Goal: Task Accomplishment & Management: Manage account settings

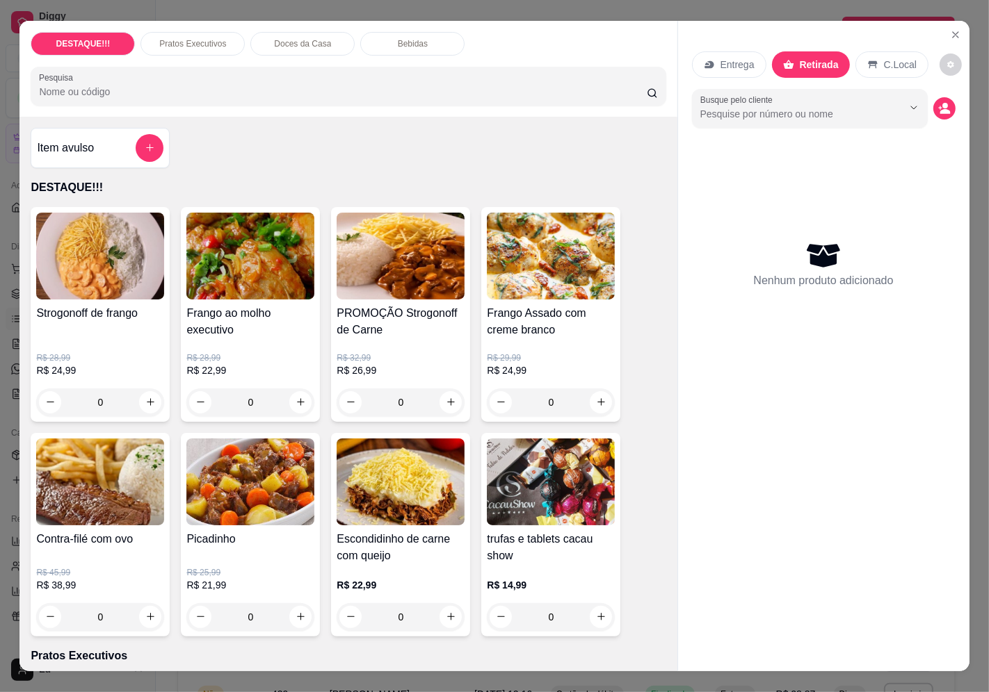
click at [720, 64] on p "Entrega" at bounding box center [737, 65] width 34 height 14
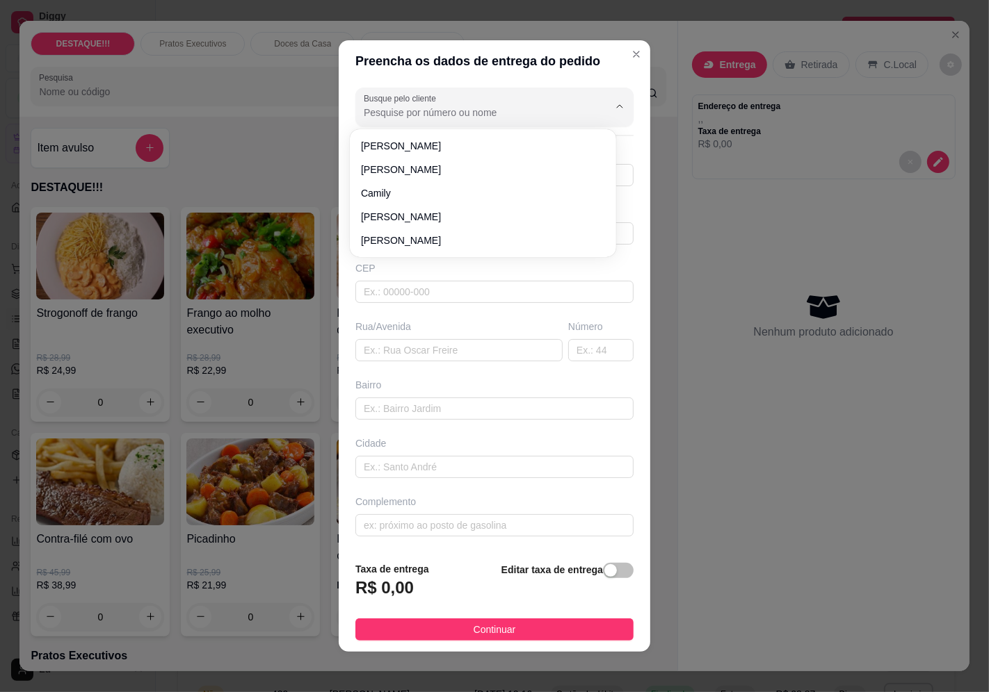
click at [558, 106] on input "Busque pelo cliente" at bounding box center [475, 113] width 222 height 14
type input "paulo"
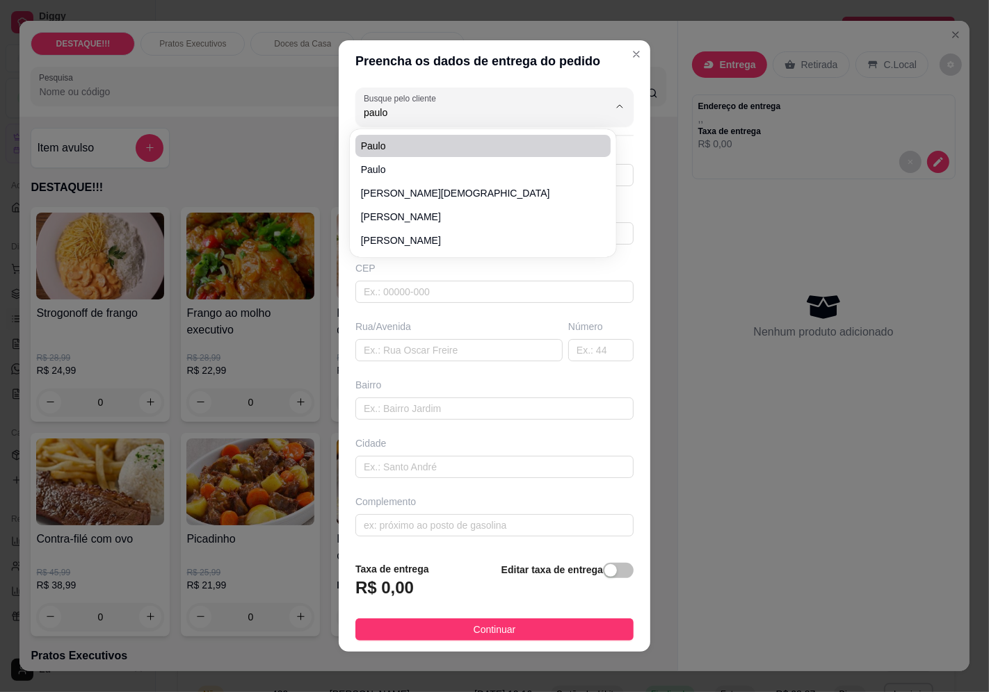
click at [437, 151] on span "paulo" at bounding box center [476, 146] width 230 height 14
type input "11992485004"
type input "paulo"
type input "04381000"
type input "[GEOGRAPHIC_DATA][PERSON_NAME]"
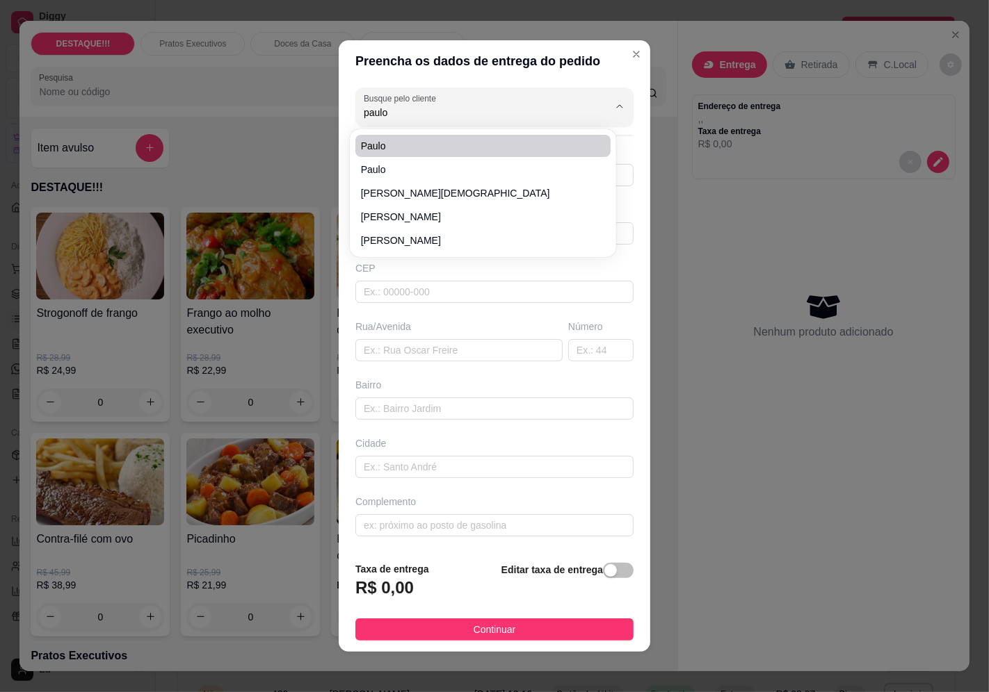
type input "627"
type input "Jardim Prudência"
type input "[GEOGRAPHIC_DATA]"
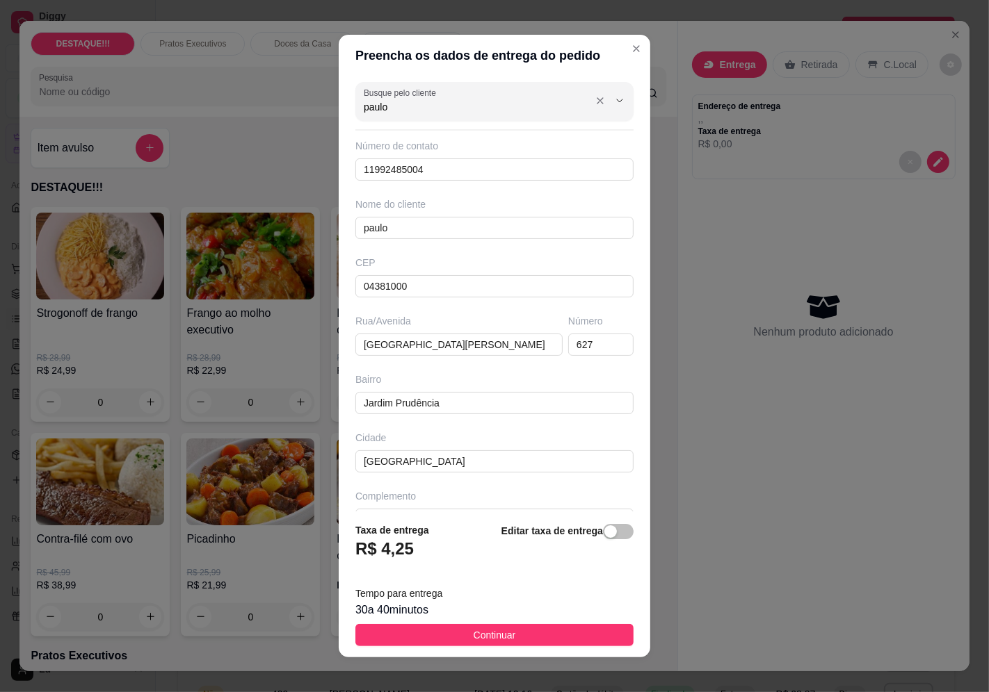
click at [453, 109] on input "paulo" at bounding box center [475, 107] width 222 height 14
type input "paulo"
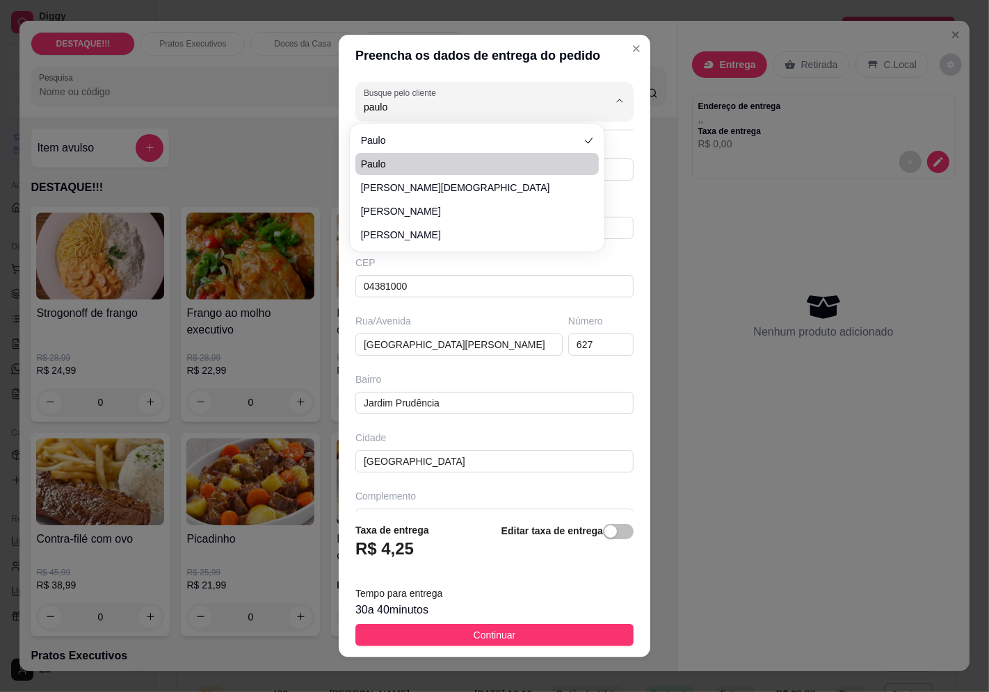
click at [417, 172] on li "paulo" at bounding box center [477, 164] width 244 height 22
type input "11944238589"
type input "04363001"
type input "[GEOGRAPHIC_DATA][PERSON_NAME]"
type input "1179"
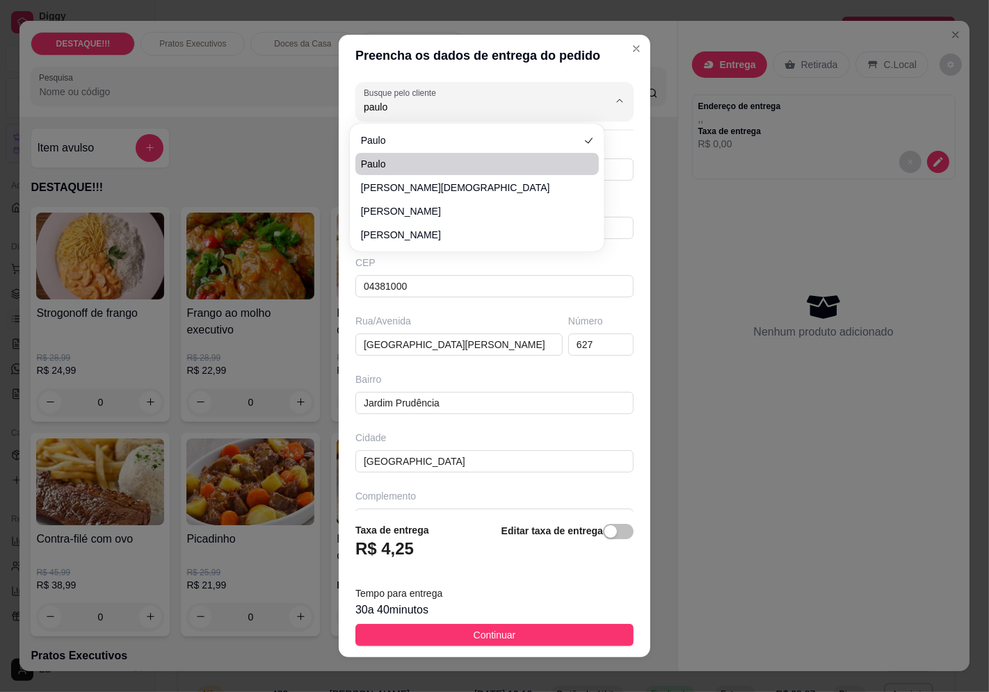
type input "Vila Mascote"
type input "[DEMOGRAPHIC_DATA]"
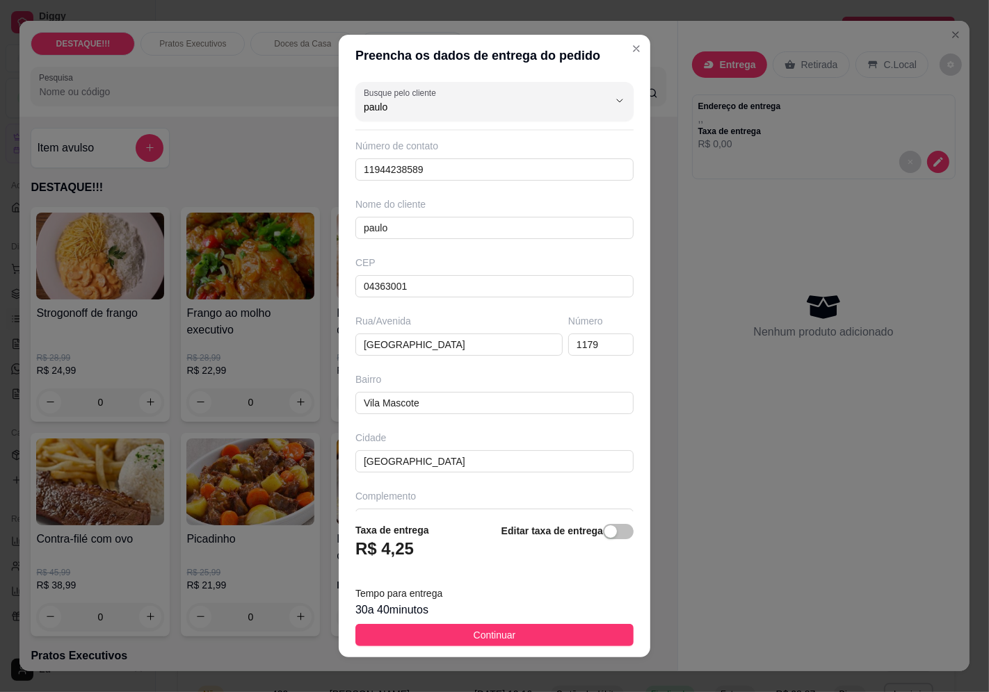
click at [557, 636] on button "Continuar" at bounding box center [494, 635] width 278 height 22
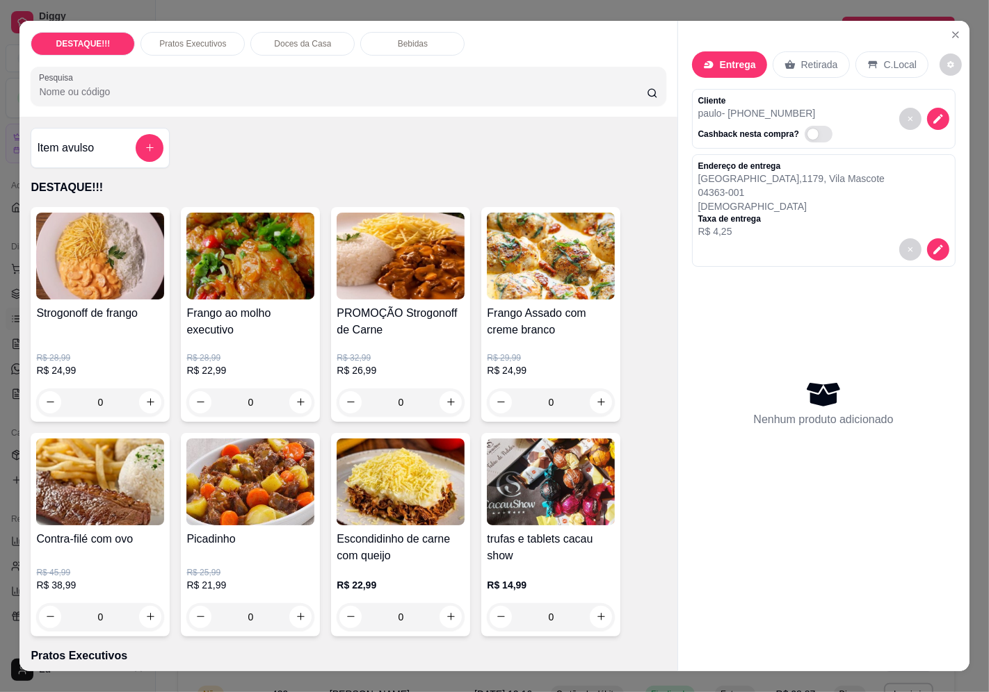
click at [539, 327] on h4 "Frango Assado com creme branco" at bounding box center [551, 321] width 128 height 33
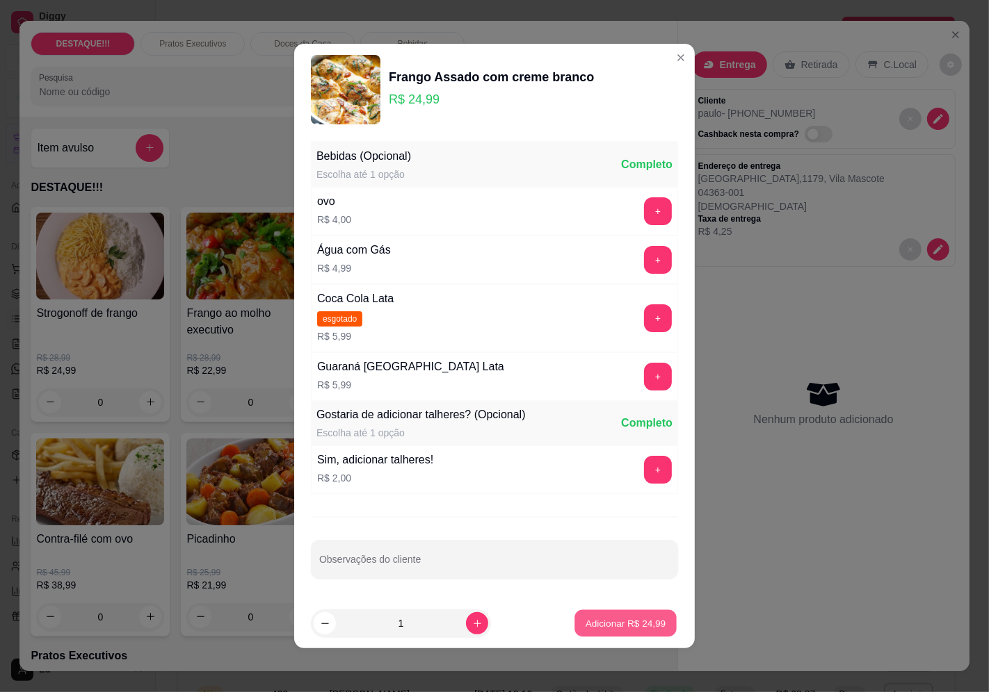
click at [603, 631] on button "Adicionar R$ 24,99" at bounding box center [625, 623] width 102 height 27
type input "1"
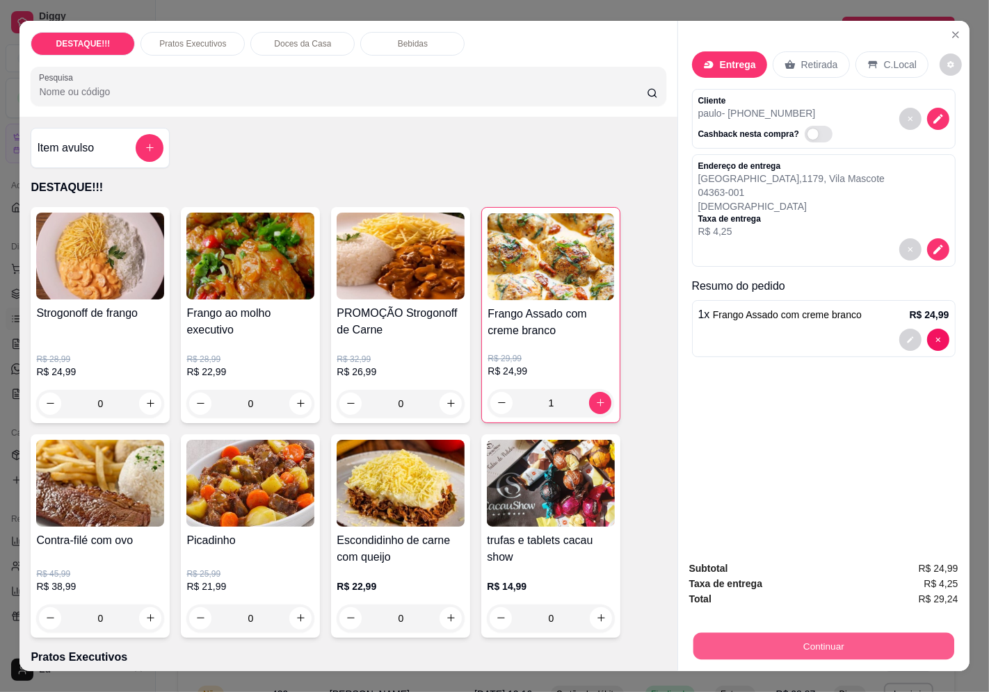
click at [894, 640] on button "Continuar" at bounding box center [822, 646] width 261 height 27
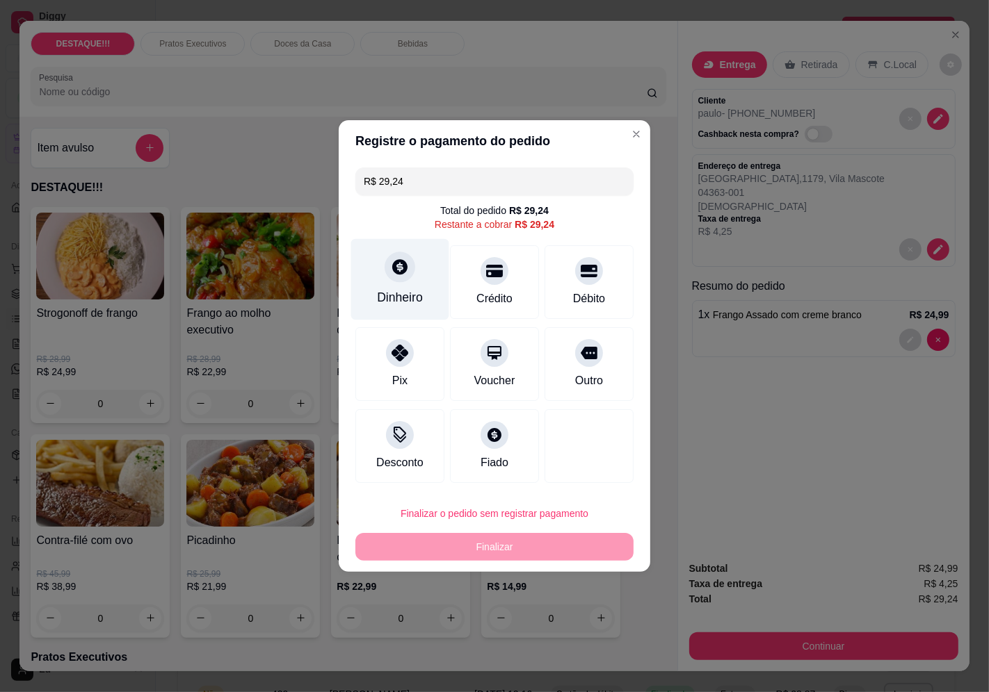
click at [428, 279] on div "Dinheiro" at bounding box center [400, 279] width 98 height 81
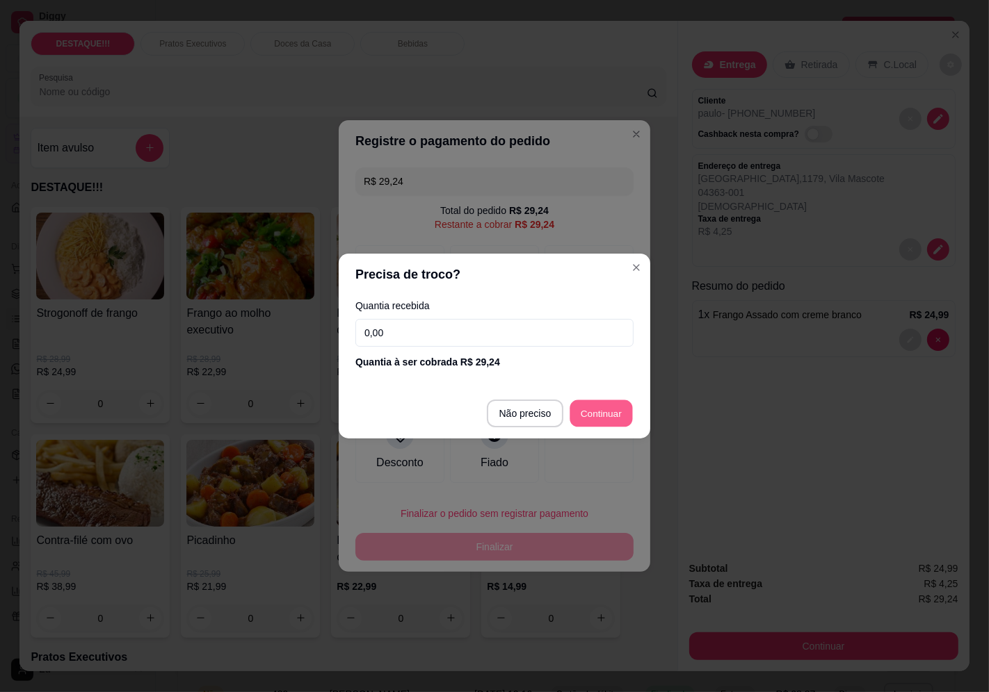
type input "R$ 0,00"
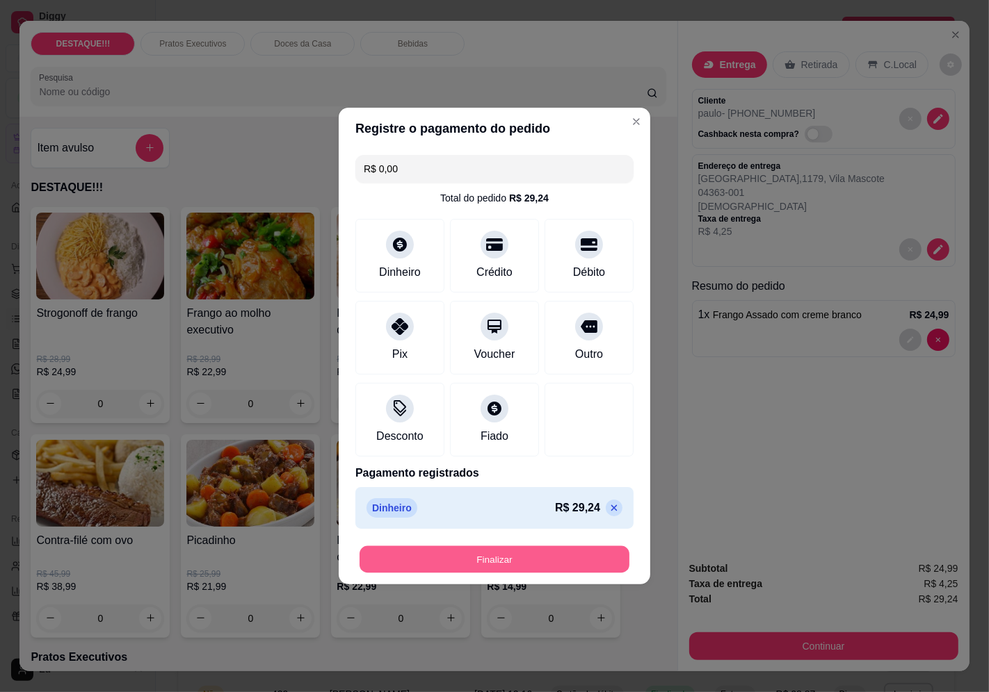
click at [521, 569] on button "Finalizar" at bounding box center [494, 559] width 270 height 27
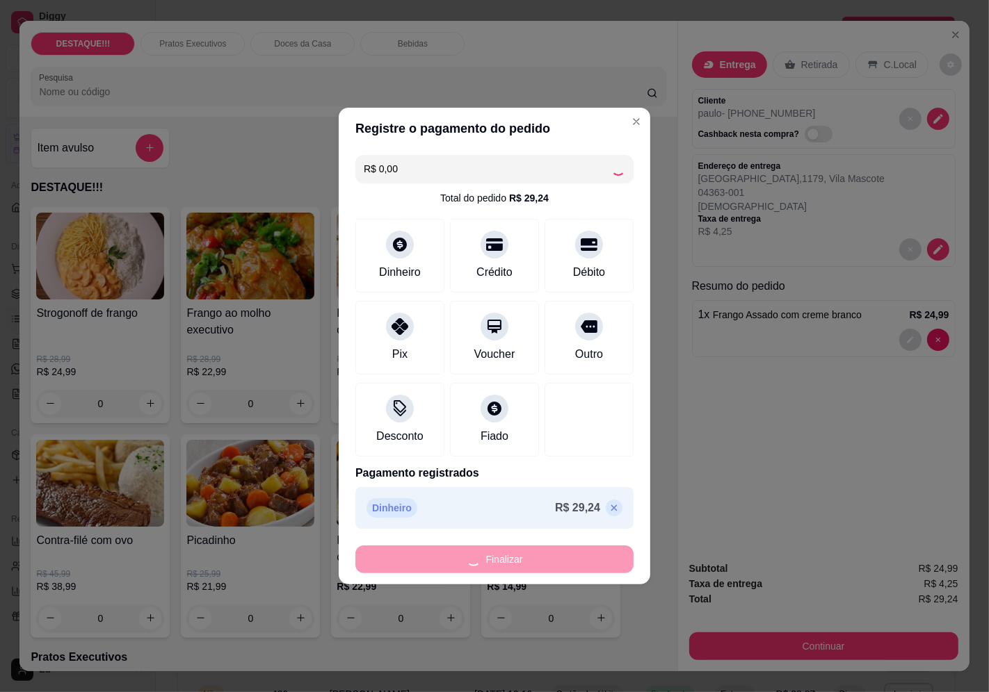
type input "0"
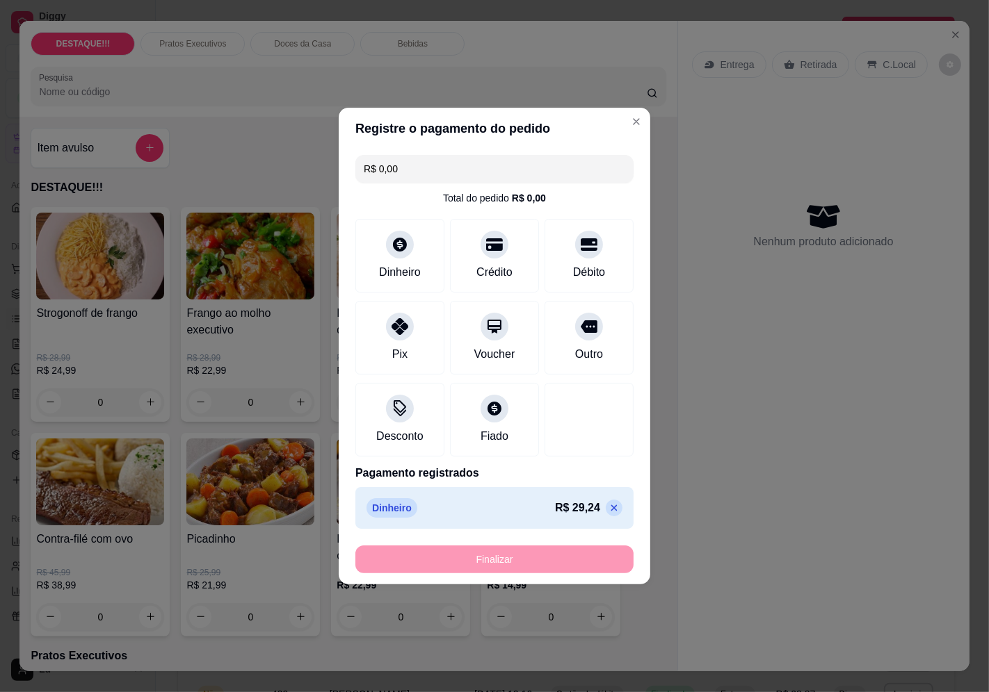
type input "-R$ 29,24"
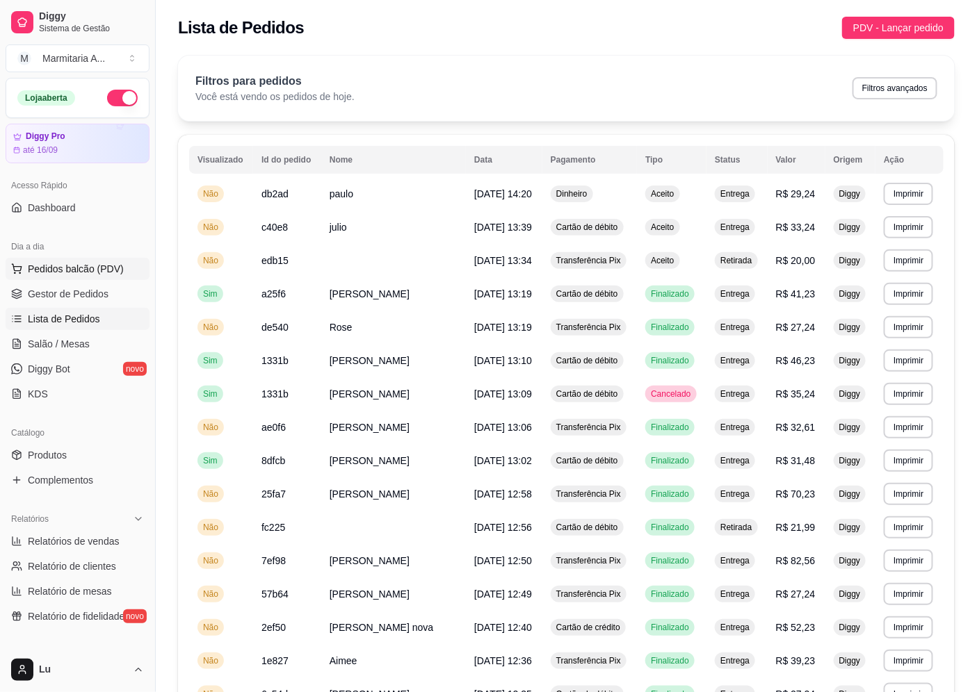
drag, startPoint x: 40, startPoint y: 254, endPoint x: 45, endPoint y: 268, distance: 15.6
click at [40, 255] on div "Dia a dia" at bounding box center [78, 247] width 144 height 22
click at [49, 273] on span "Pedidos balcão (PDV)" at bounding box center [76, 269] width 96 height 14
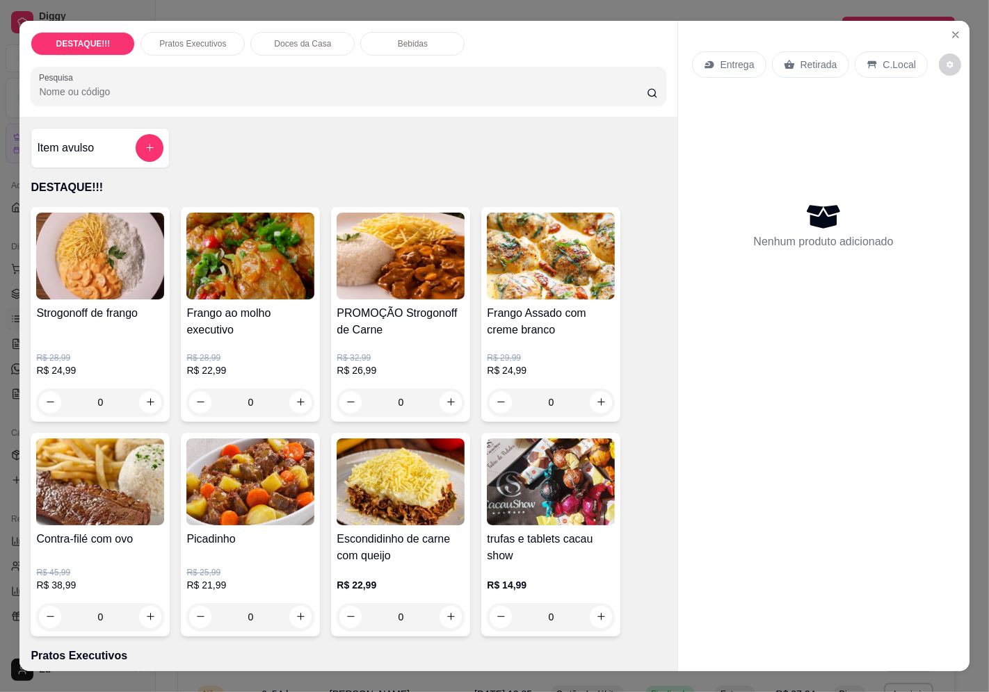
click at [818, 59] on p "Retirada" at bounding box center [818, 65] width 37 height 14
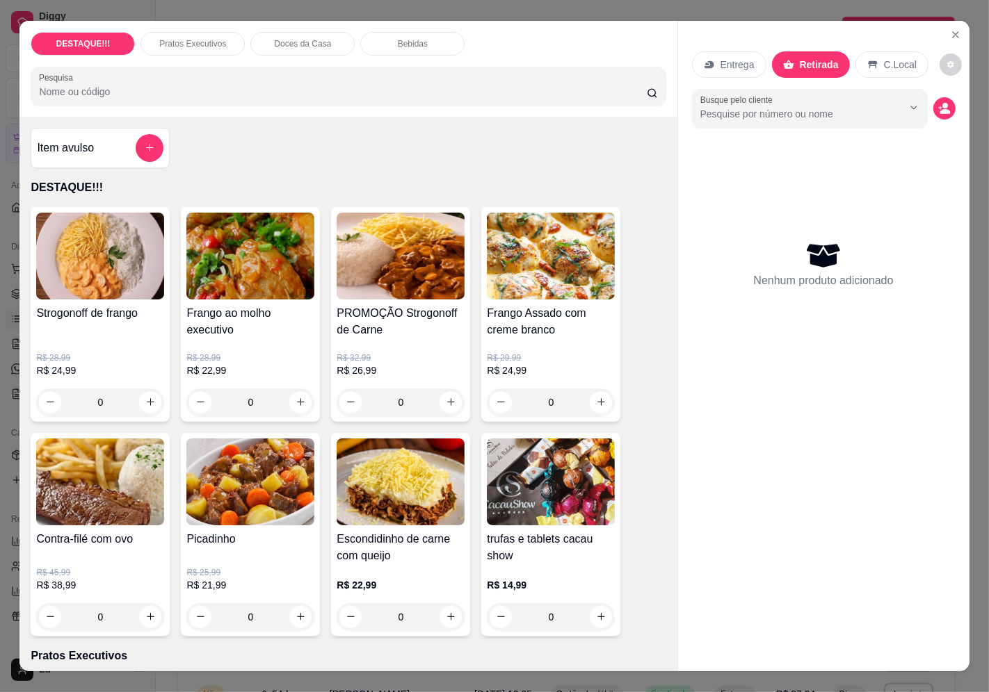
click at [147, 159] on div "Item avulso" at bounding box center [100, 148] width 139 height 40
click at [145, 143] on icon "add-separate-item" at bounding box center [150, 148] width 10 height 10
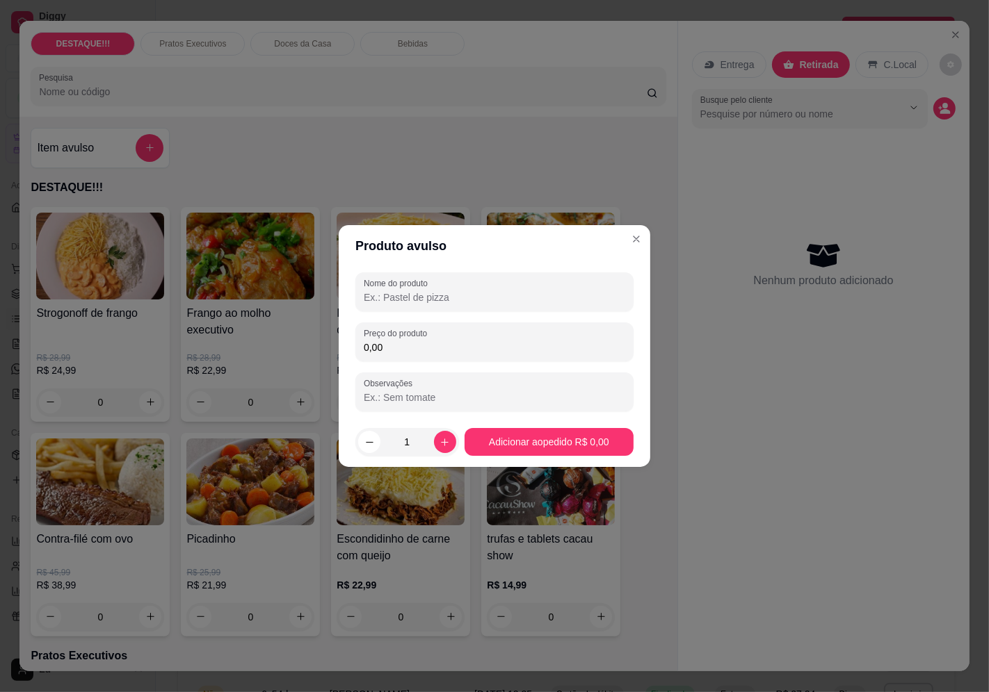
click at [405, 343] on input "0,00" at bounding box center [494, 348] width 261 height 14
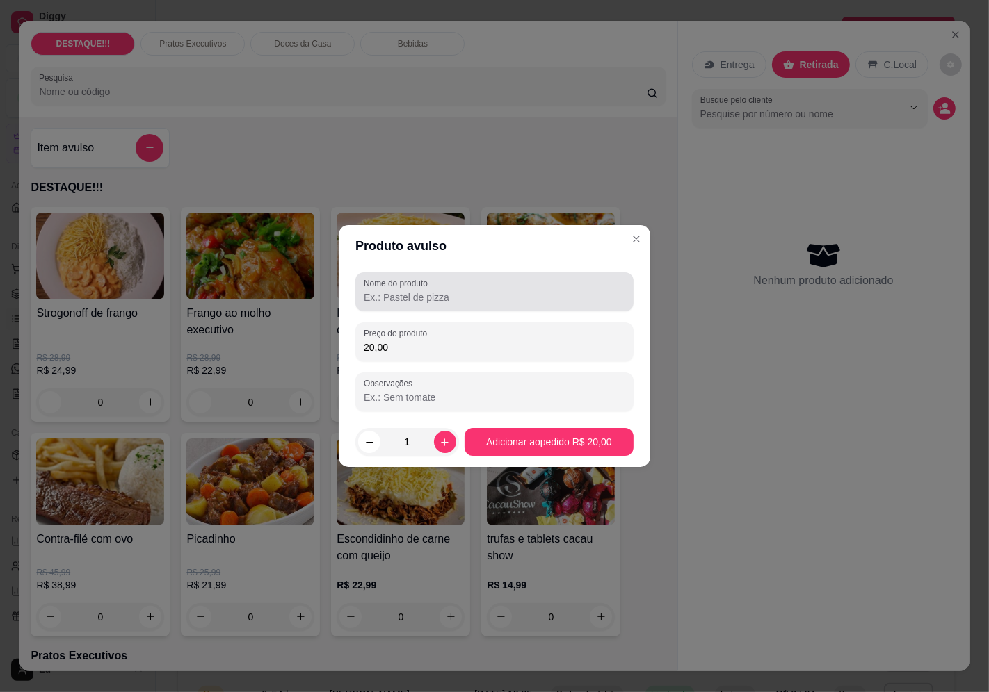
type input "20,00"
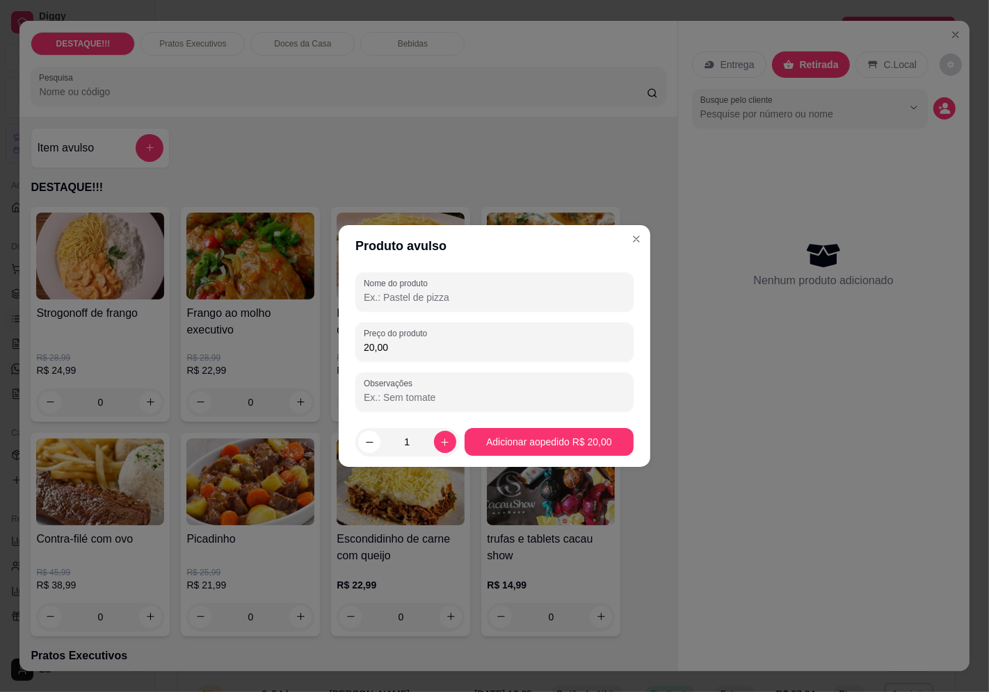
drag, startPoint x: 412, startPoint y: 293, endPoint x: 401, endPoint y: 296, distance: 11.7
click at [413, 293] on input "Nome do produto" at bounding box center [494, 298] width 261 height 14
type input "escondidinho"
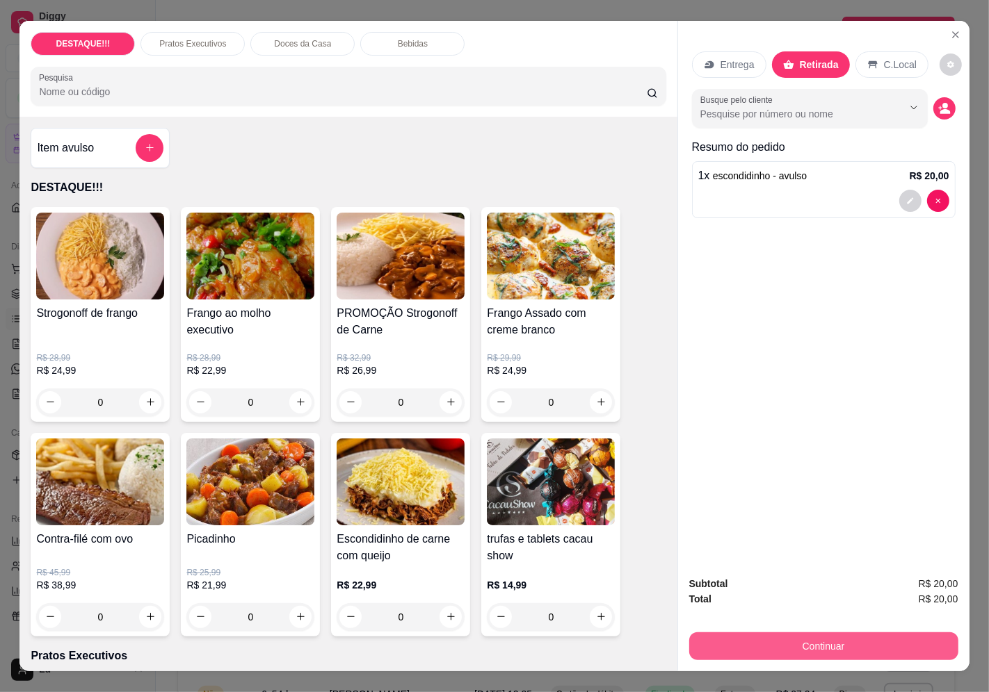
click at [859, 642] on button "Continuar" at bounding box center [823, 647] width 269 height 28
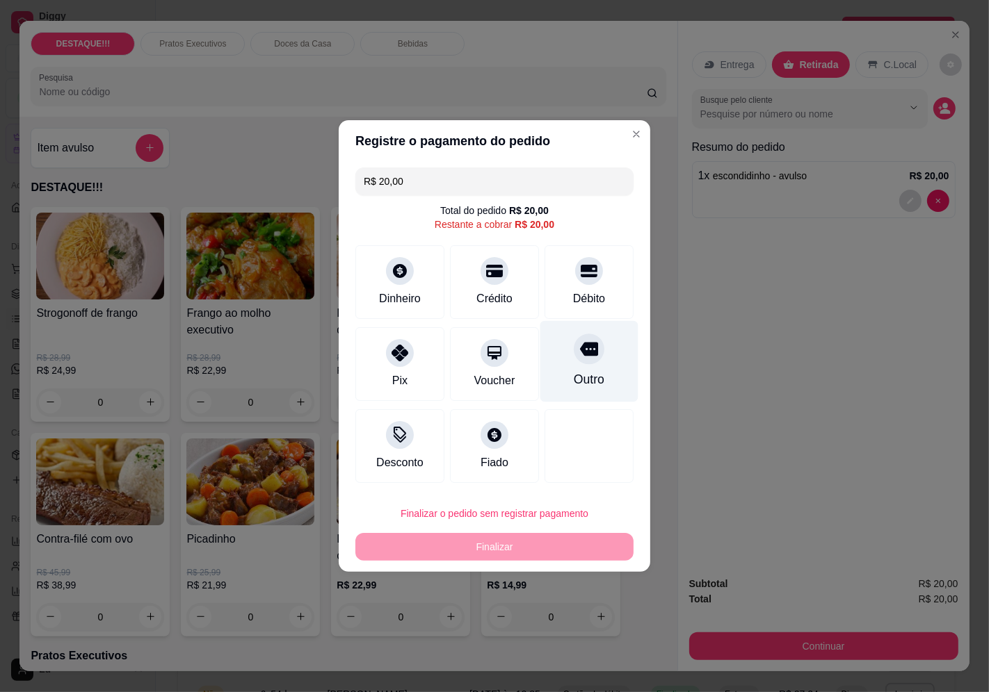
click at [546, 369] on div "Outro" at bounding box center [589, 361] width 98 height 81
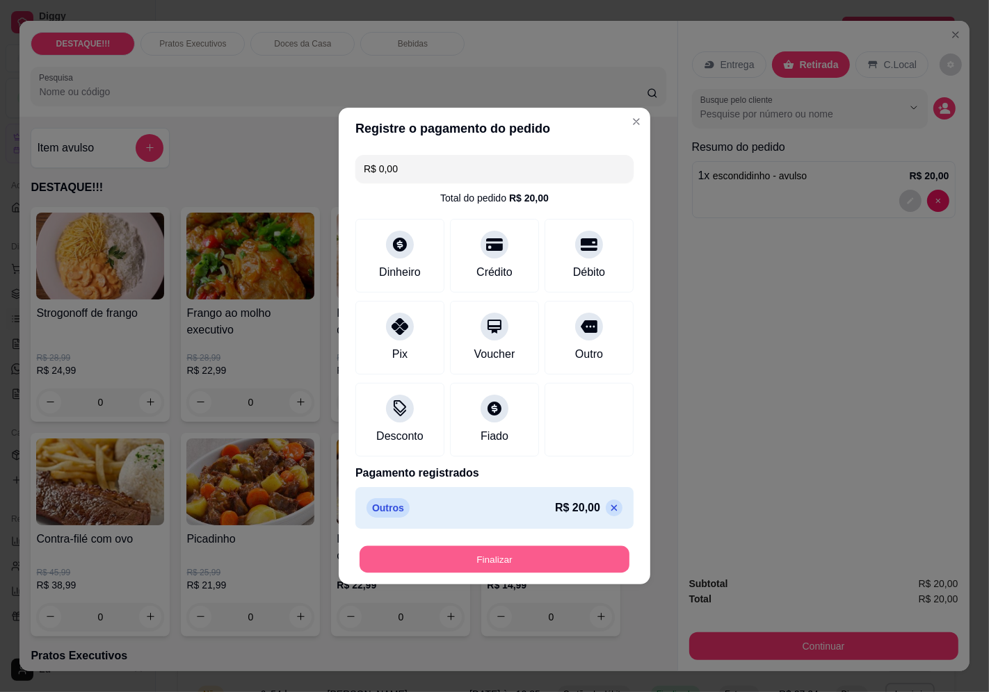
click at [613, 554] on button "Finalizar" at bounding box center [494, 559] width 270 height 27
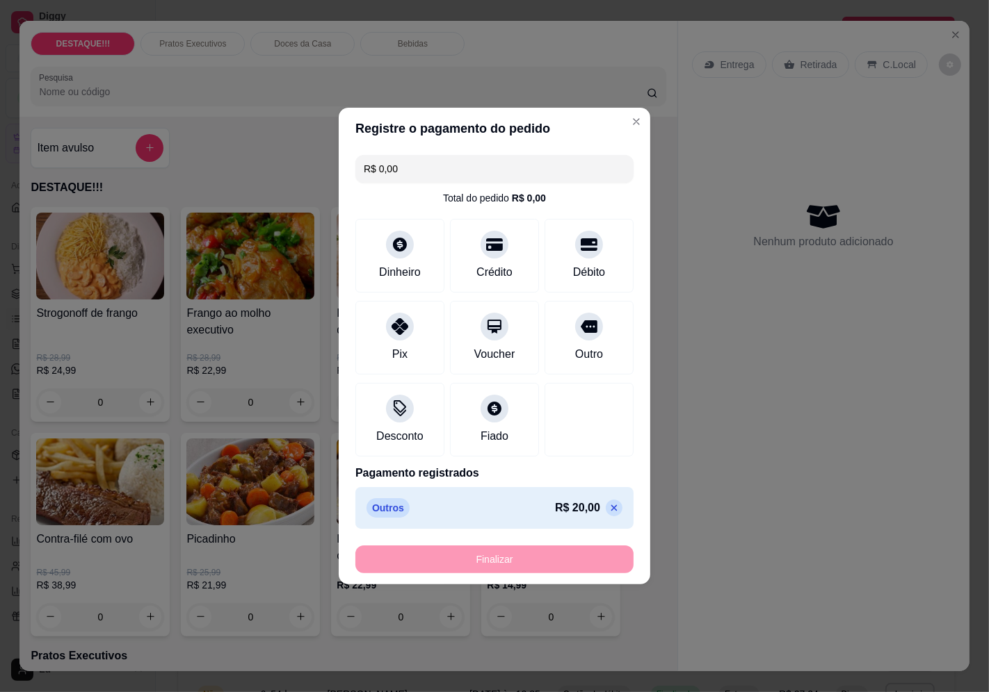
type input "-R$ 20,00"
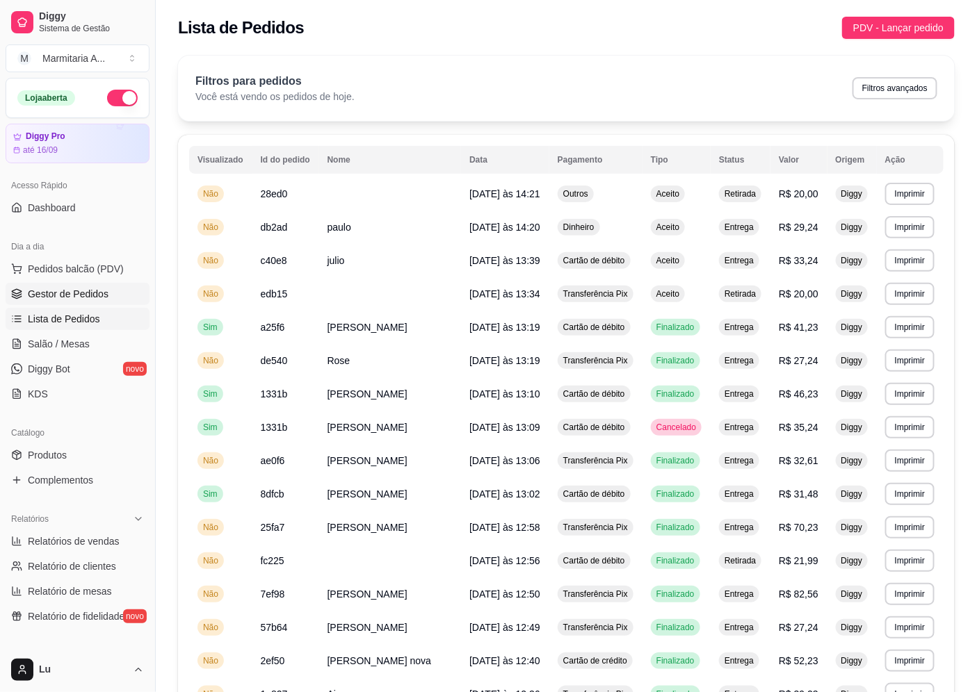
click at [99, 301] on link "Gestor de Pedidos" at bounding box center [78, 294] width 144 height 22
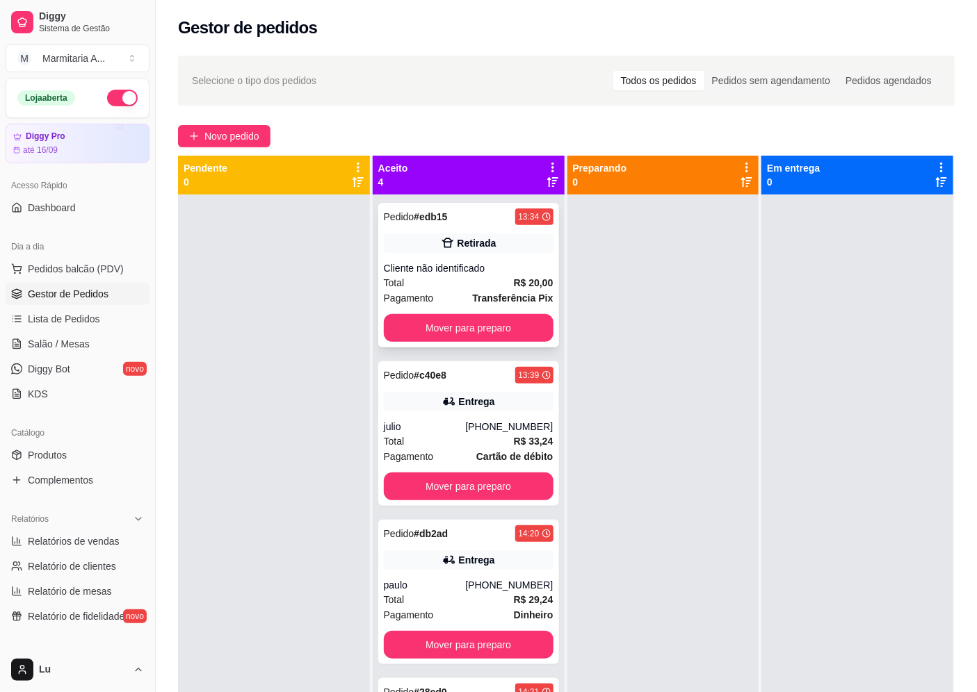
click at [460, 343] on div "Pedido # edb15 13:34 Retirada Cliente não identificado Total R$ 20,00 Pagamento…" at bounding box center [468, 275] width 181 height 145
click at [533, 325] on button "Mover para preparo" at bounding box center [469, 328] width 170 height 28
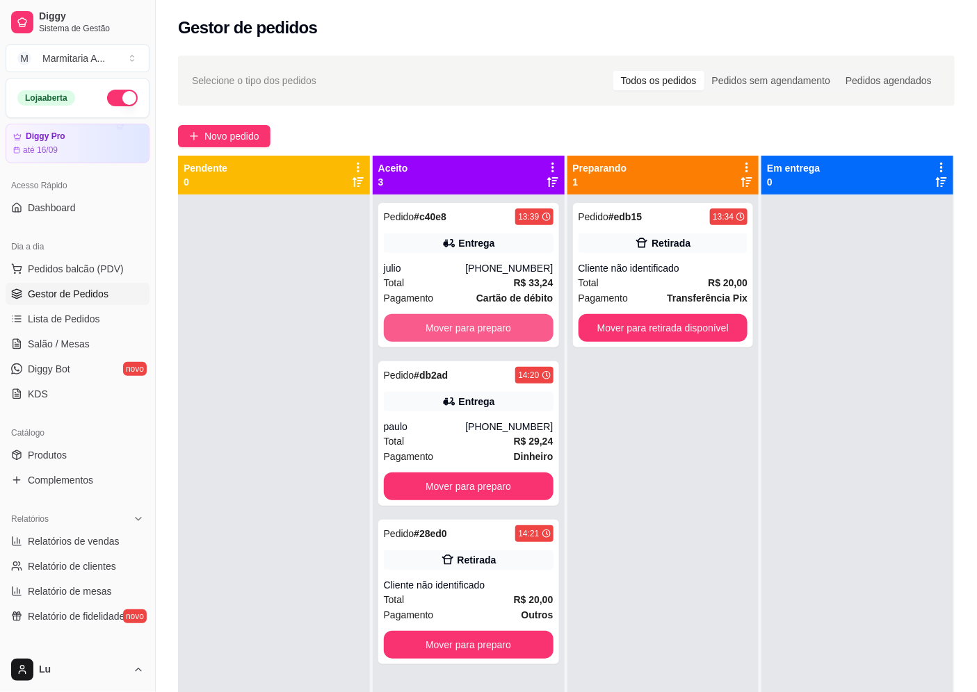
click at [533, 325] on button "Mover para preparo" at bounding box center [469, 328] width 170 height 28
click at [533, 325] on div "Mover para preparo" at bounding box center [469, 328] width 170 height 28
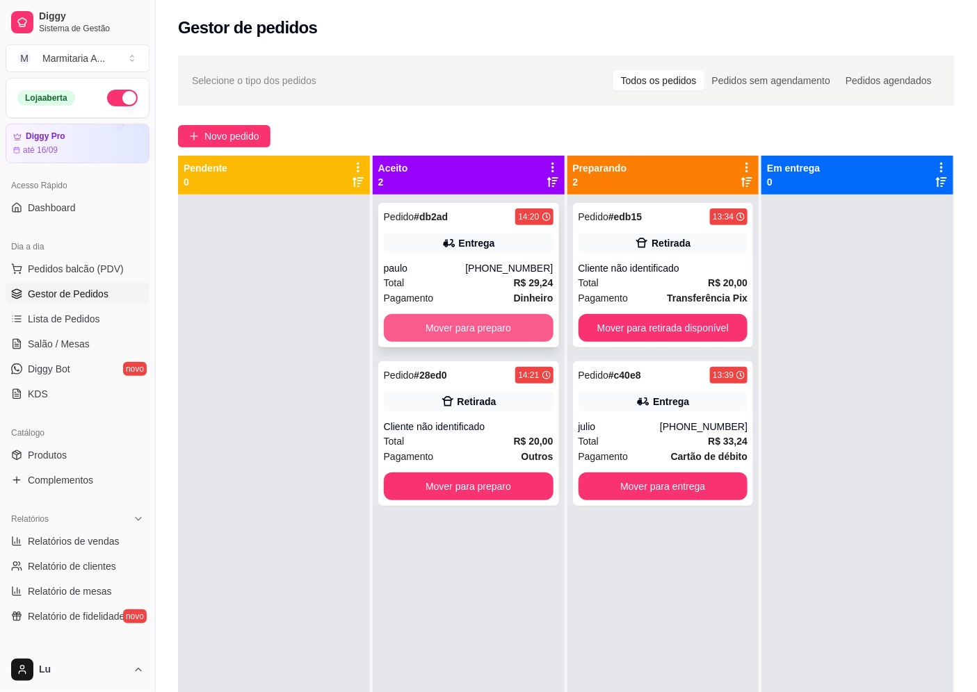
click at [529, 332] on button "Mover para preparo" at bounding box center [469, 328] width 170 height 28
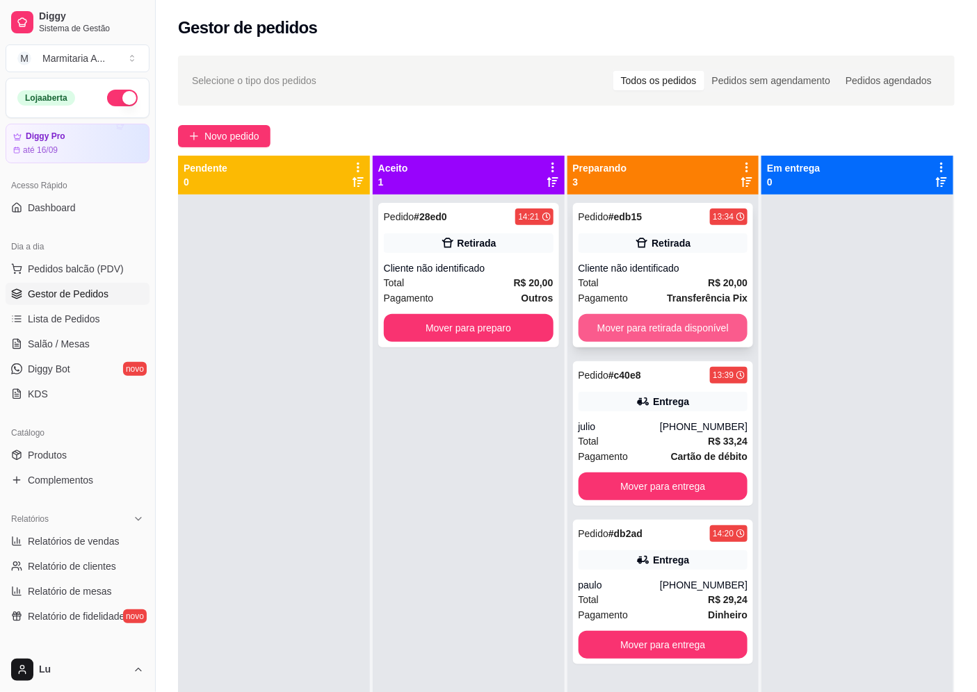
click at [658, 329] on button "Mover para retirada disponível" at bounding box center [663, 328] width 170 height 28
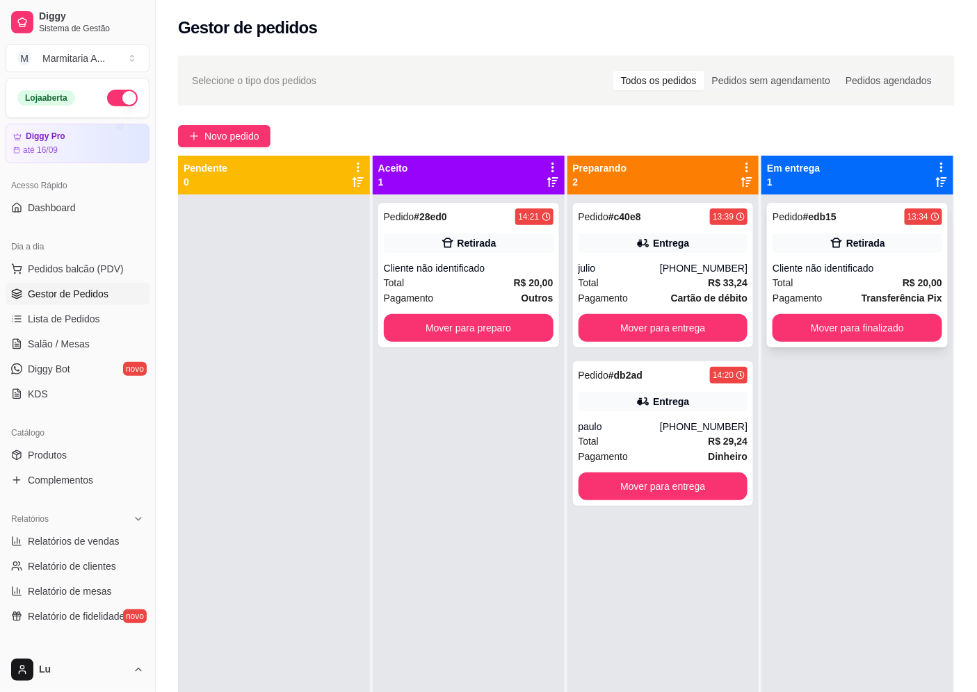
click at [801, 262] on div "Cliente não identificado" at bounding box center [857, 268] width 170 height 14
click at [826, 341] on button "Mover para finalizado" at bounding box center [857, 328] width 170 height 28
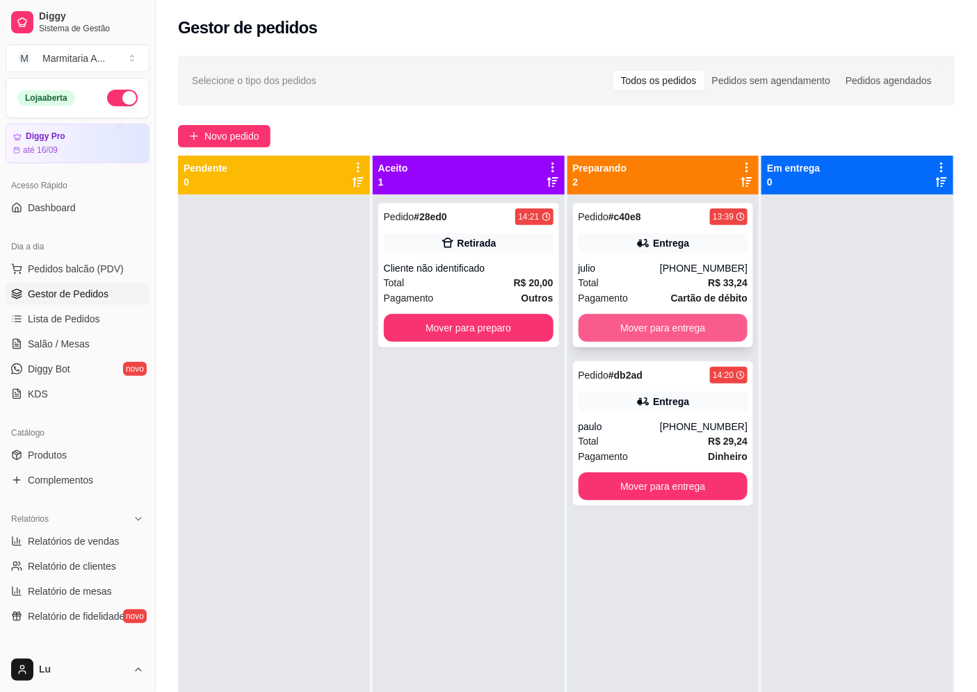
click at [704, 318] on button "Mover para entrega" at bounding box center [663, 328] width 170 height 28
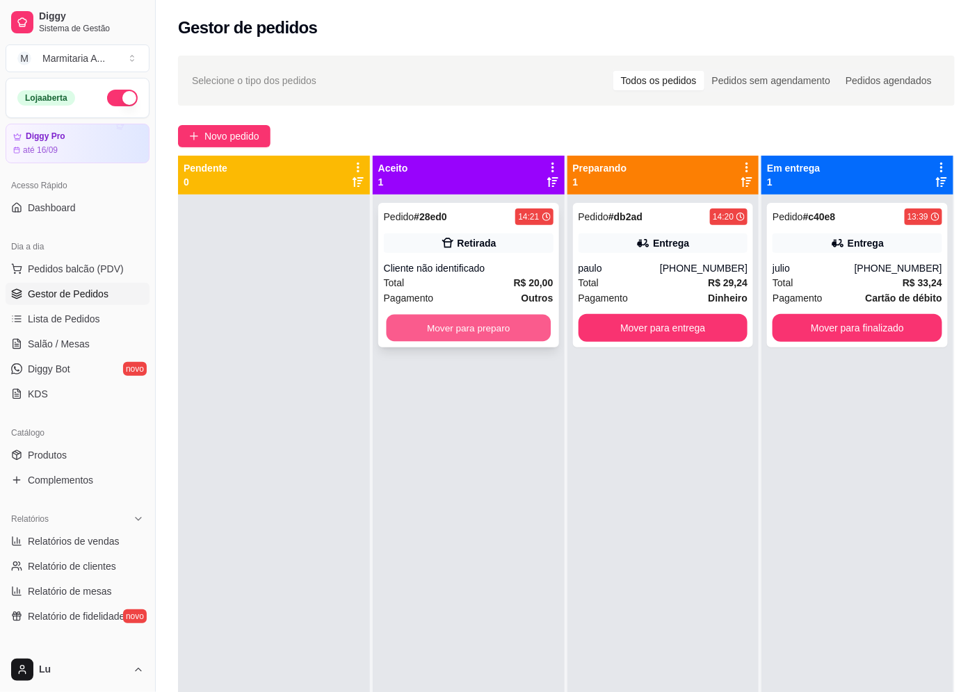
click at [545, 332] on button "Mover para preparo" at bounding box center [468, 328] width 164 height 27
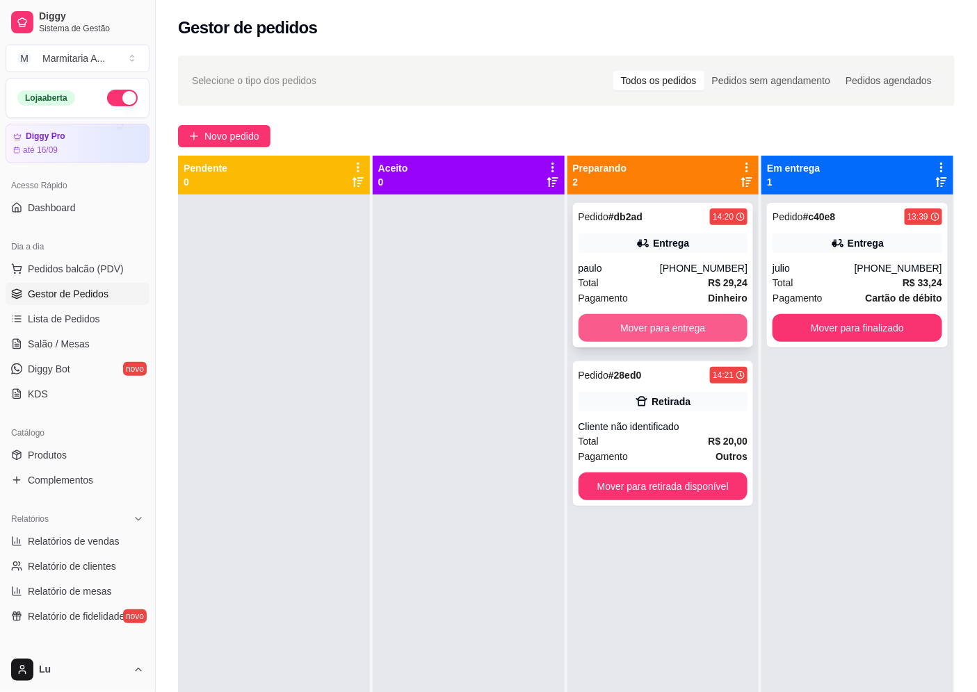
click at [730, 327] on button "Mover para entrega" at bounding box center [663, 328] width 170 height 28
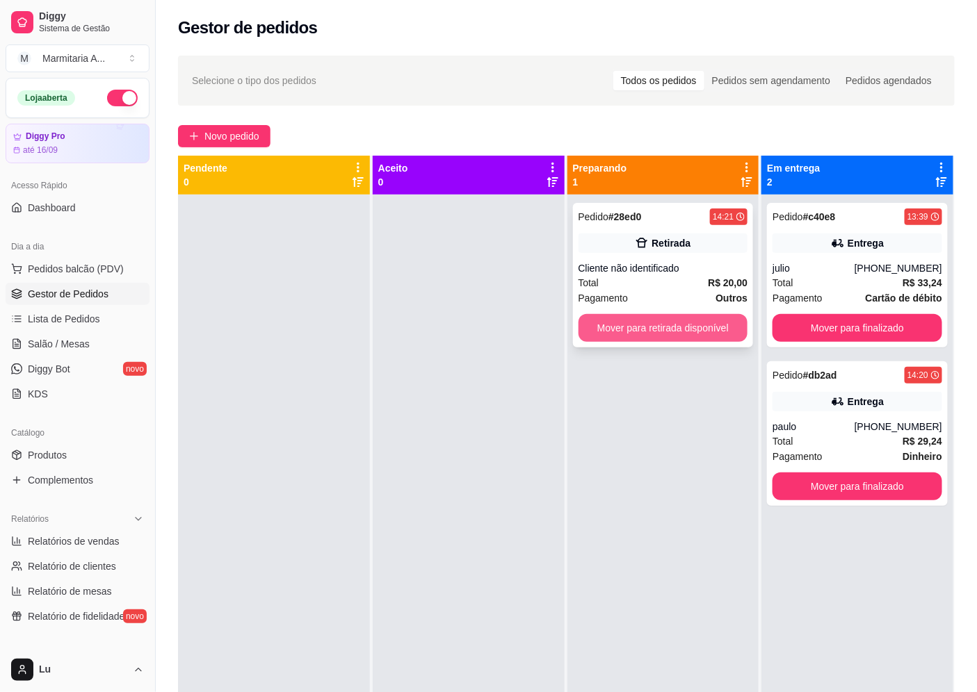
click at [727, 336] on button "Mover para retirada disponível" at bounding box center [663, 328] width 170 height 28
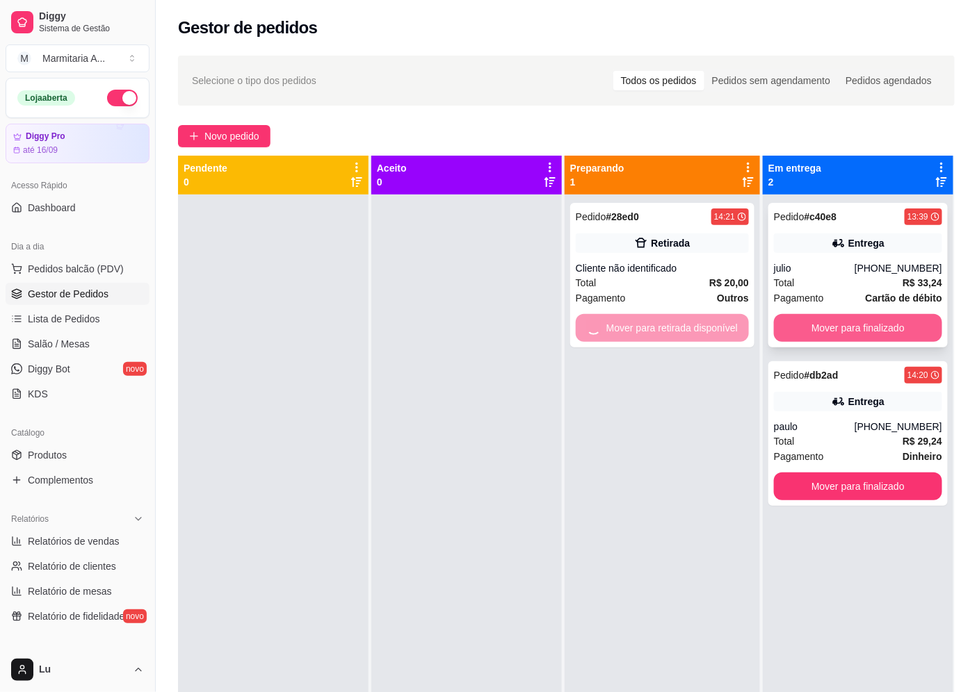
click at [800, 327] on button "Mover para finalizado" at bounding box center [858, 328] width 168 height 28
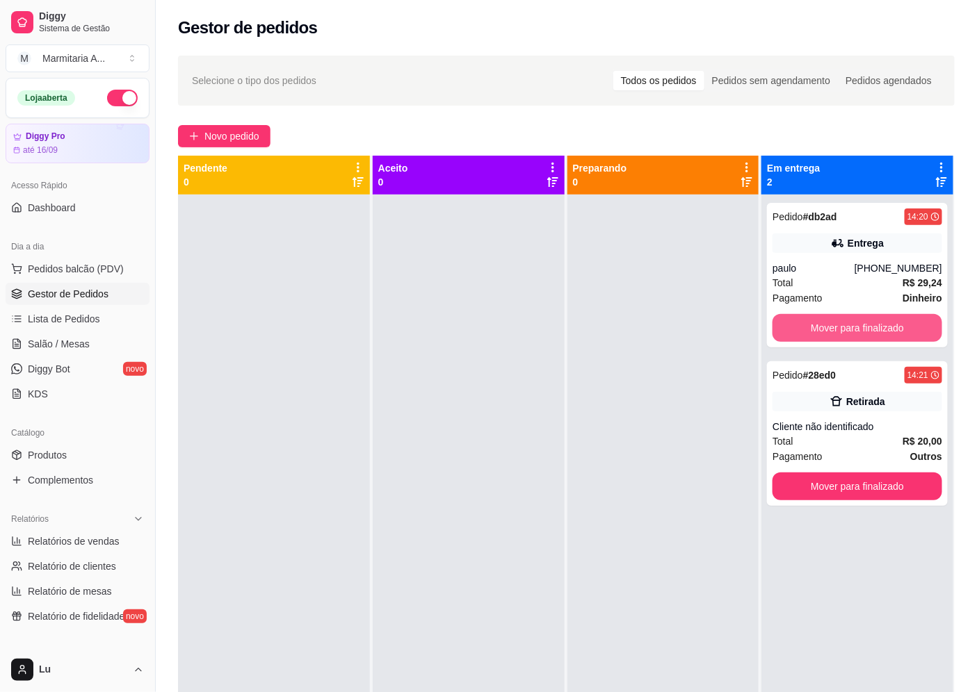
click at [800, 327] on button "Mover para finalizado" at bounding box center [857, 328] width 170 height 28
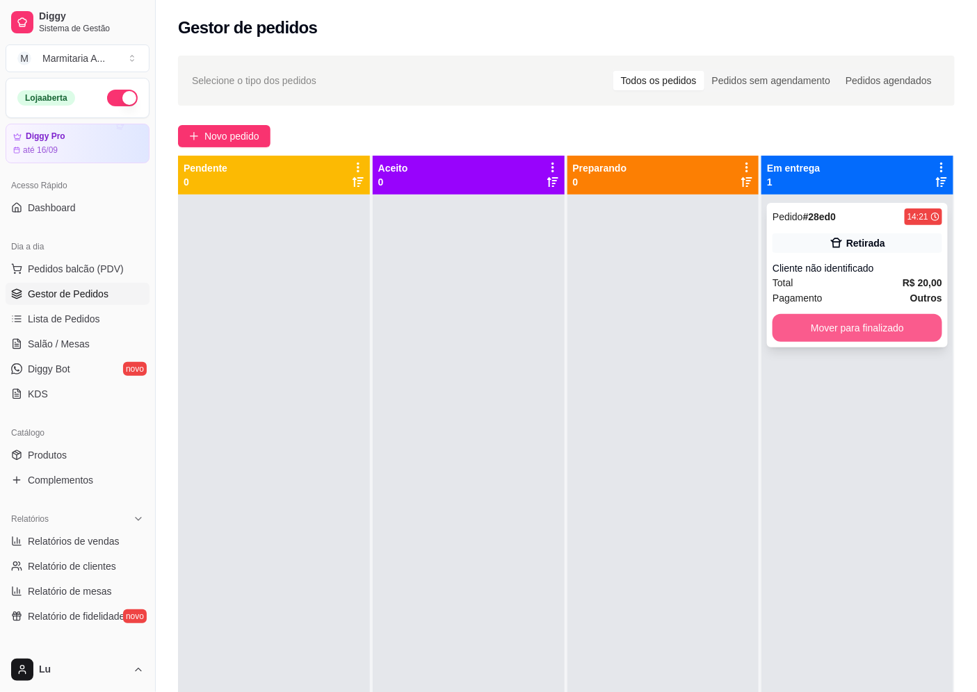
click at [798, 330] on button "Mover para finalizado" at bounding box center [857, 328] width 170 height 28
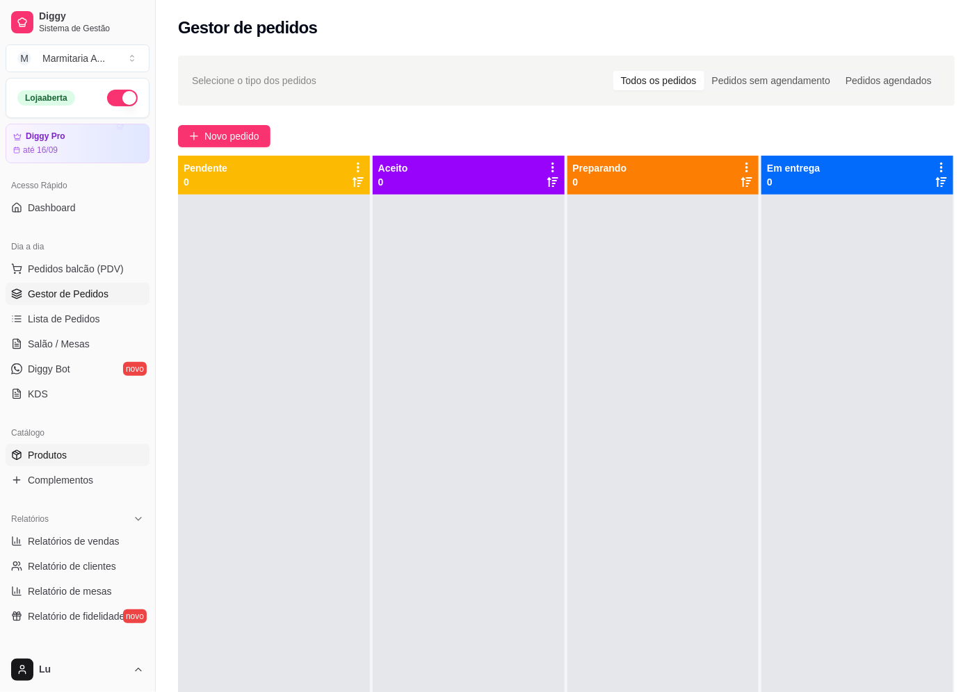
click at [92, 446] on link "Produtos" at bounding box center [78, 455] width 144 height 22
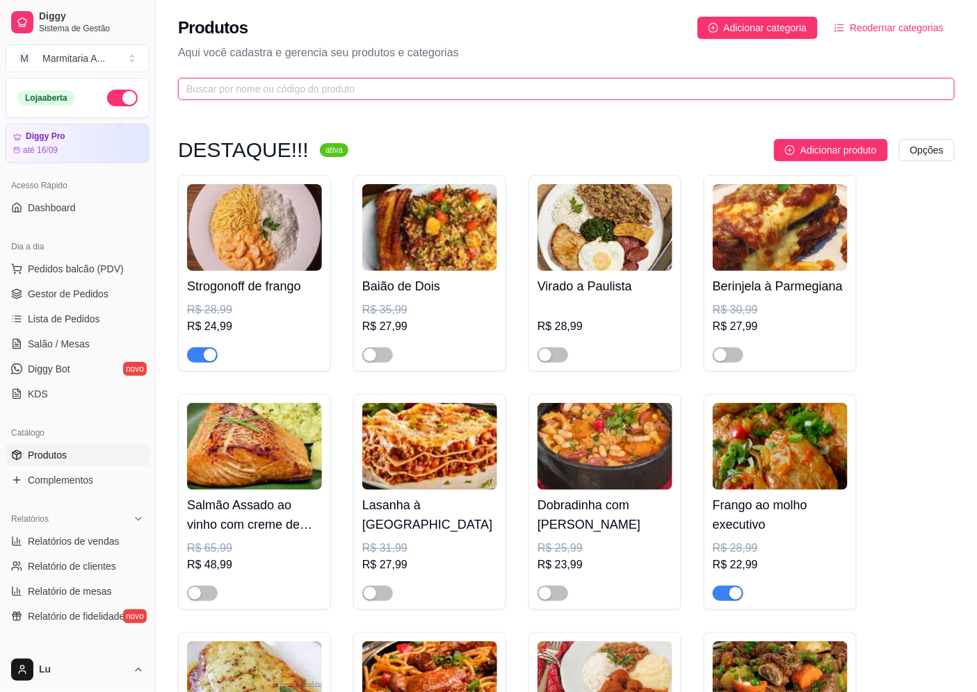
click at [424, 92] on input "text" at bounding box center [560, 88] width 749 height 15
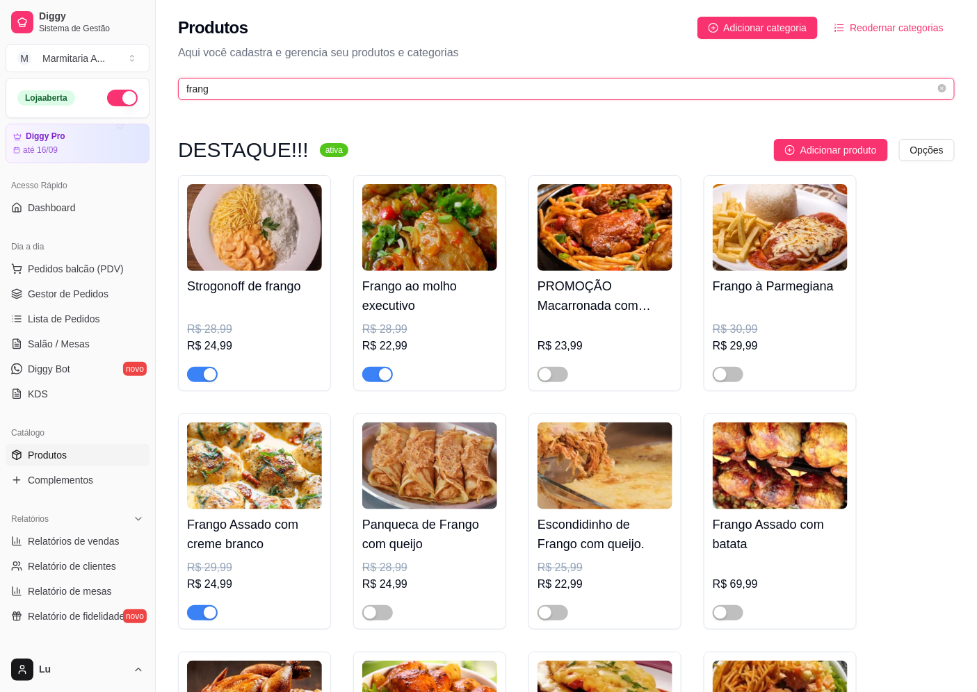
type input "frang"
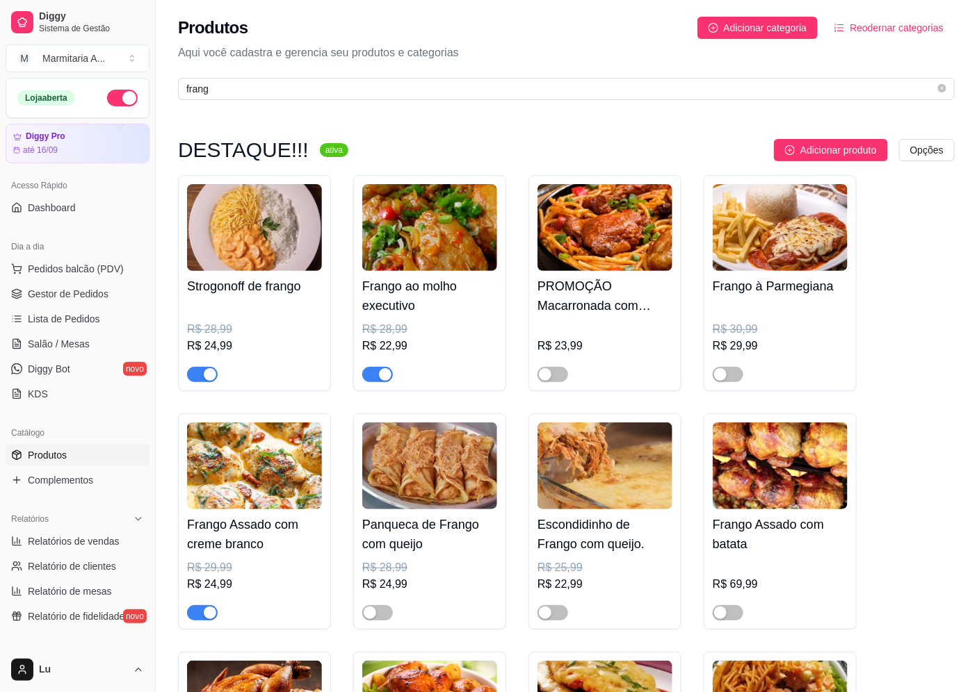
click at [212, 615] on div "button" at bounding box center [210, 613] width 13 height 13
click at [108, 321] on link "Lista de Pedidos" at bounding box center [78, 319] width 144 height 22
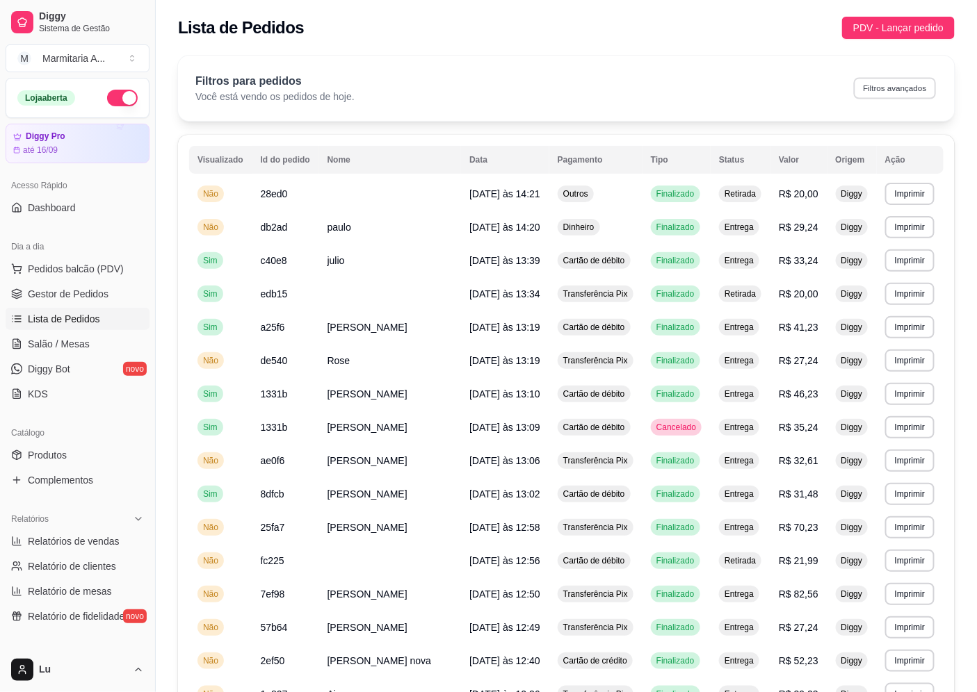
click at [923, 90] on button "Filtros avançados" at bounding box center [895, 88] width 82 height 22
select select "0"
click at [879, 86] on button "Filtros avançados" at bounding box center [895, 88] width 82 height 22
select select "0"
click at [896, 95] on button "Filtros avançados" at bounding box center [895, 88] width 82 height 22
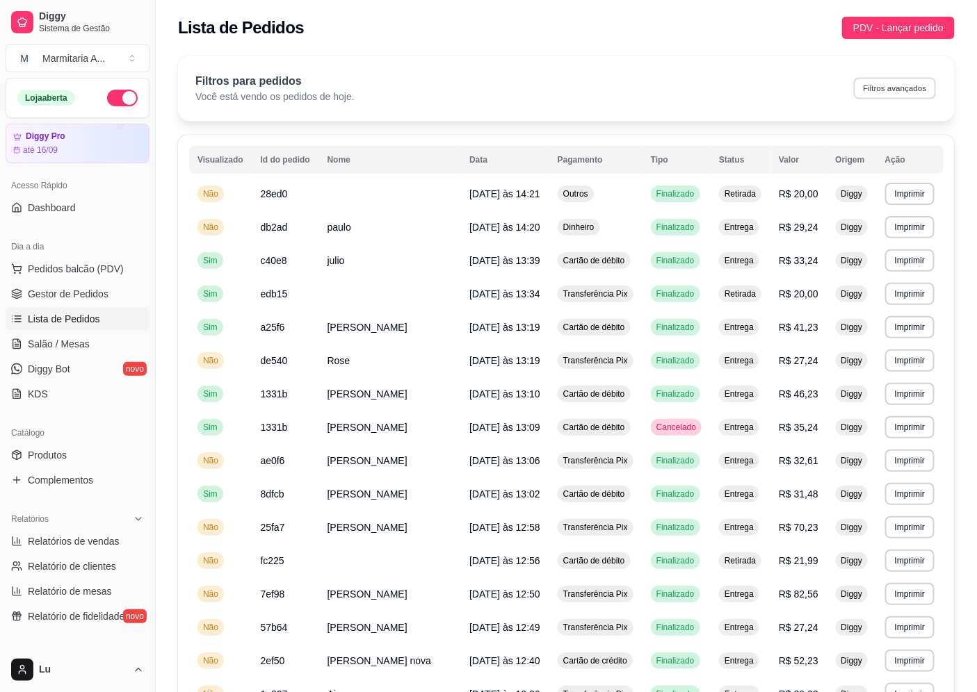
select select "0"
click at [912, 91] on button "Filtros avançados" at bounding box center [895, 88] width 82 height 22
select select "0"
click at [902, 86] on button "Filtros avançados" at bounding box center [895, 88] width 82 height 22
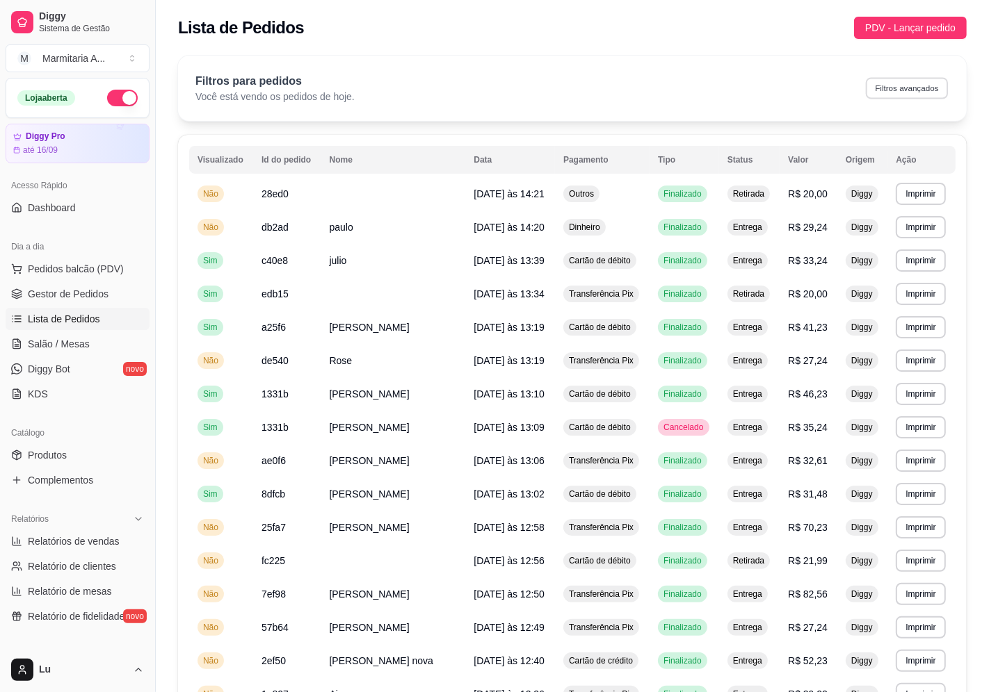
select select "0"
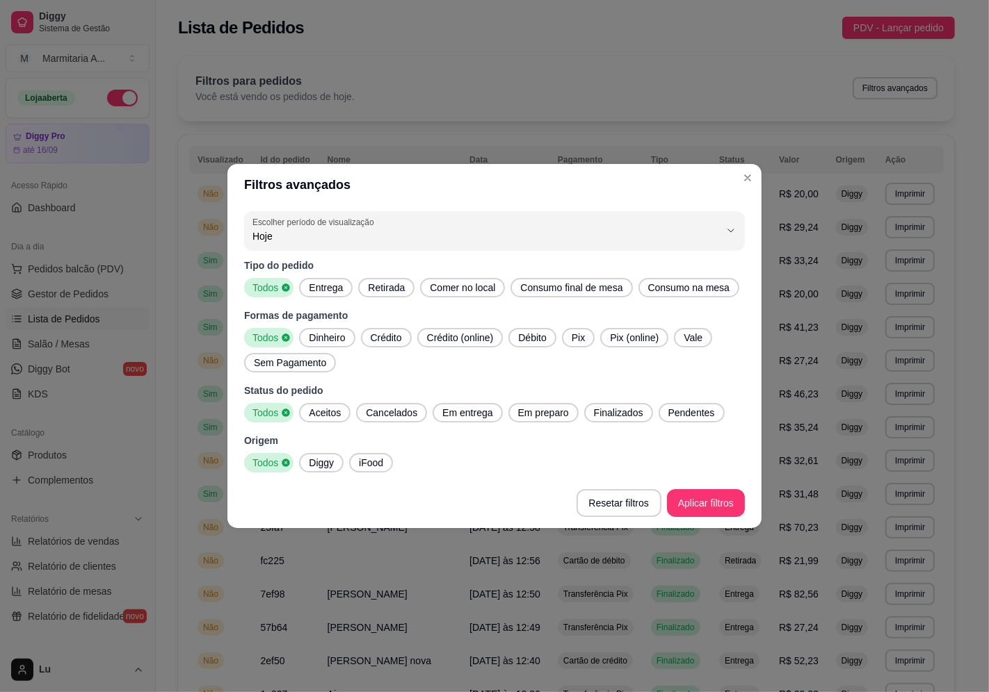
click at [281, 412] on icon at bounding box center [286, 413] width 10 height 10
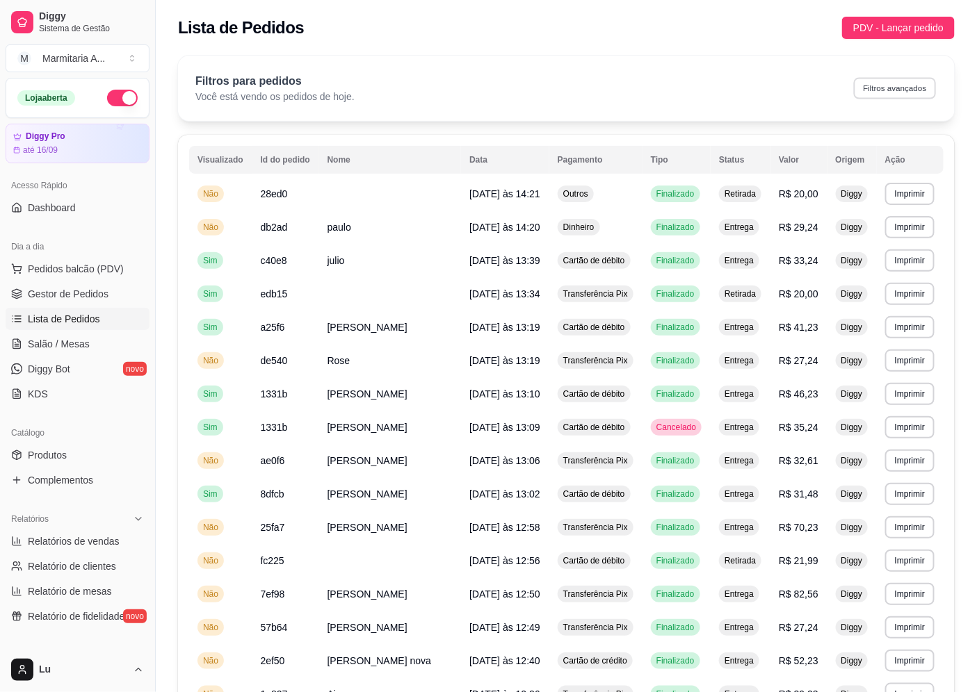
click at [918, 91] on button "Filtros avançados" at bounding box center [895, 88] width 82 height 22
select select "0"
click at [892, 90] on button "Filtros avançados" at bounding box center [895, 88] width 82 height 22
select select "0"
click at [918, 82] on button "Filtros avançados" at bounding box center [895, 88] width 82 height 22
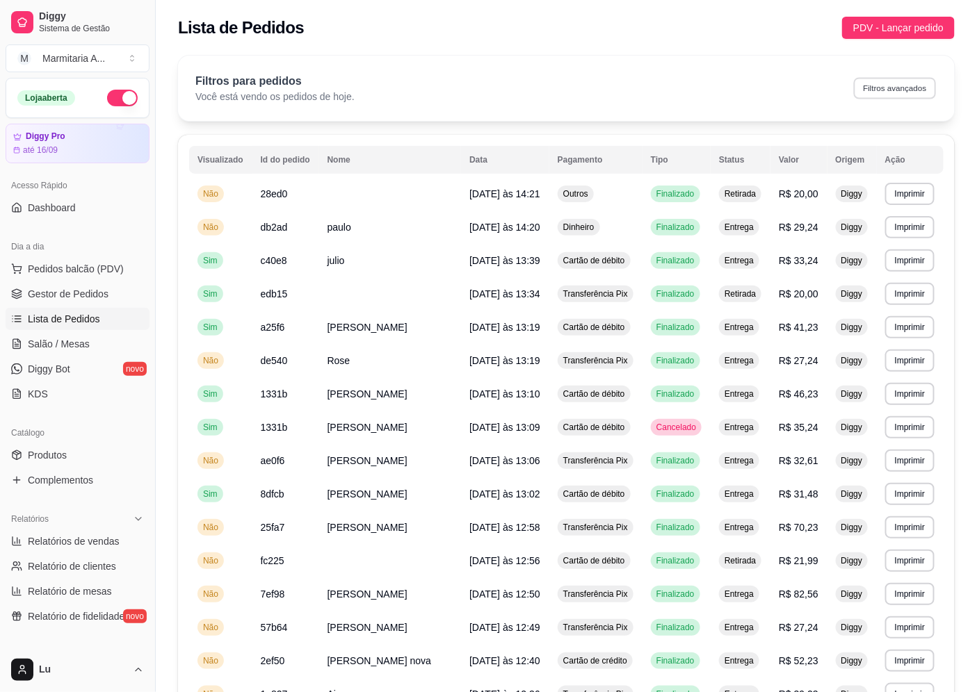
select select "0"
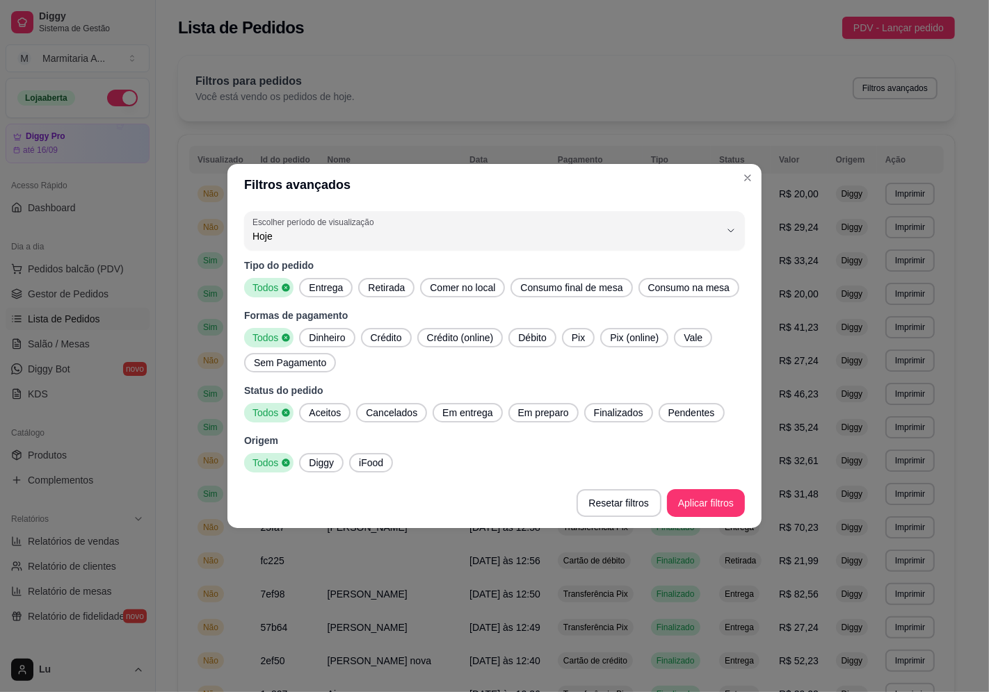
click at [283, 335] on icon at bounding box center [286, 338] width 8 height 8
click at [421, 338] on span "Crédito (online)" at bounding box center [460, 338] width 78 height 14
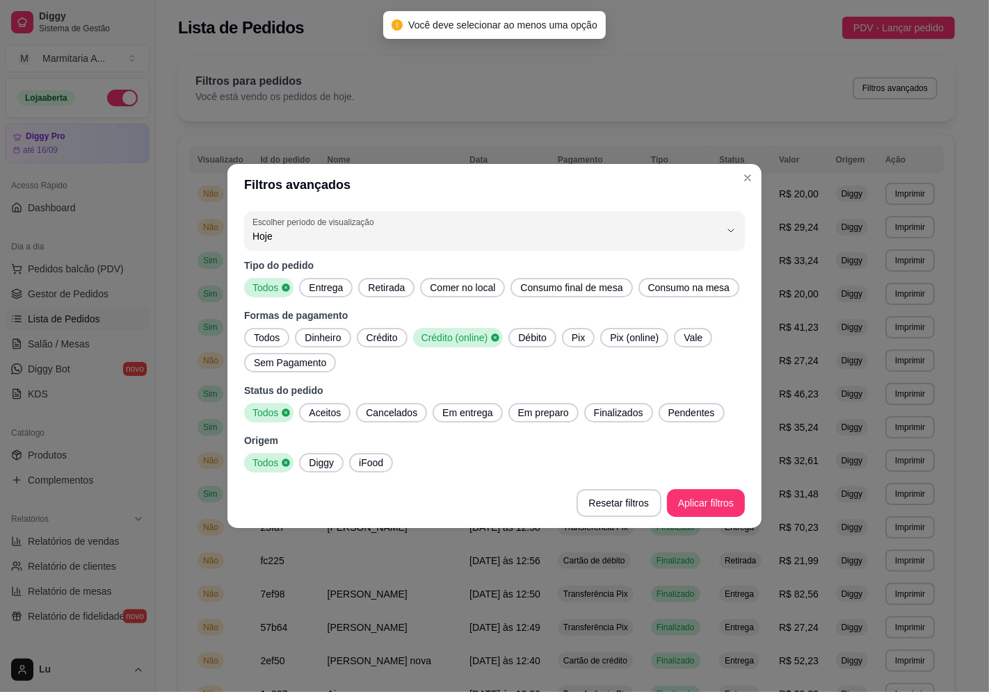
click at [459, 337] on span "Crédito (online)" at bounding box center [453, 338] width 75 height 14
click at [494, 335] on icon at bounding box center [496, 338] width 8 height 8
click at [492, 336] on icon at bounding box center [496, 338] width 8 height 8
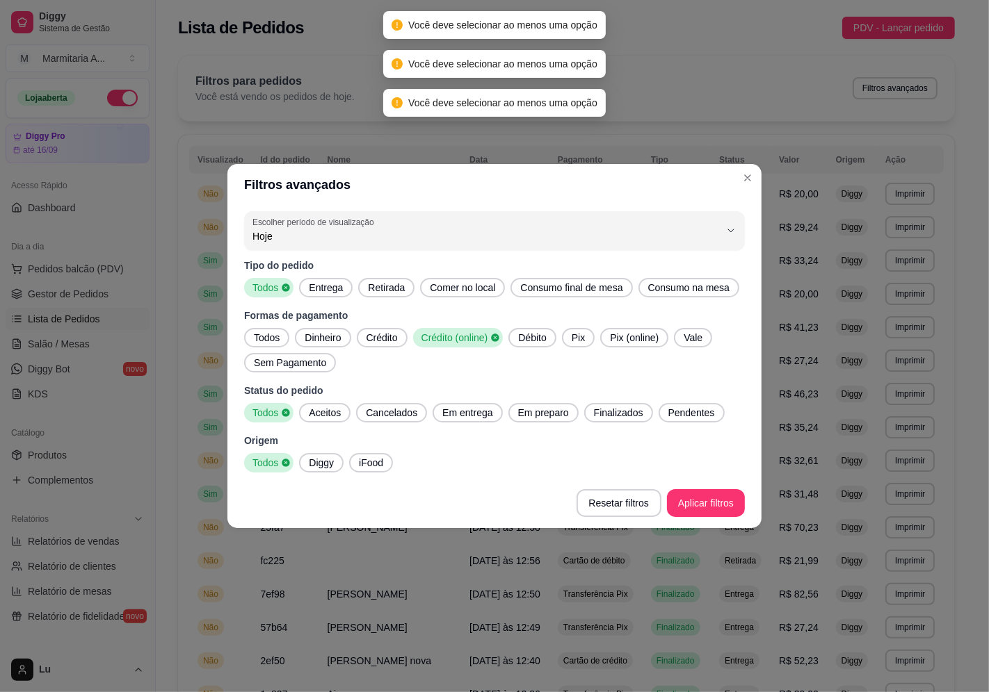
click at [492, 336] on icon at bounding box center [496, 338] width 8 height 8
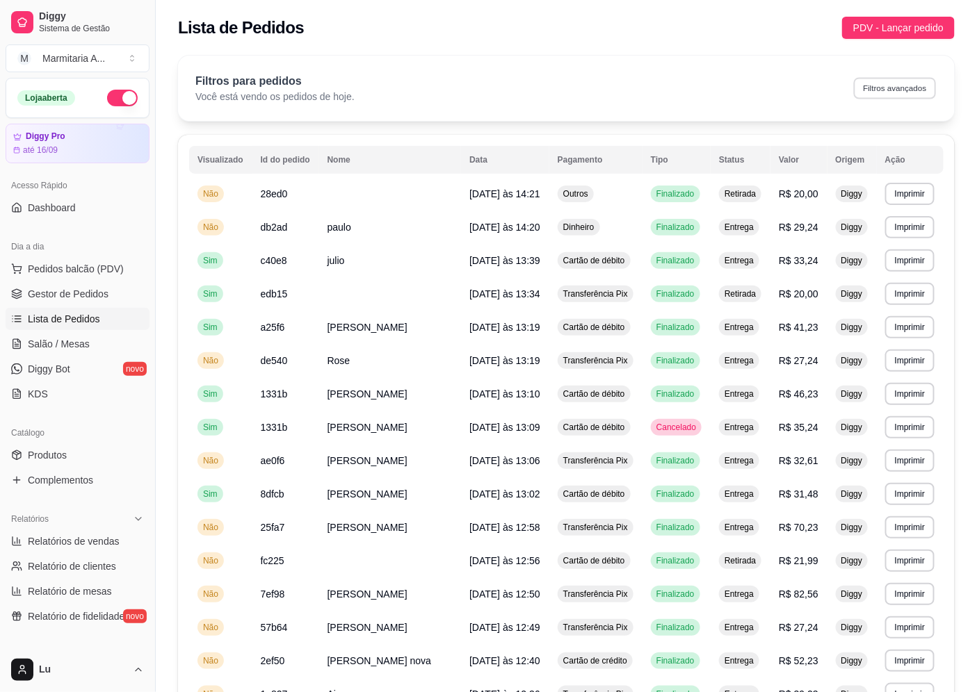
click at [893, 81] on button "Filtros avançados" at bounding box center [895, 88] width 82 height 22
select select "0"
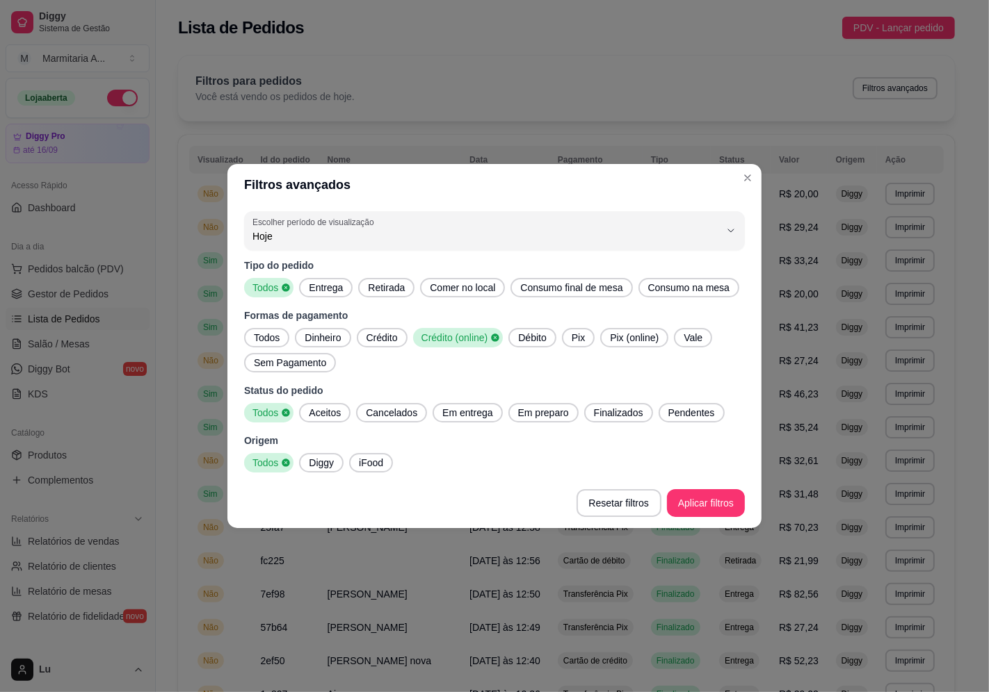
click at [273, 339] on span "Todos" at bounding box center [266, 338] width 37 height 14
click at [337, 338] on span "Dinheiro" at bounding box center [326, 338] width 47 height 14
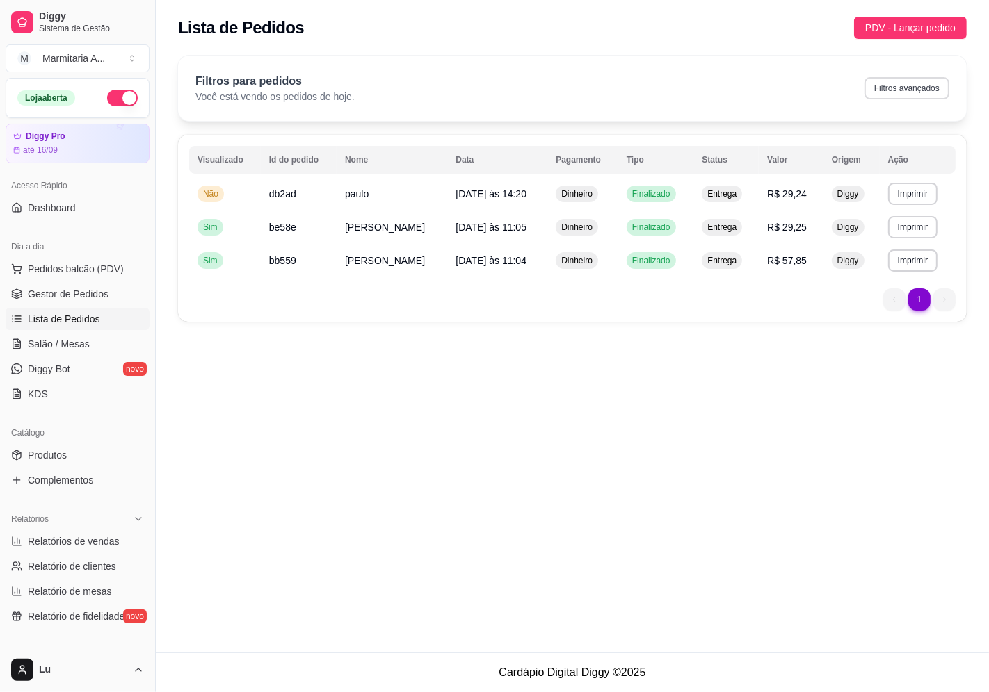
click at [919, 90] on button "Filtros avançados" at bounding box center [906, 88] width 85 height 22
select select "0"
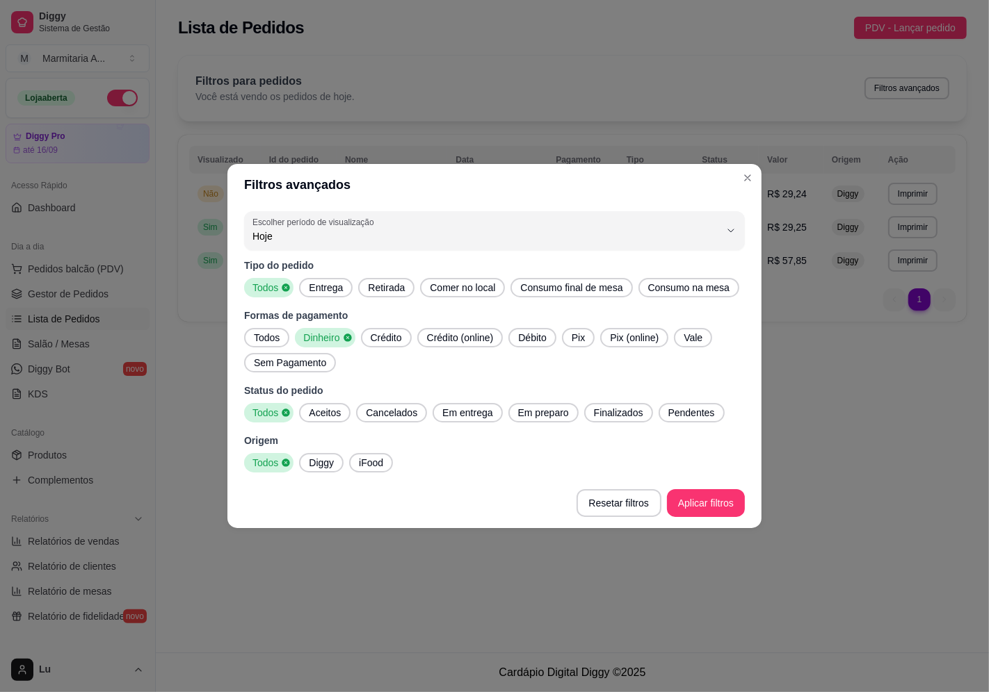
click at [268, 341] on span "Todos" at bounding box center [266, 338] width 37 height 14
click at [578, 339] on span "Pix" at bounding box center [578, 338] width 24 height 14
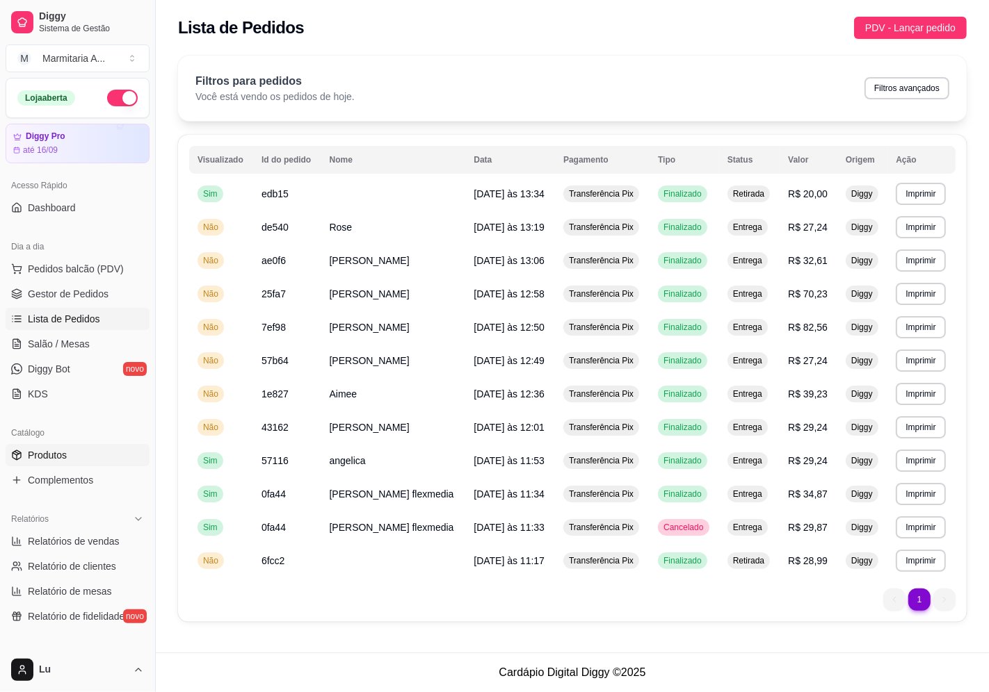
click at [95, 455] on link "Produtos" at bounding box center [78, 455] width 144 height 22
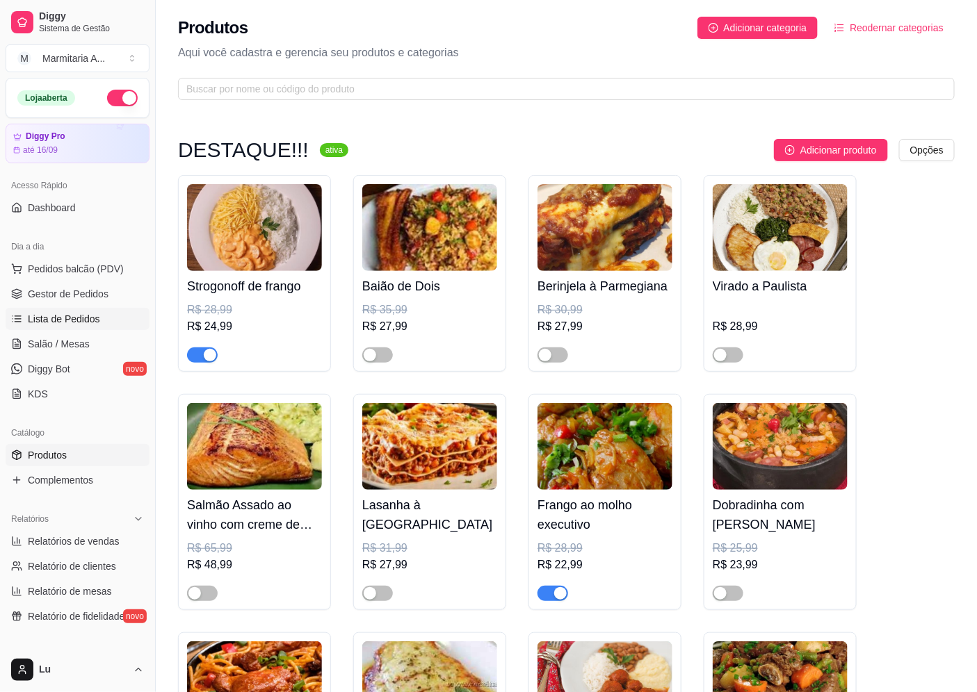
click at [78, 316] on span "Lista de Pedidos" at bounding box center [64, 319] width 72 height 14
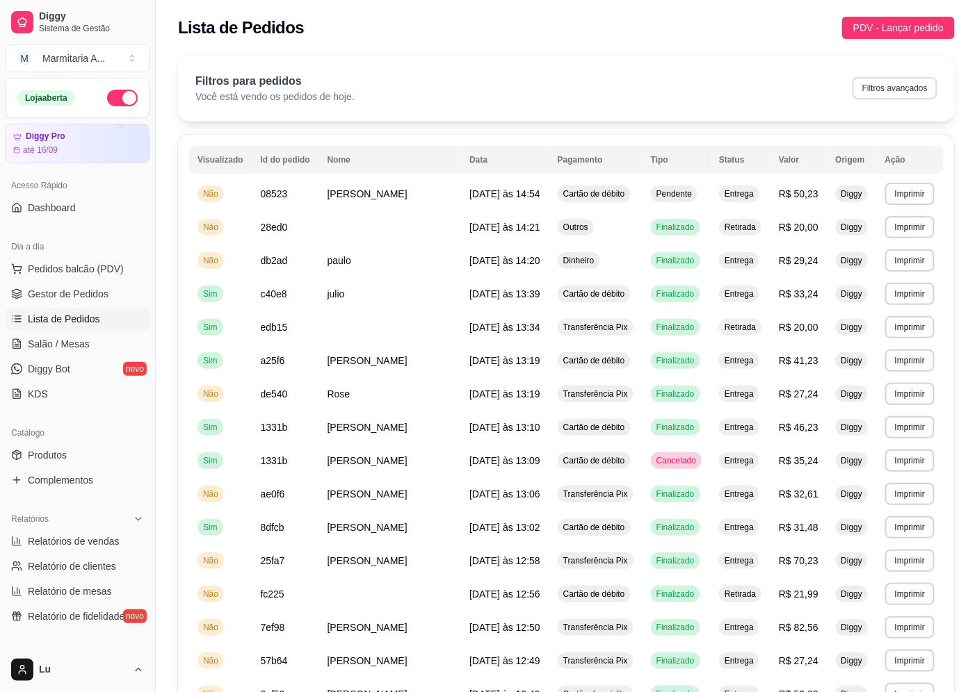
click at [893, 83] on button "Filtros avançados" at bounding box center [894, 88] width 85 height 22
select select "0"
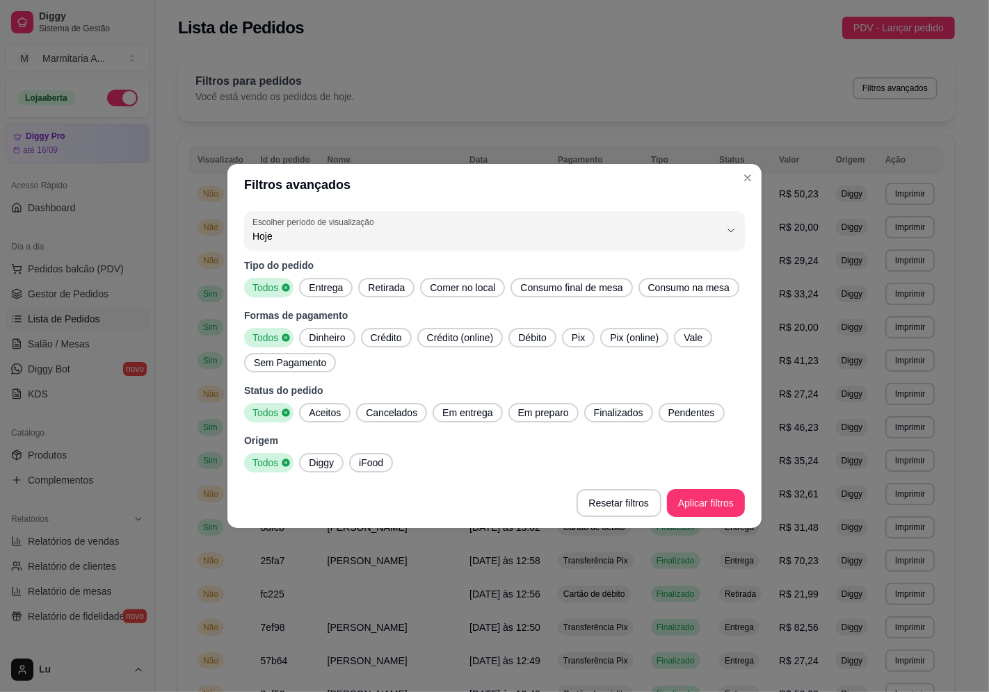
click at [373, 468] on span "iFood" at bounding box center [370, 463] width 35 height 14
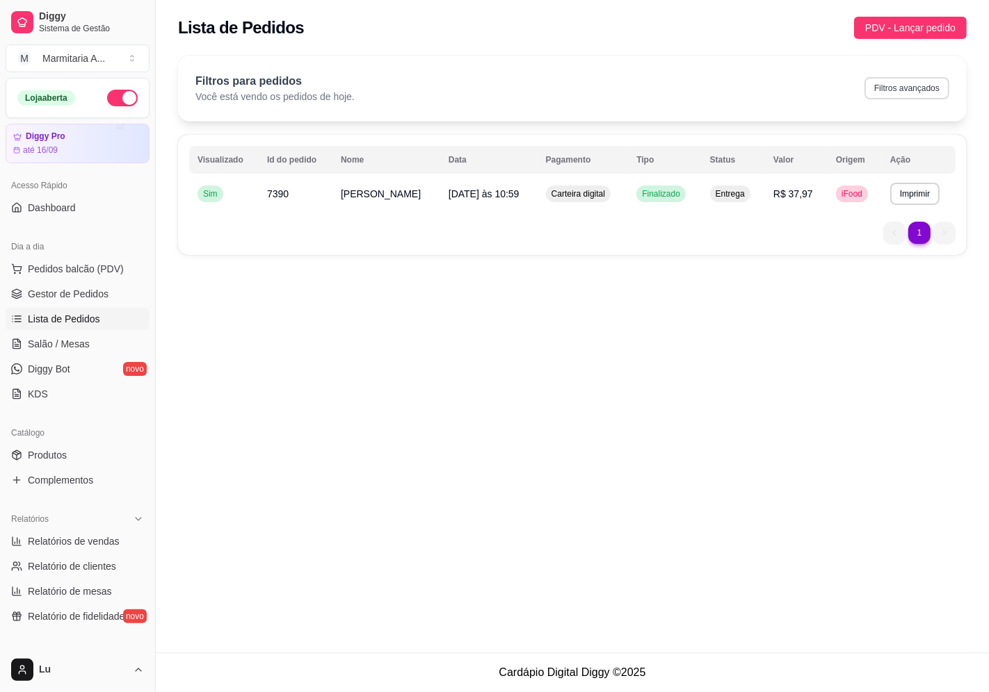
click at [923, 84] on button "Filtros avançados" at bounding box center [906, 88] width 85 height 22
select select "0"
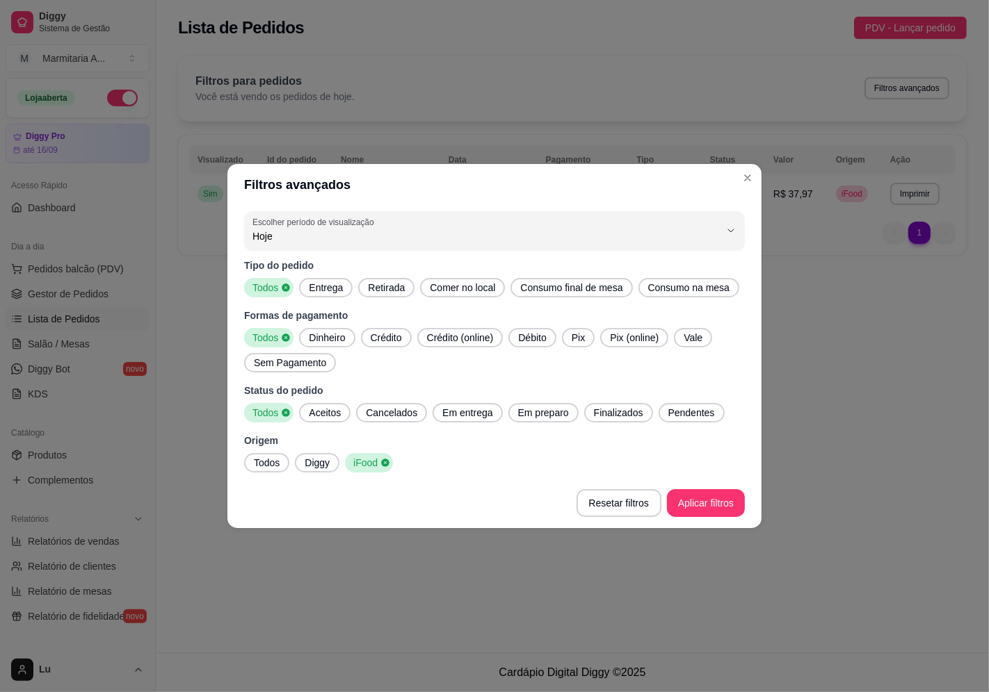
click at [266, 460] on span "Todos" at bounding box center [266, 463] width 37 height 14
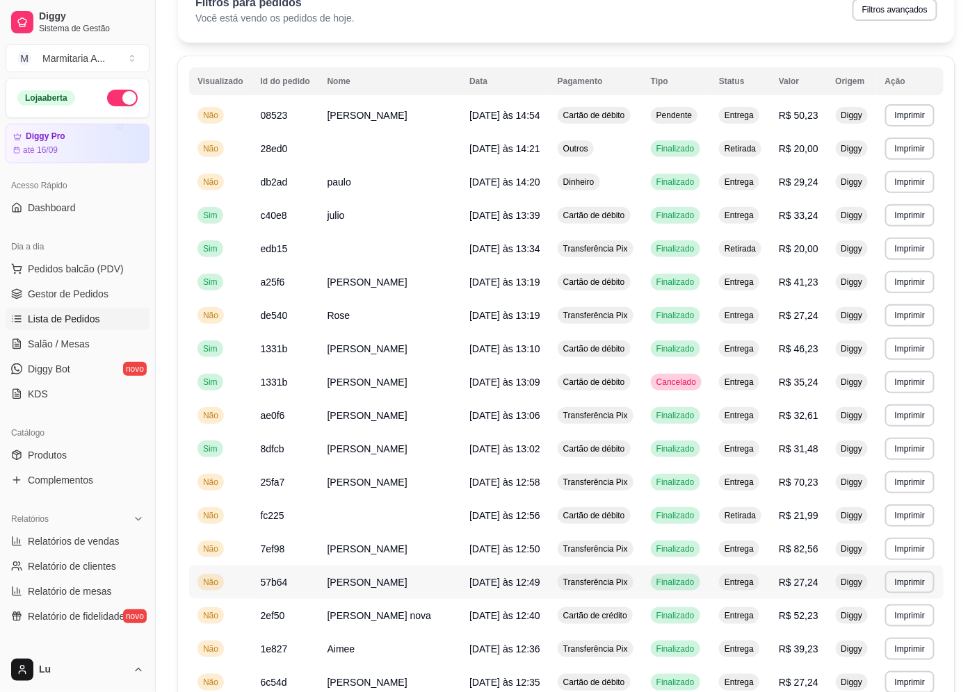
scroll to position [44, 0]
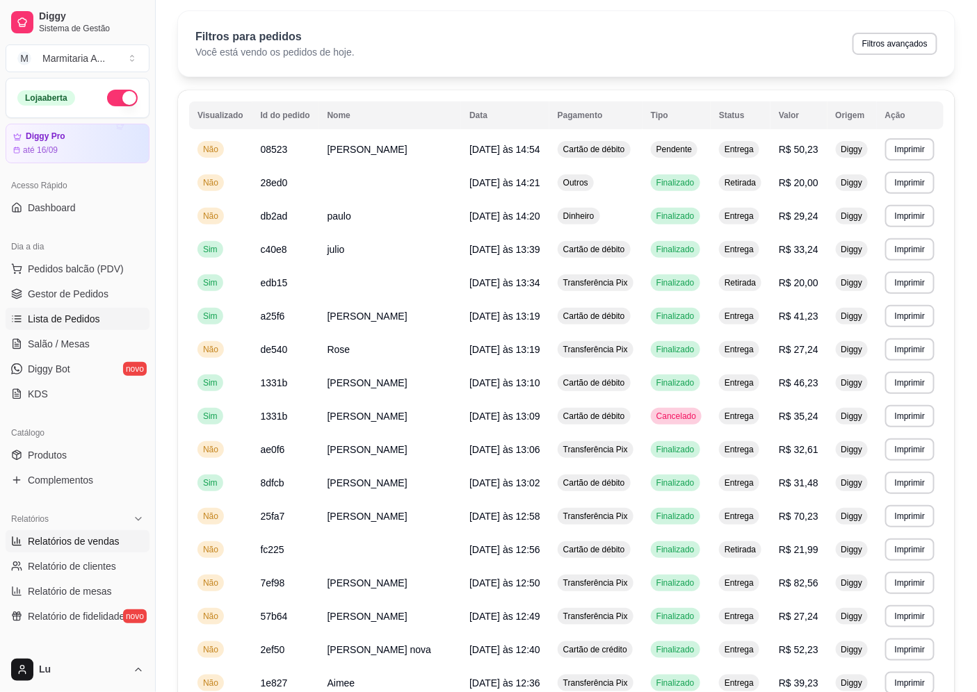
click at [88, 540] on span "Relatórios de vendas" at bounding box center [74, 542] width 92 height 14
select select "ALL"
select select "0"
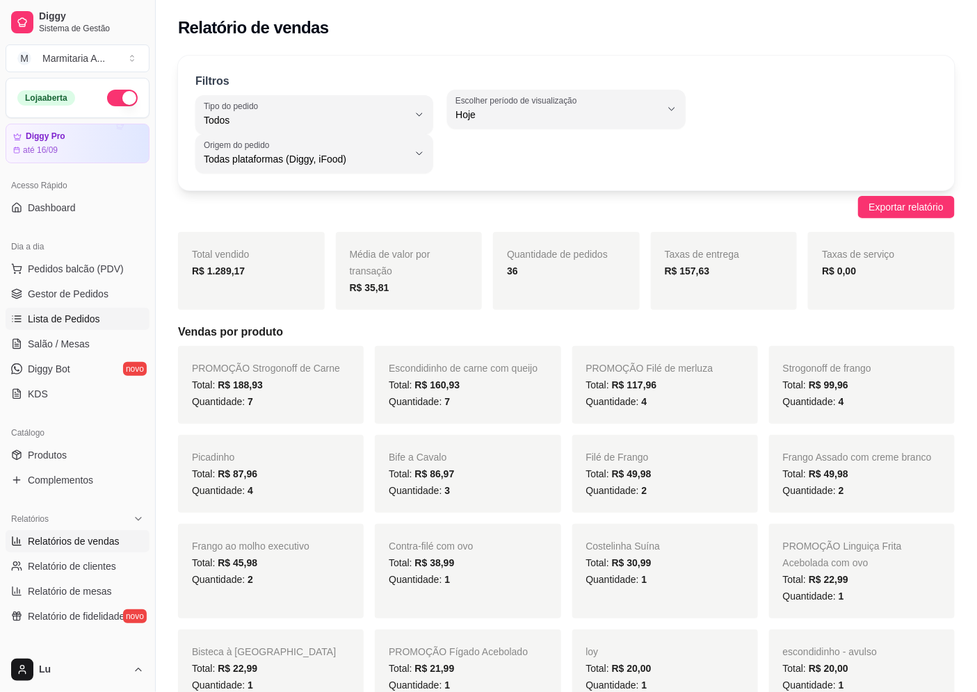
click at [92, 328] on link "Lista de Pedidos" at bounding box center [78, 319] width 144 height 22
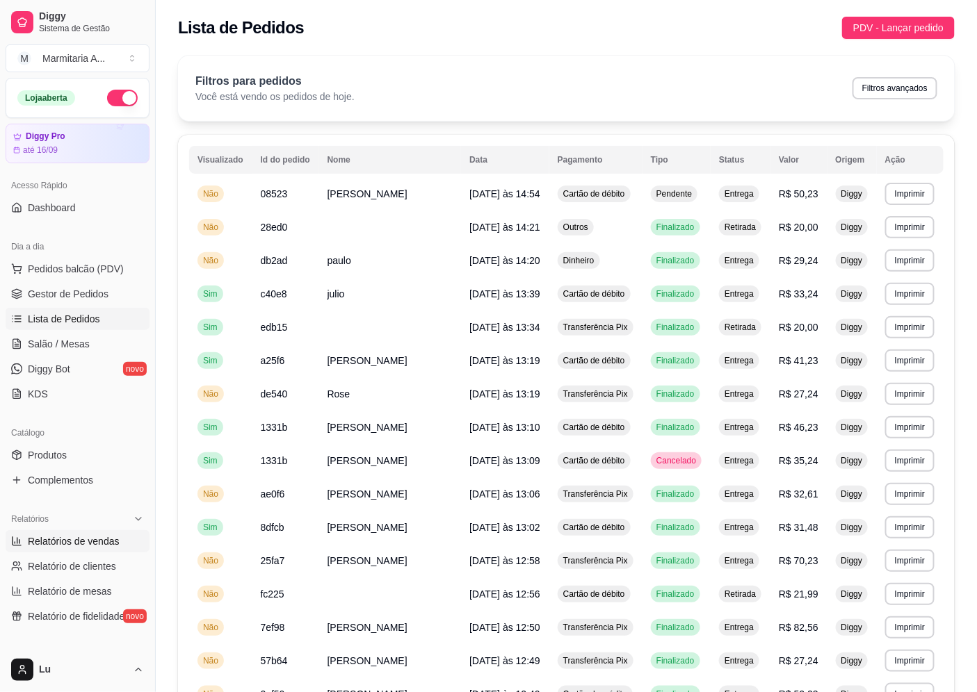
click at [81, 552] on link "Relatórios de vendas" at bounding box center [78, 541] width 144 height 22
select select "ALL"
select select "0"
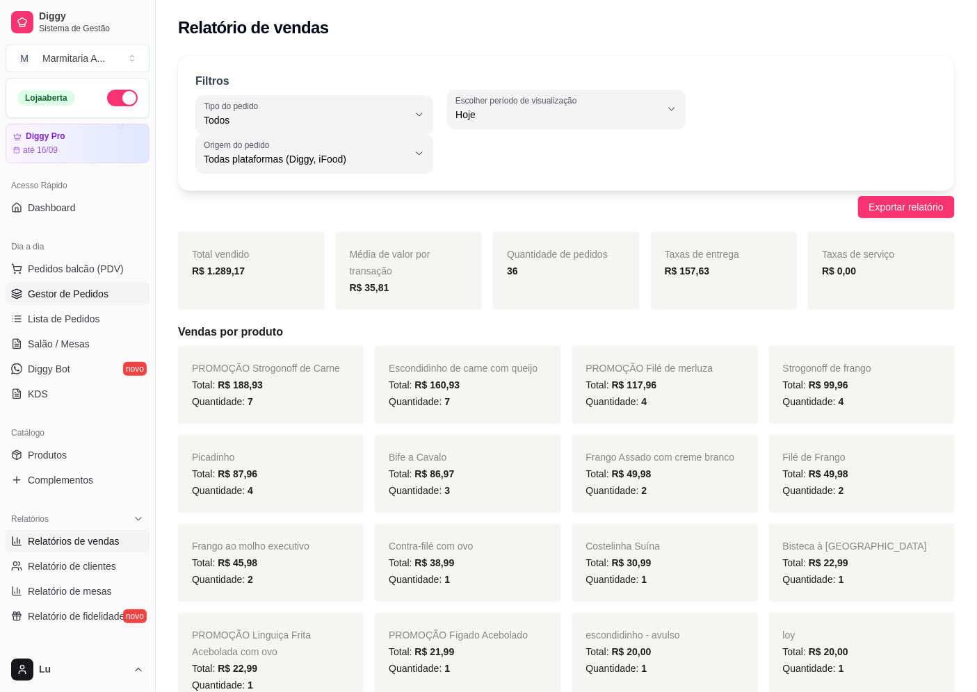
click at [54, 289] on span "Gestor de Pedidos" at bounding box center [68, 294] width 81 height 14
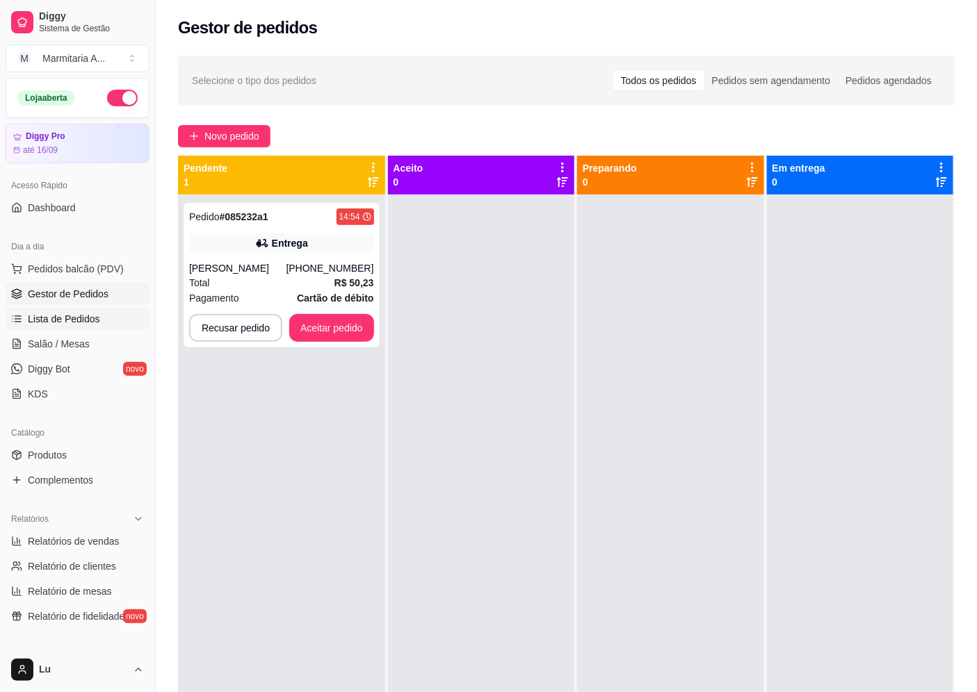
click at [63, 315] on span "Lista de Pedidos" at bounding box center [64, 319] width 72 height 14
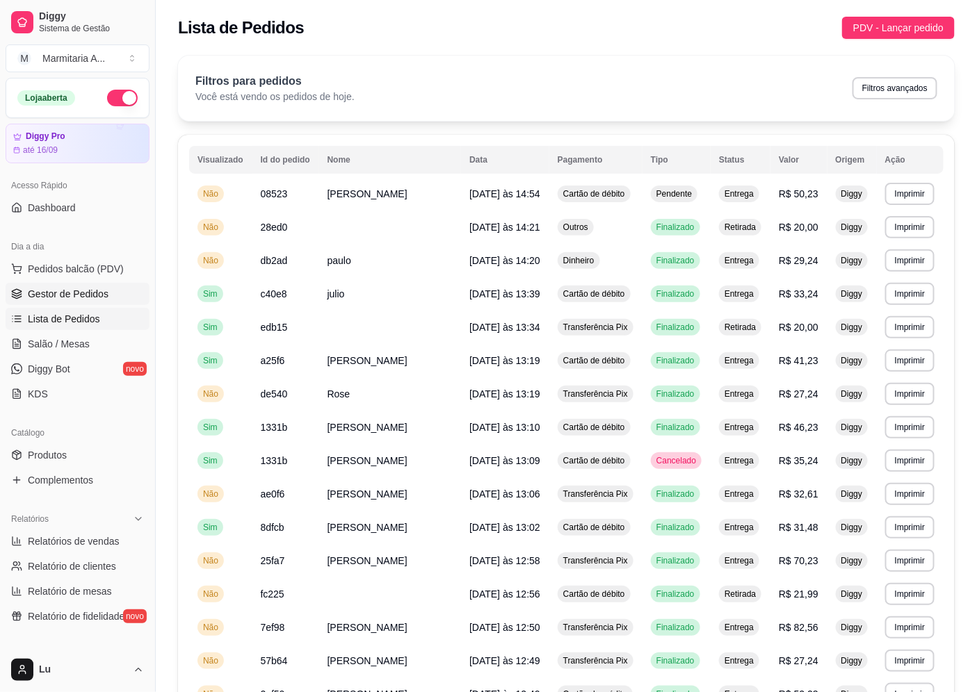
click at [79, 298] on span "Gestor de Pedidos" at bounding box center [68, 294] width 81 height 14
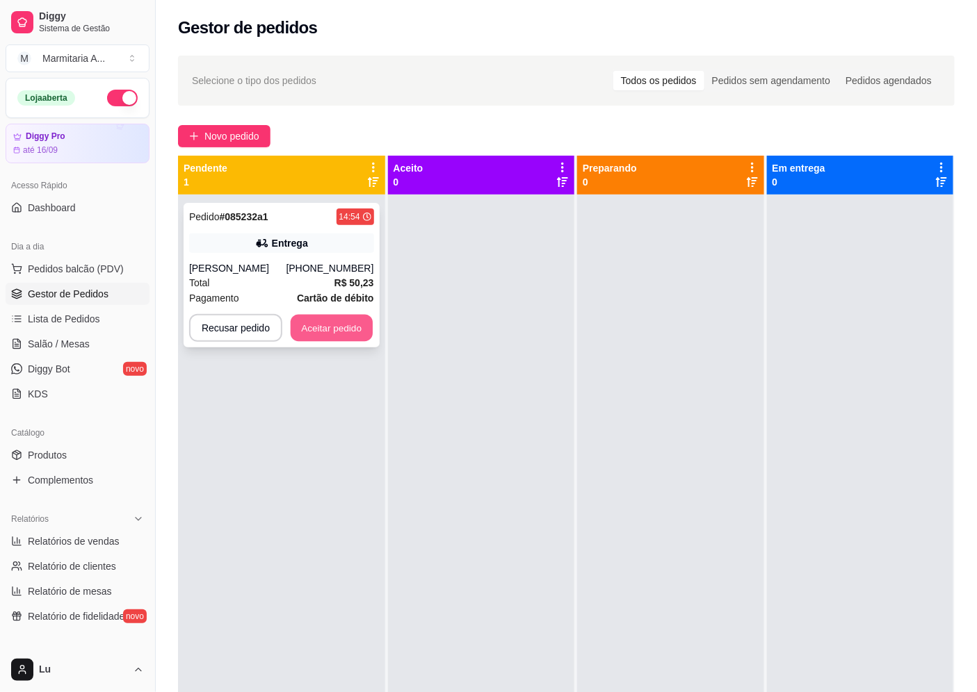
click at [339, 334] on button "Aceitar pedido" at bounding box center [332, 328] width 82 height 27
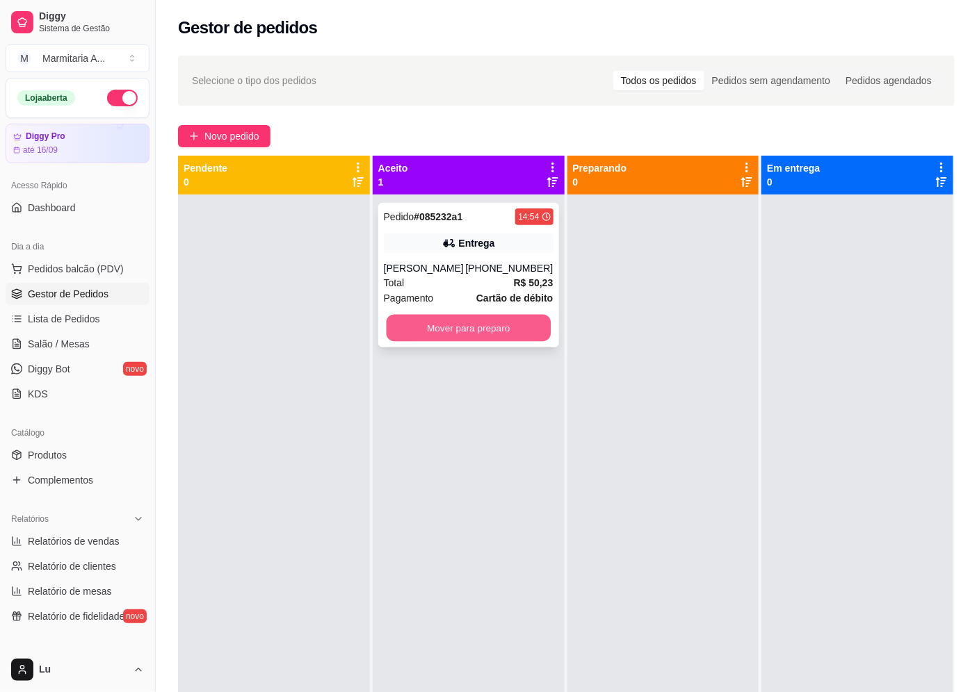
click at [490, 321] on button "Mover para preparo" at bounding box center [468, 328] width 164 height 27
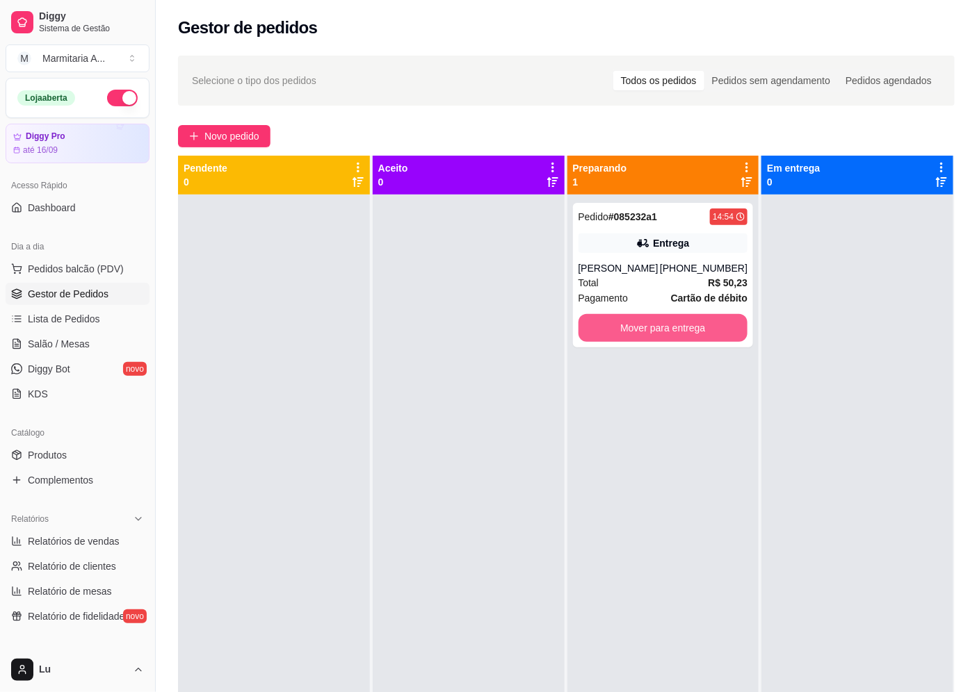
click at [645, 321] on button "Mover para entrega" at bounding box center [663, 328] width 170 height 28
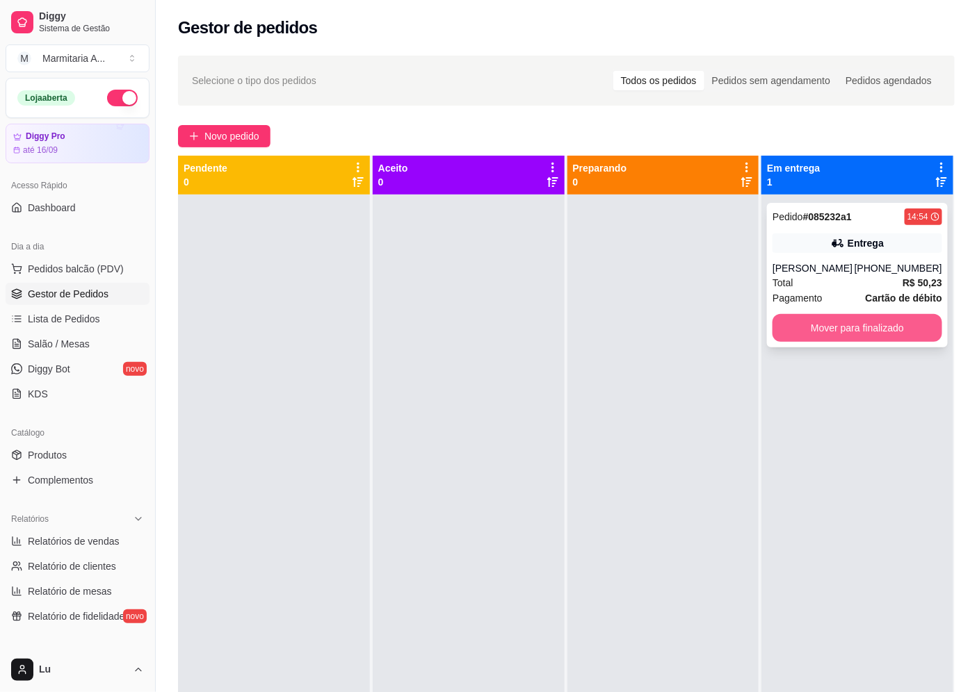
click at [851, 318] on button "Mover para finalizado" at bounding box center [857, 328] width 170 height 28
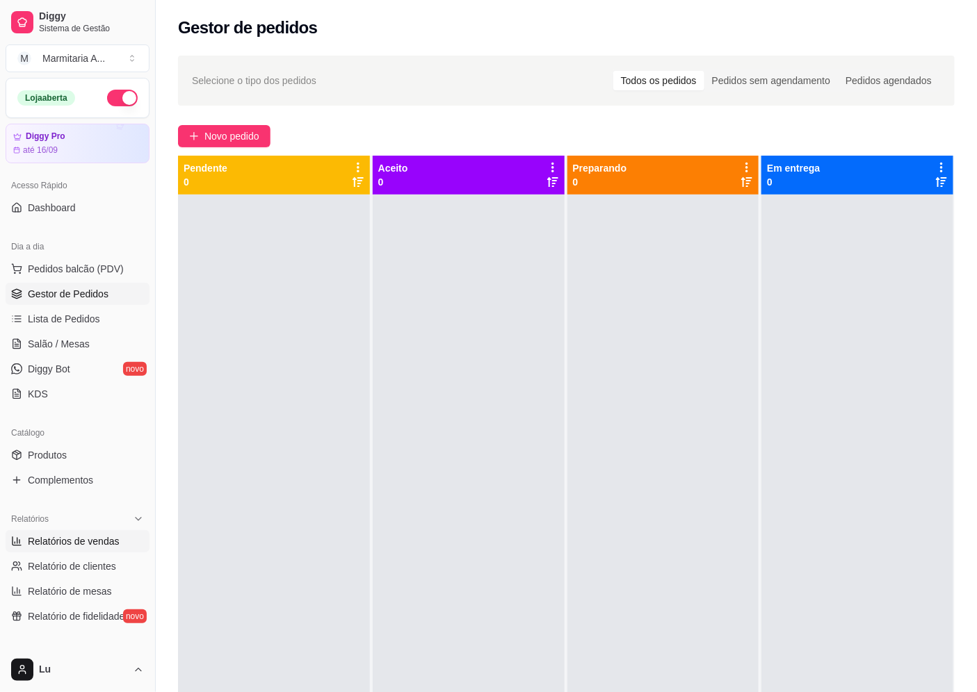
click at [119, 531] on link "Relatórios de vendas" at bounding box center [78, 541] width 144 height 22
select select "ALL"
select select "0"
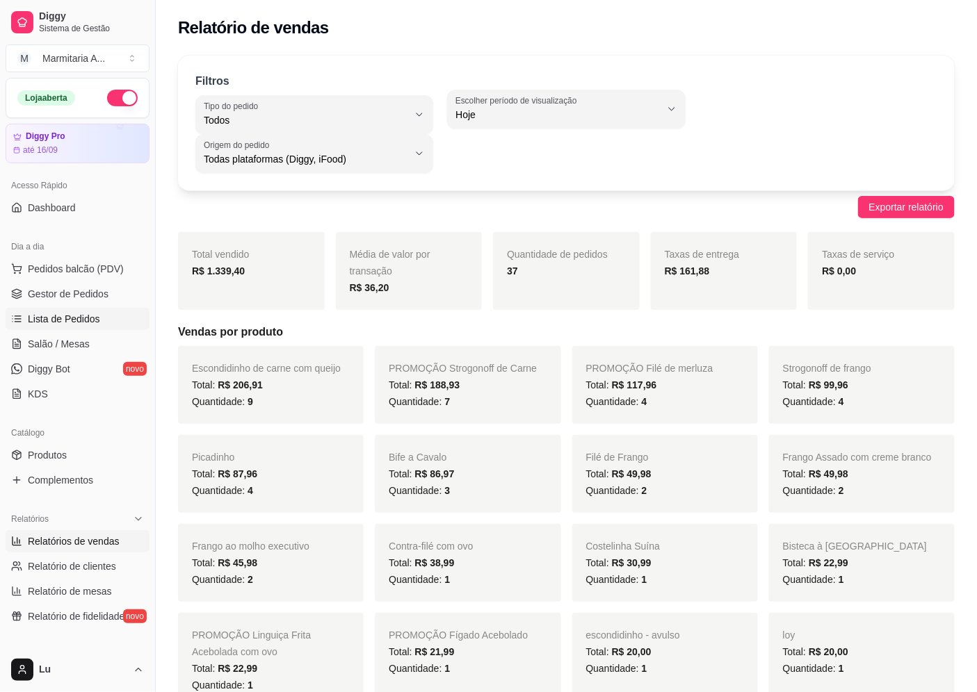
click at [104, 314] on link "Lista de Pedidos" at bounding box center [78, 319] width 144 height 22
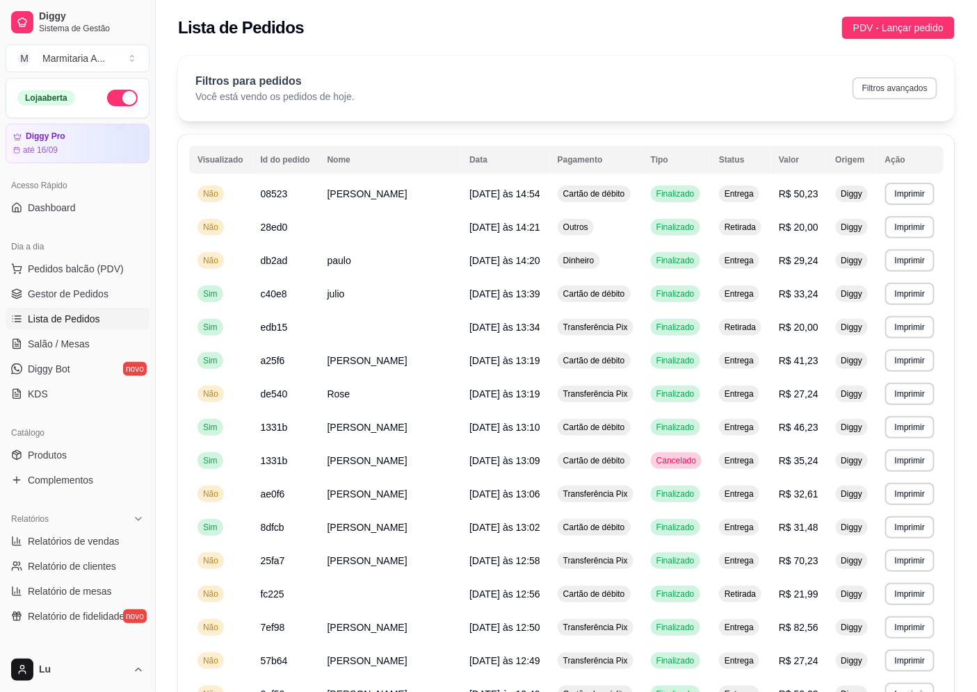
click at [911, 88] on button "Filtros avançados" at bounding box center [894, 88] width 85 height 22
select select "0"
click at [85, 455] on link "Produtos" at bounding box center [78, 455] width 144 height 22
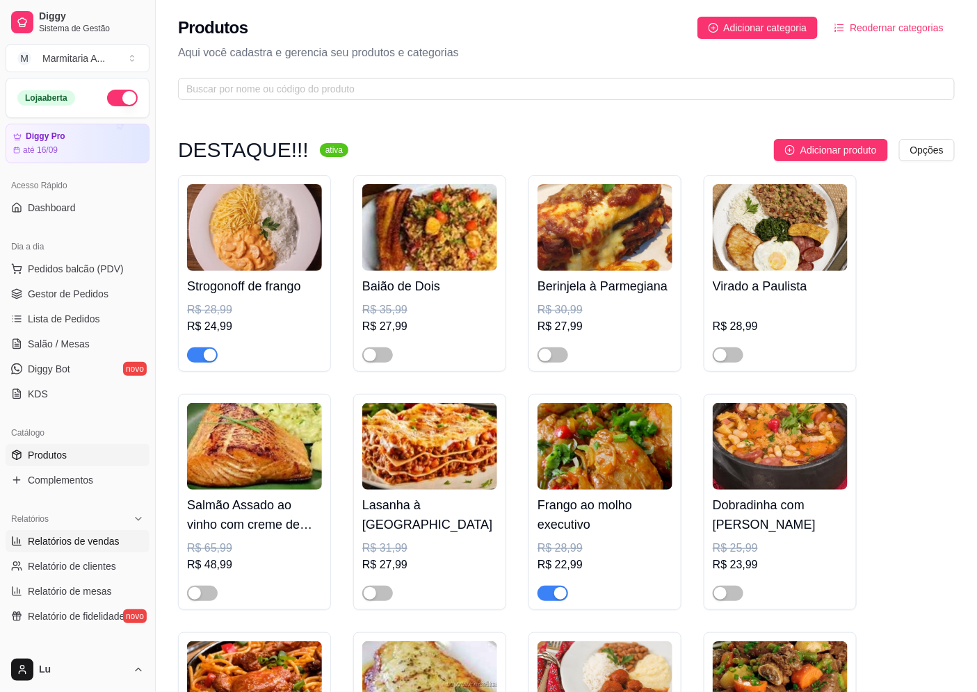
click at [120, 546] on link "Relatórios de vendas" at bounding box center [78, 541] width 144 height 22
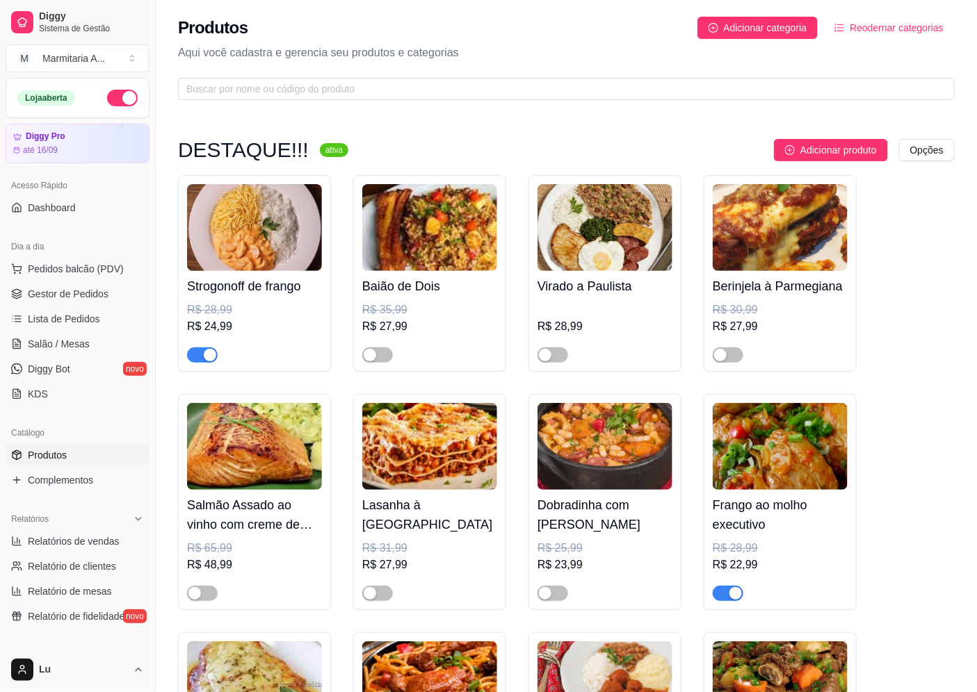
select select "ALL"
select select "0"
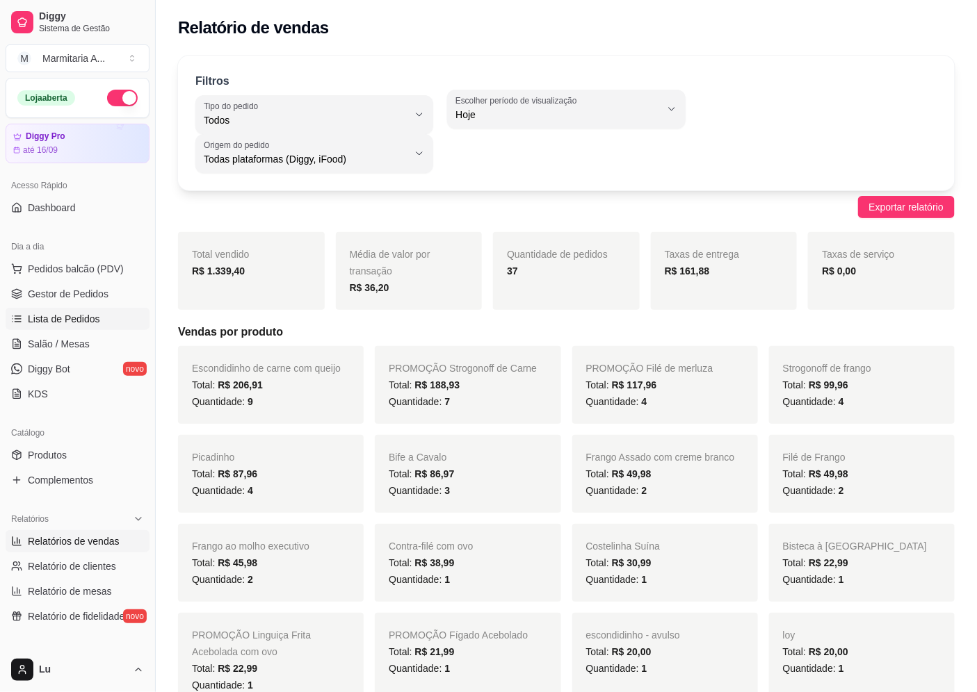
click at [84, 317] on span "Lista de Pedidos" at bounding box center [64, 319] width 72 height 14
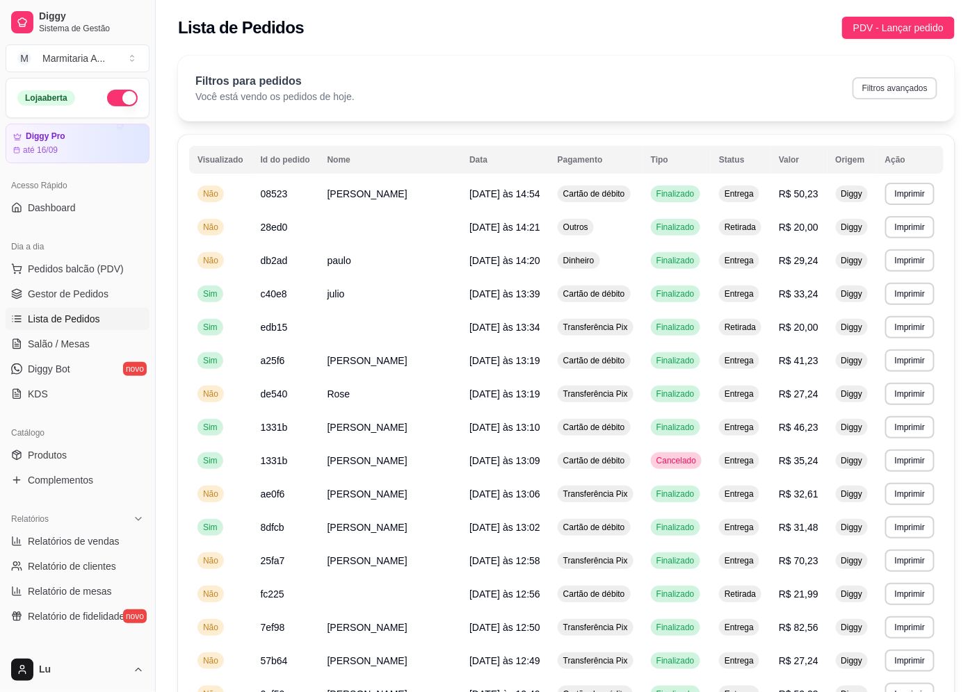
click at [925, 90] on button "Filtros avançados" at bounding box center [894, 88] width 85 height 22
select select "0"
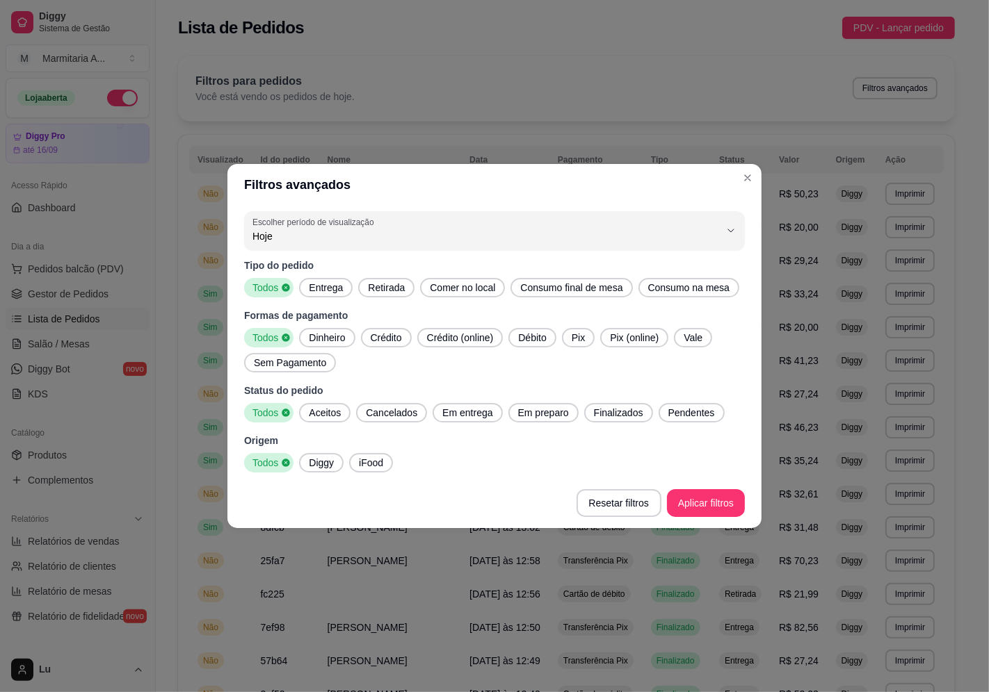
click at [380, 337] on span "Crédito" at bounding box center [386, 338] width 42 height 14
click at [539, 334] on span "Débito" at bounding box center [531, 338] width 39 height 14
click at [684, 341] on span "Vale" at bounding box center [697, 338] width 30 height 14
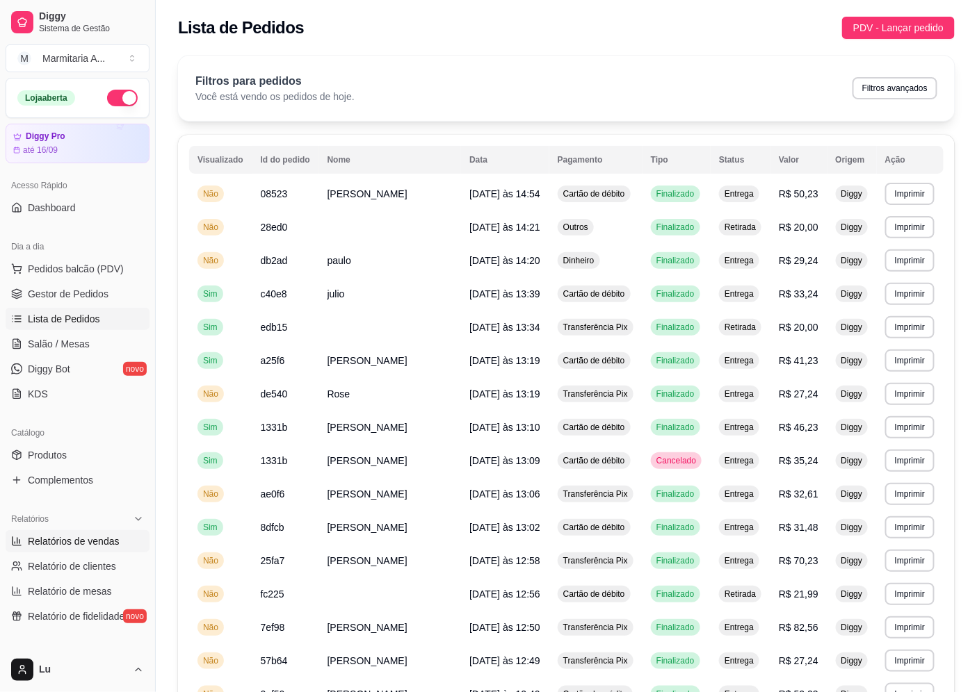
click at [106, 539] on span "Relatórios de vendas" at bounding box center [74, 542] width 92 height 14
select select "ALL"
select select "0"
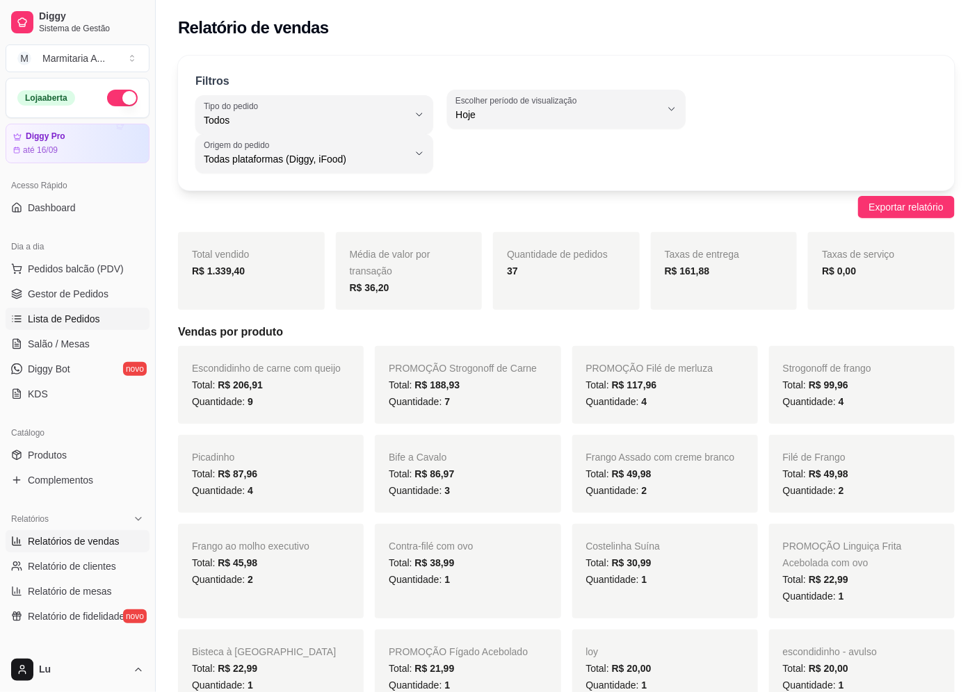
click at [106, 321] on link "Lista de Pedidos" at bounding box center [78, 319] width 144 height 22
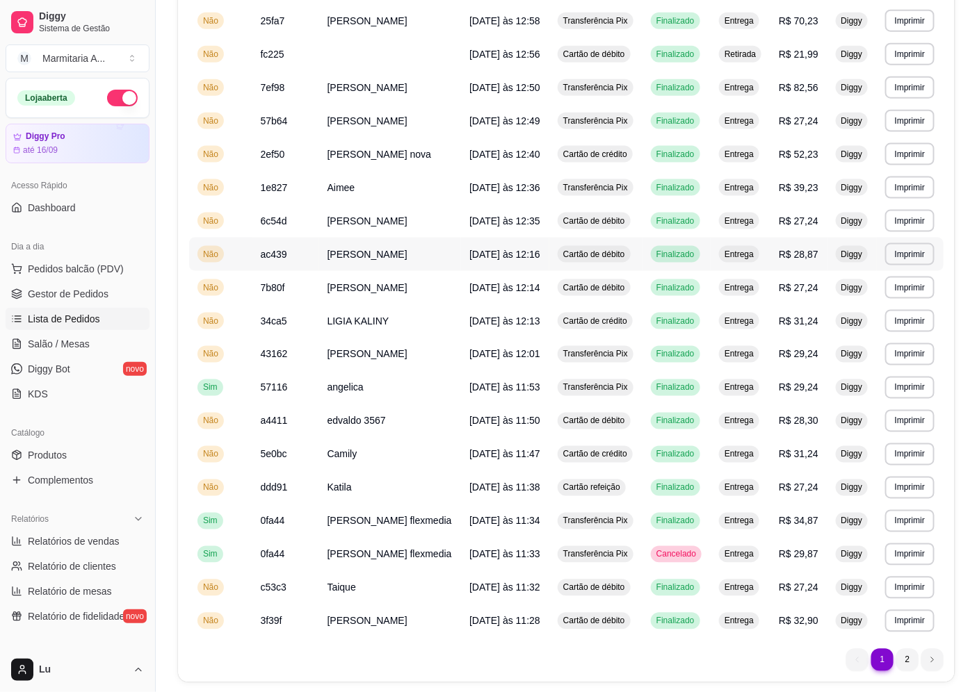
scroll to position [585, 0]
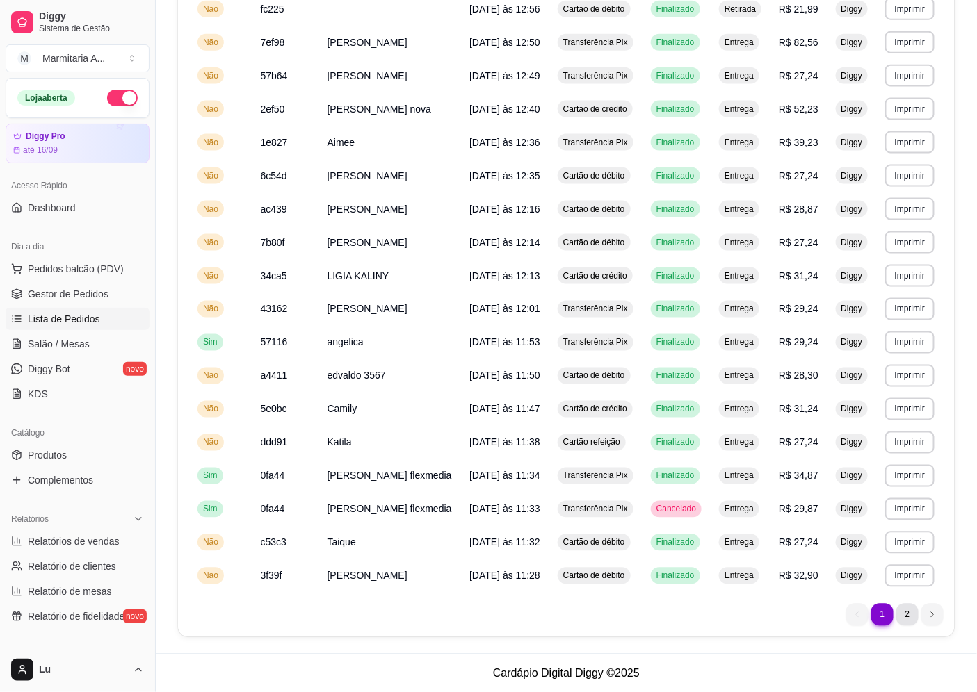
click at [905, 614] on li "2" at bounding box center [907, 615] width 22 height 22
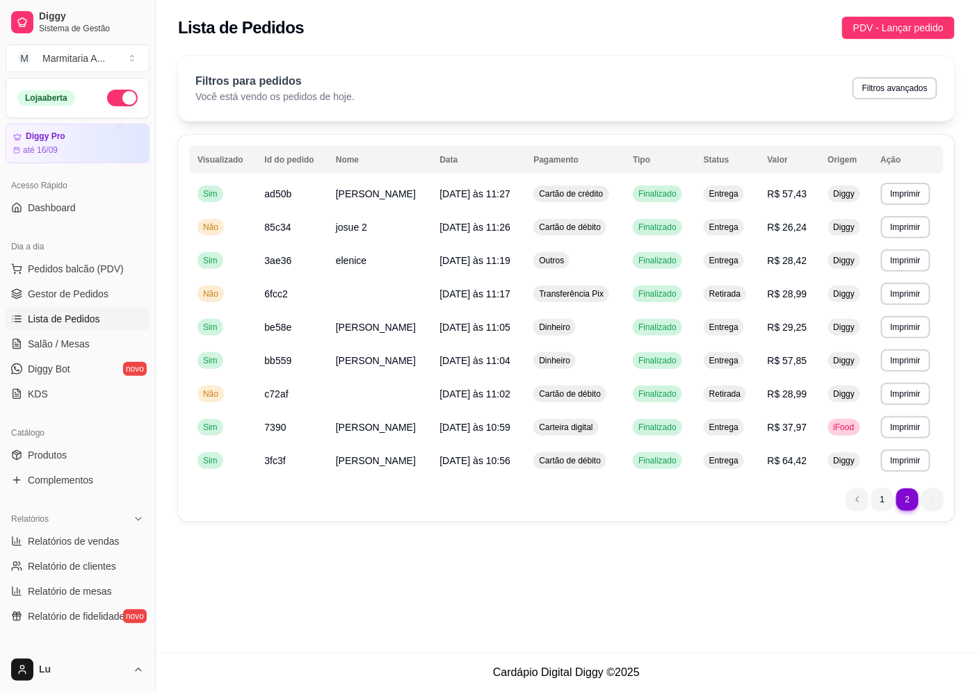
scroll to position [0, 0]
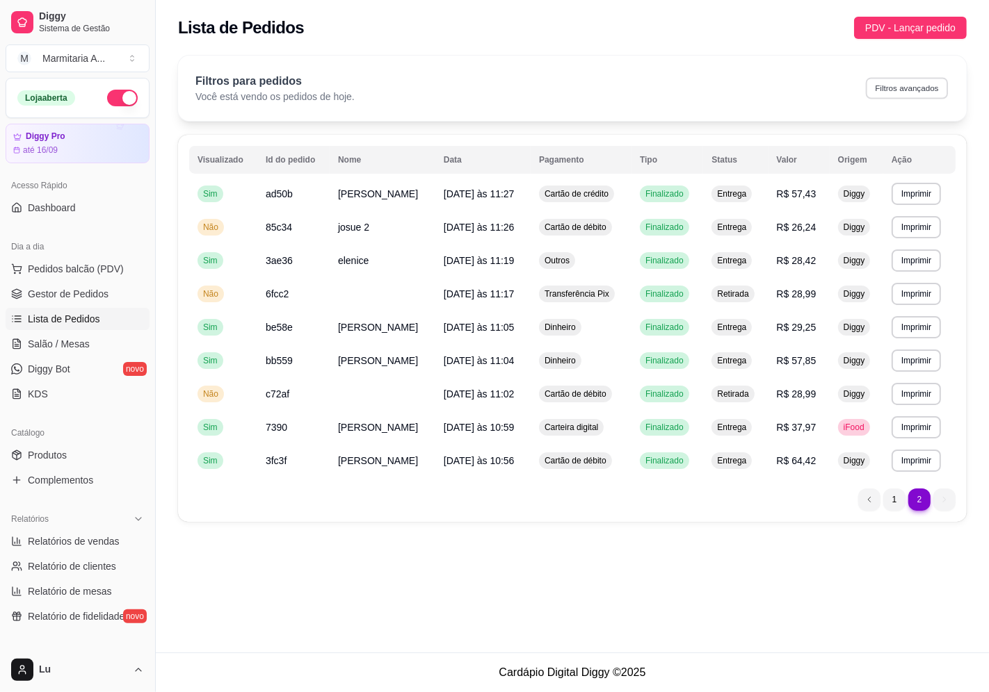
click at [932, 90] on button "Filtros avançados" at bounding box center [907, 88] width 82 height 22
select select "0"
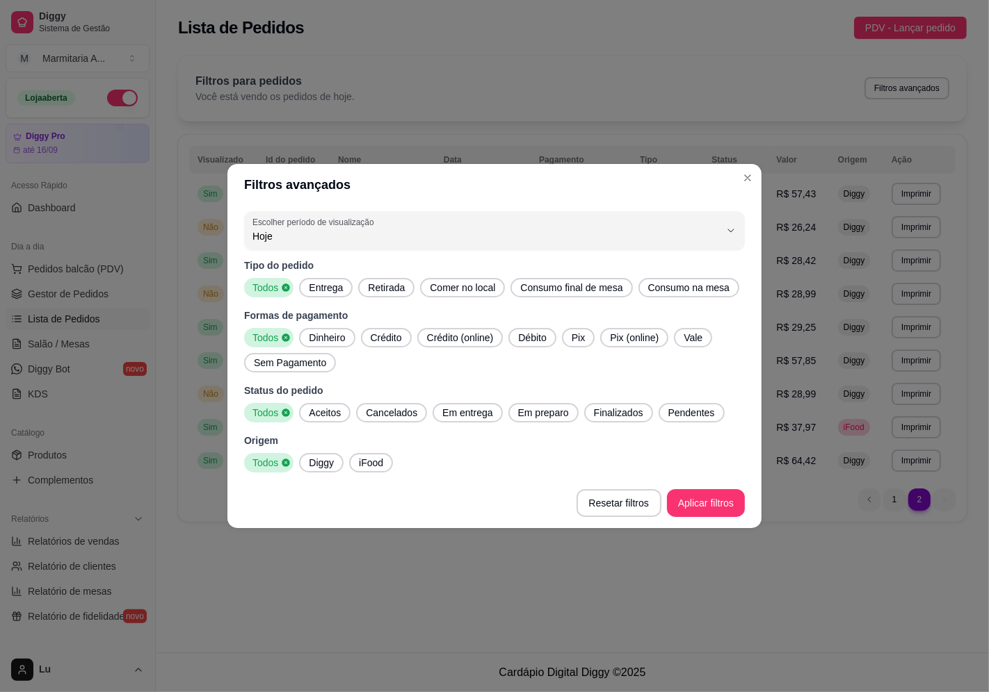
click at [690, 338] on span "Vale" at bounding box center [693, 338] width 30 height 14
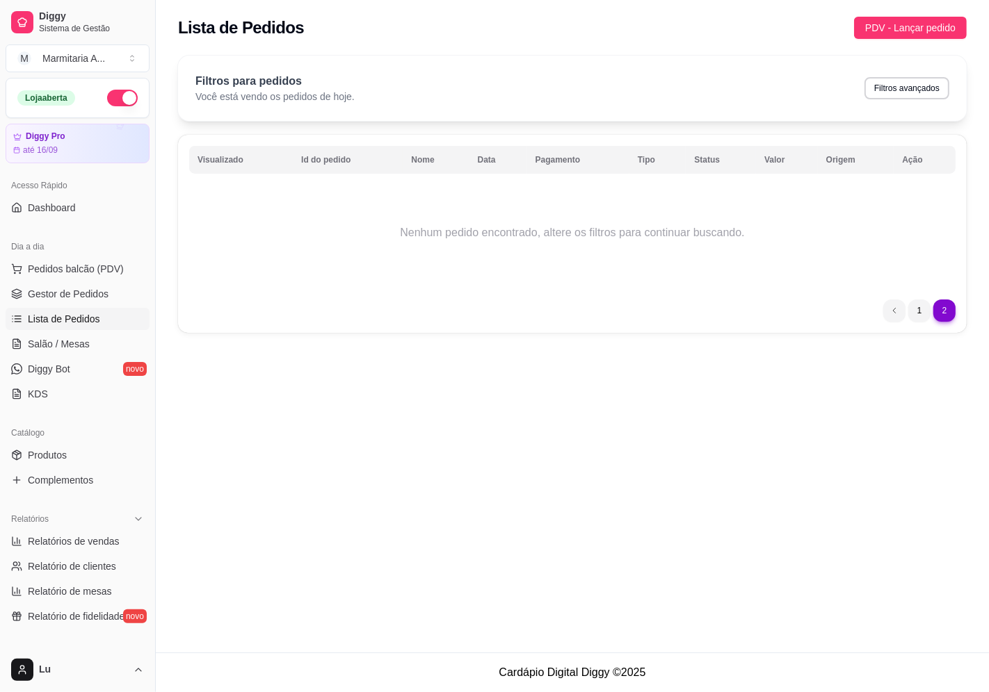
click at [941, 310] on icon "next page button" at bounding box center [944, 311] width 8 height 8
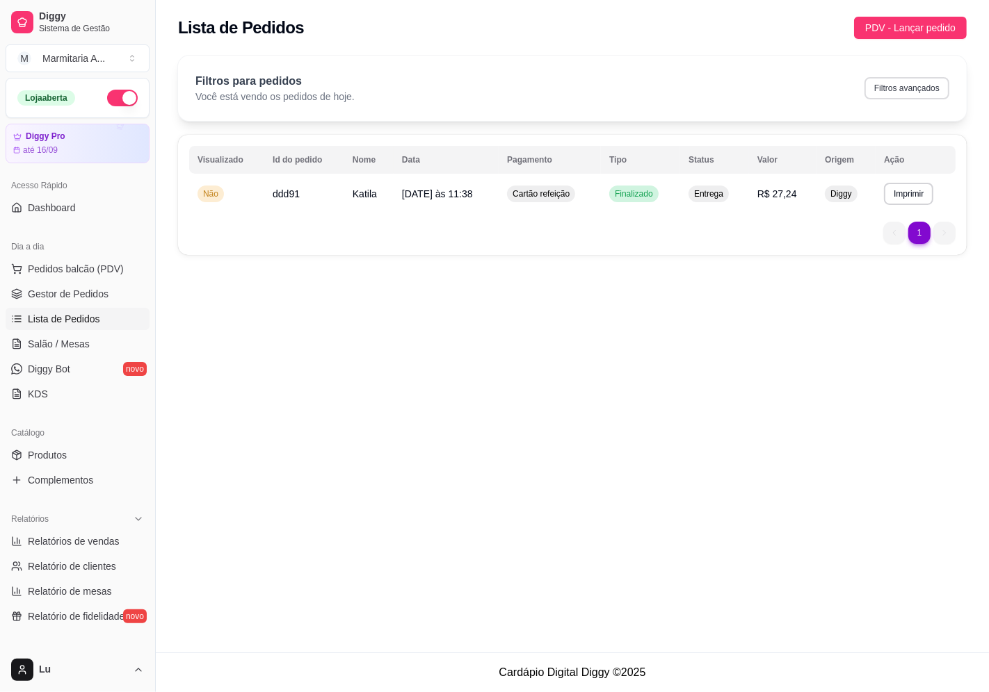
click at [916, 92] on button "Filtros avançados" at bounding box center [906, 88] width 85 height 22
select select "0"
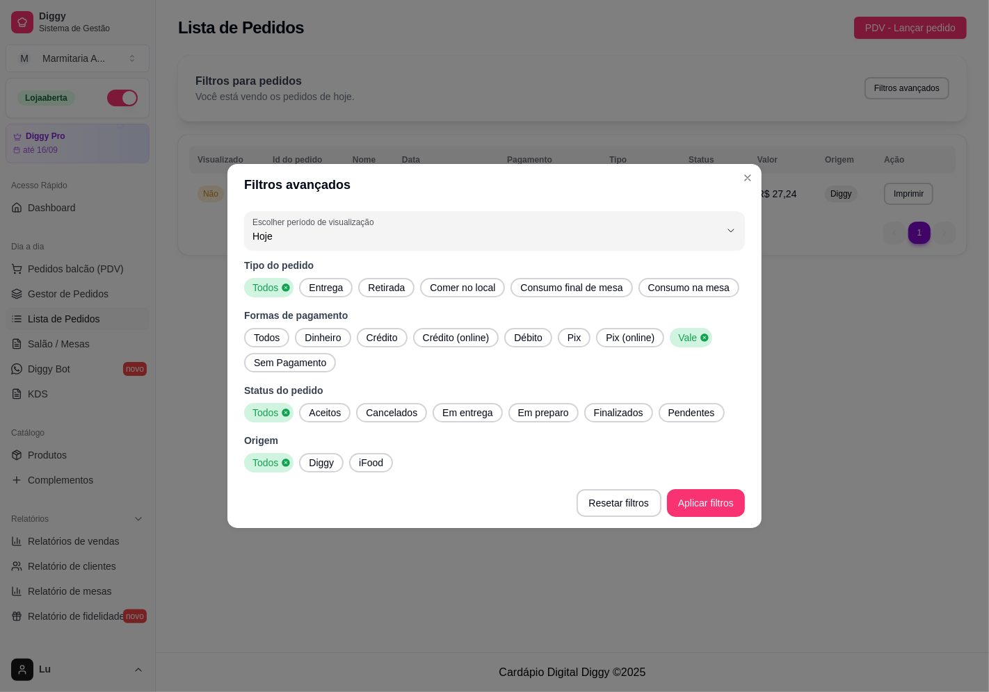
click at [701, 337] on icon at bounding box center [705, 338] width 8 height 8
click at [259, 339] on span "Todos" at bounding box center [266, 338] width 37 height 14
click at [520, 342] on span "Débito" at bounding box center [531, 338] width 39 height 14
click at [384, 337] on span "Crédito" at bounding box center [382, 338] width 42 height 14
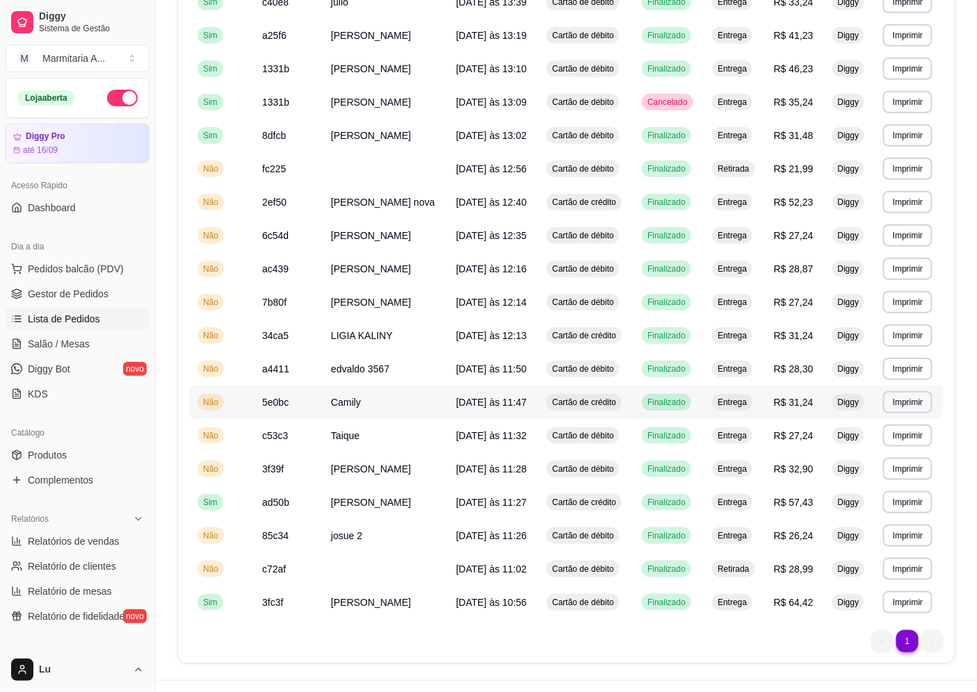
scroll to position [252, 0]
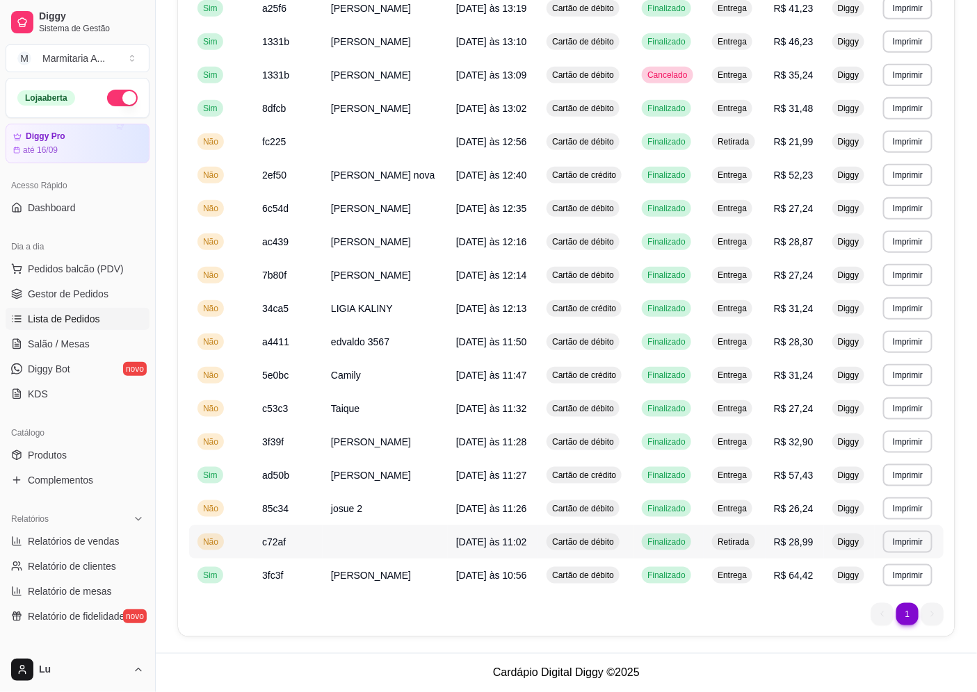
click at [412, 551] on td at bounding box center [385, 542] width 125 height 33
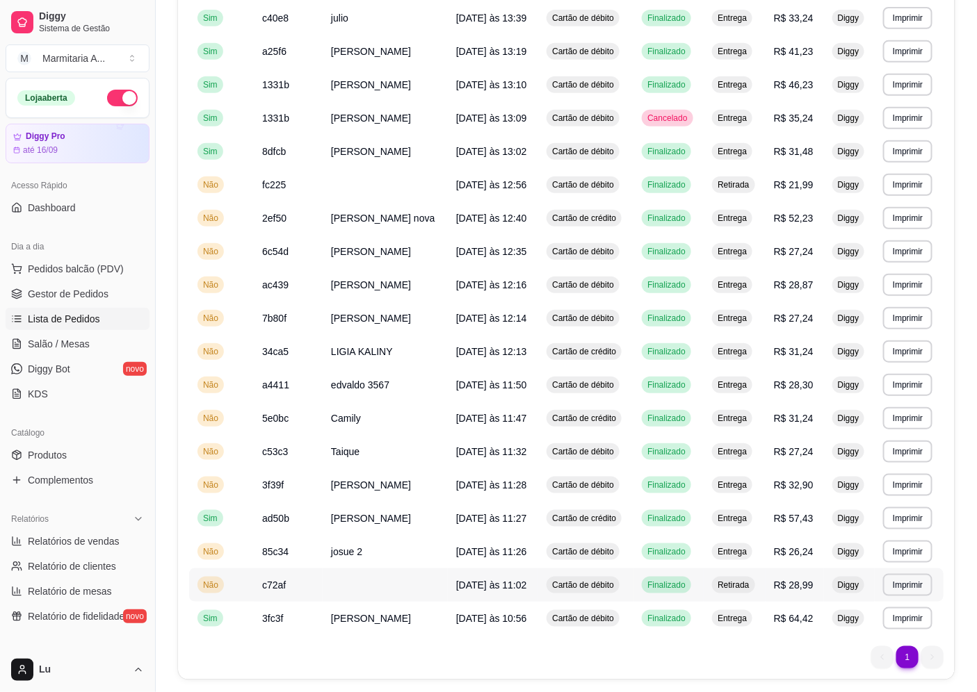
scroll to position [175, 0]
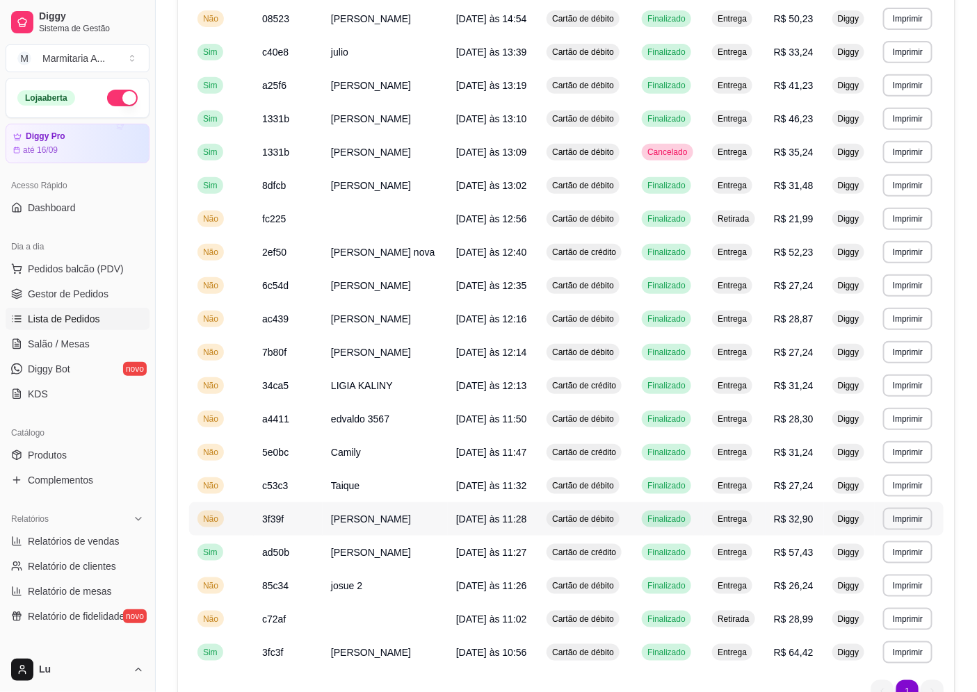
click at [356, 524] on span "[PERSON_NAME]" at bounding box center [371, 519] width 80 height 11
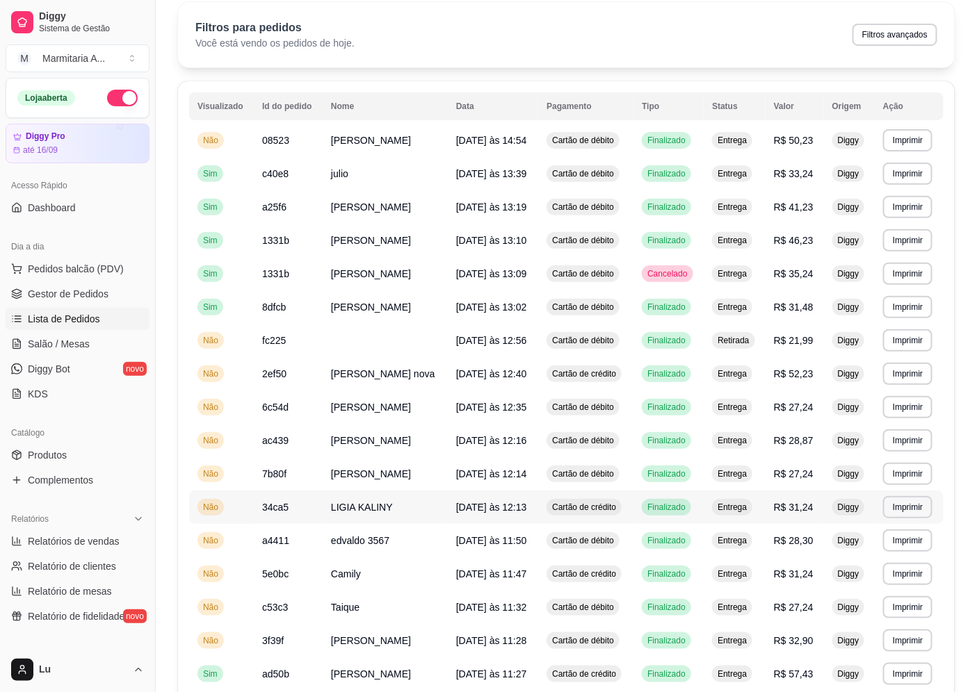
scroll to position [21, 0]
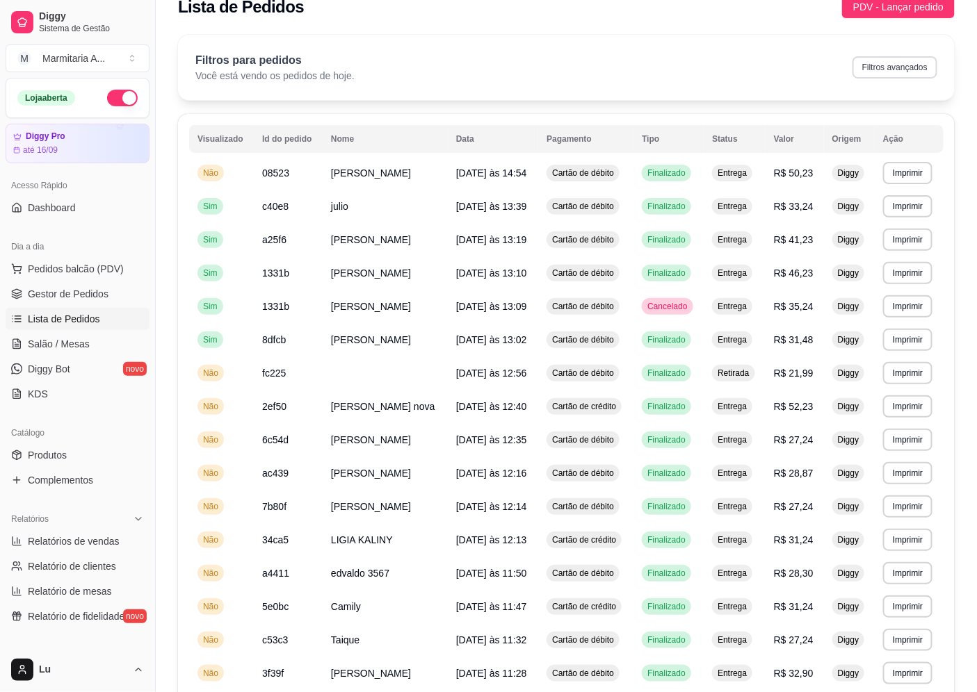
click at [898, 70] on button "Filtros avançados" at bounding box center [894, 67] width 85 height 22
select select "0"
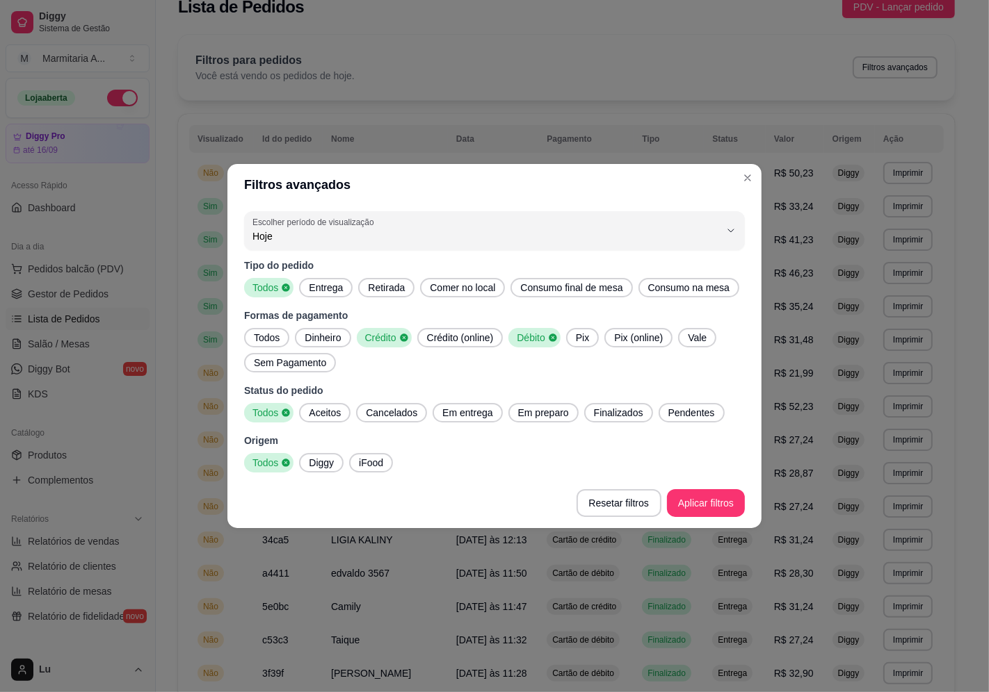
click at [257, 336] on span "Todos" at bounding box center [266, 338] width 37 height 14
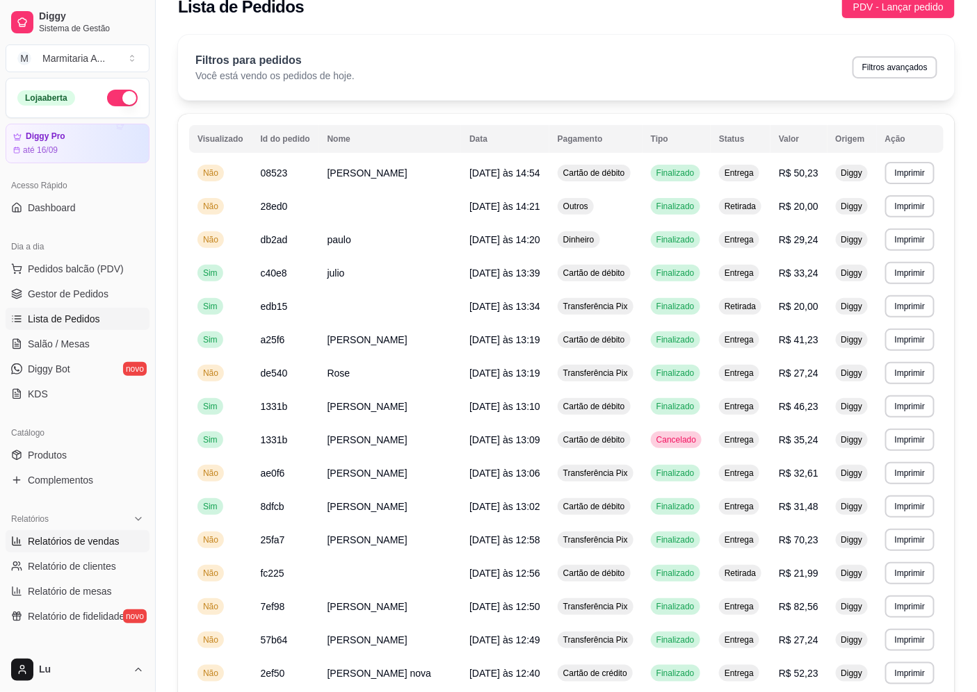
click at [105, 549] on link "Relatórios de vendas" at bounding box center [78, 541] width 144 height 22
select select "ALL"
select select "0"
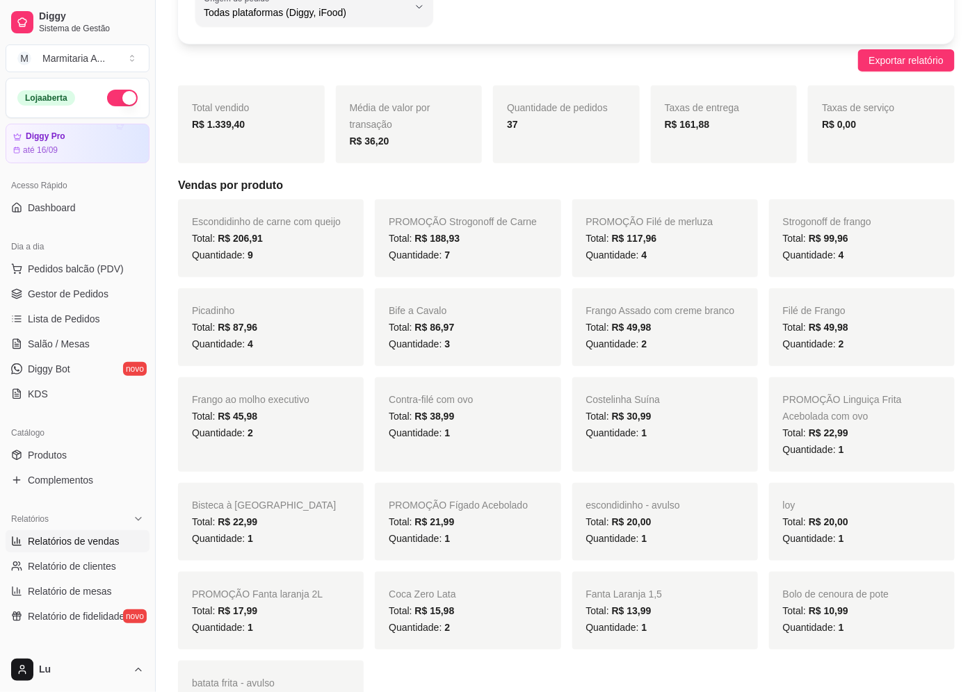
scroll to position [154, 0]
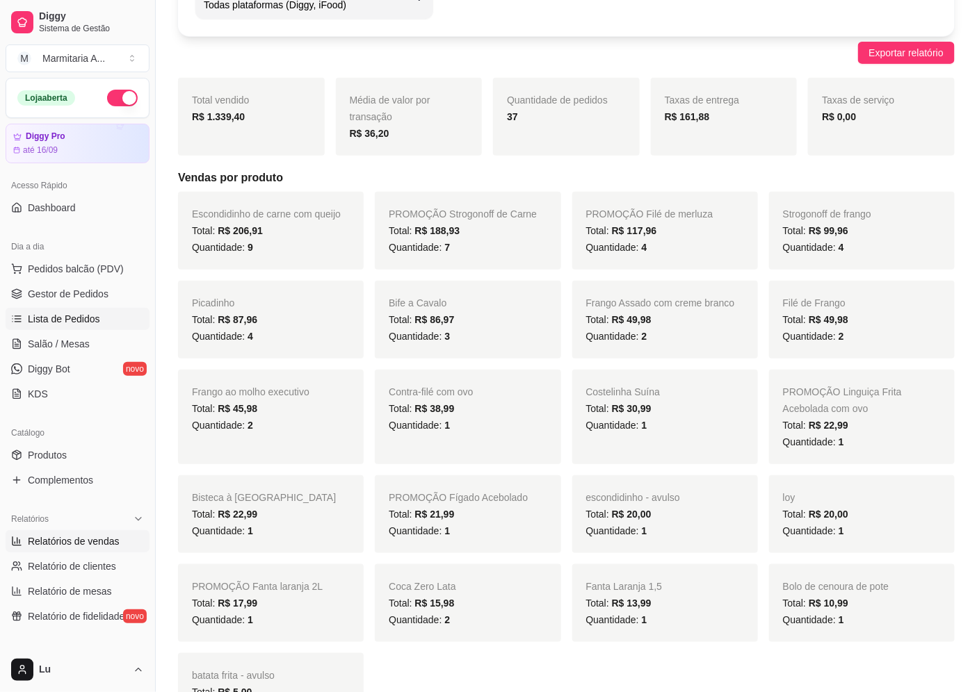
click at [92, 315] on span "Lista de Pedidos" at bounding box center [64, 319] width 72 height 14
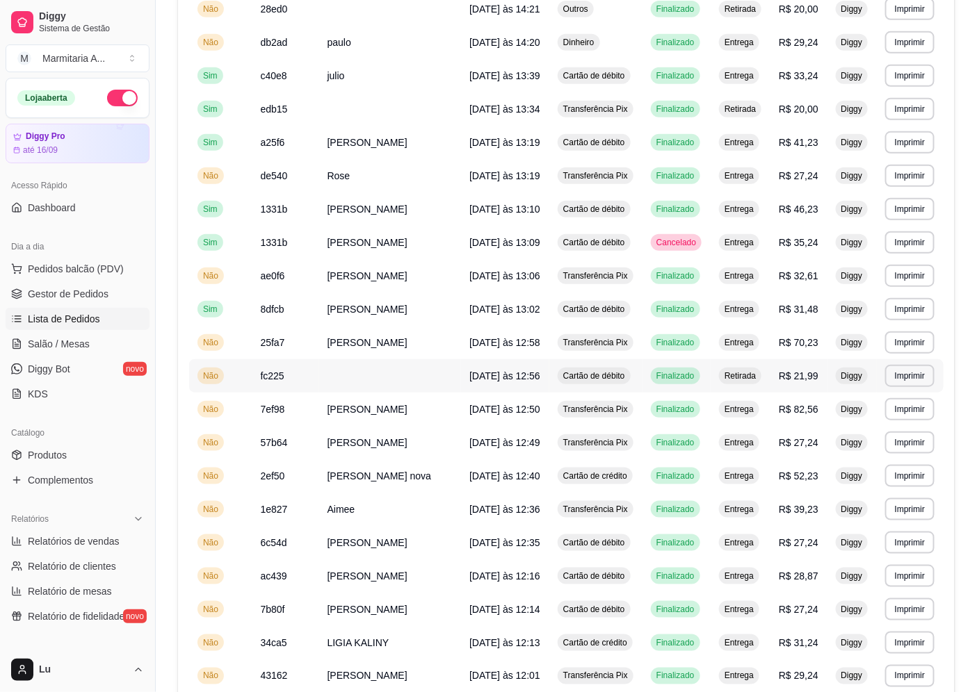
scroll to position [77, 0]
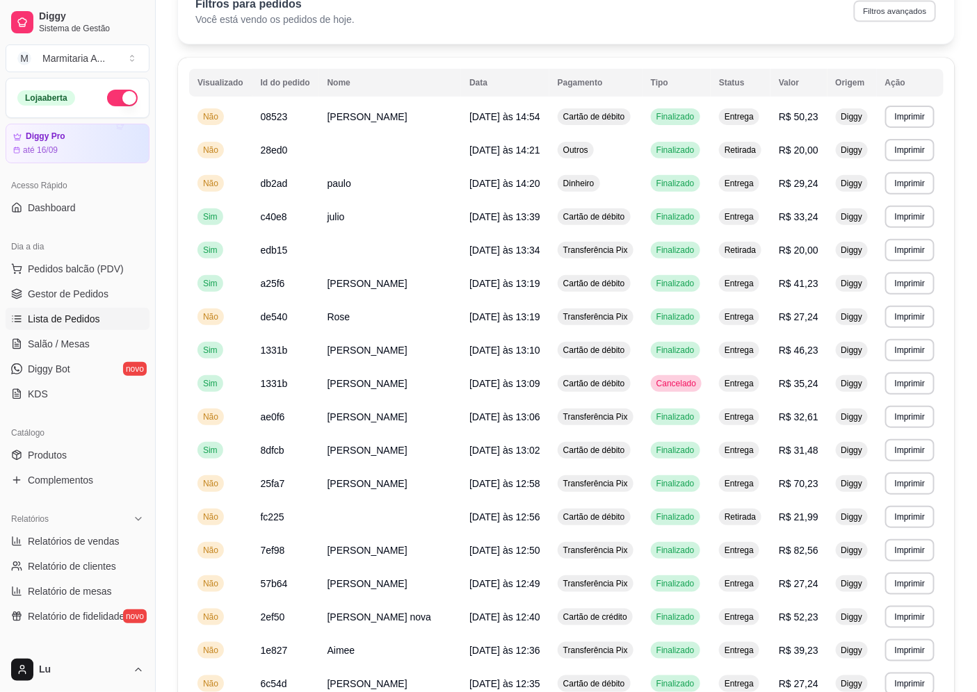
click at [909, 18] on button "Filtros avançados" at bounding box center [895, 11] width 82 height 22
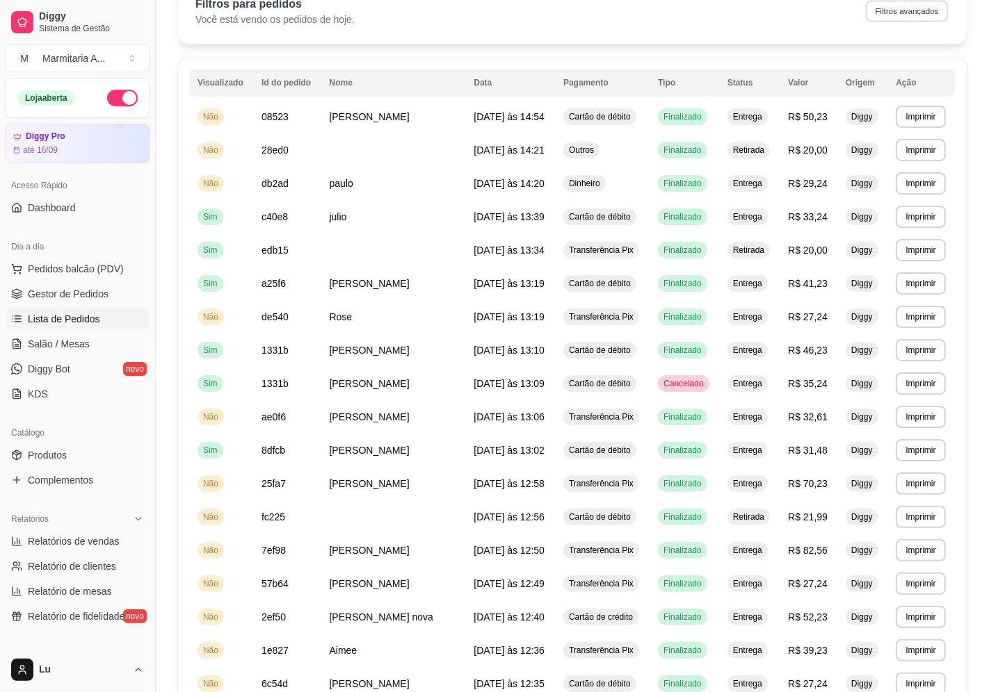
select select "0"
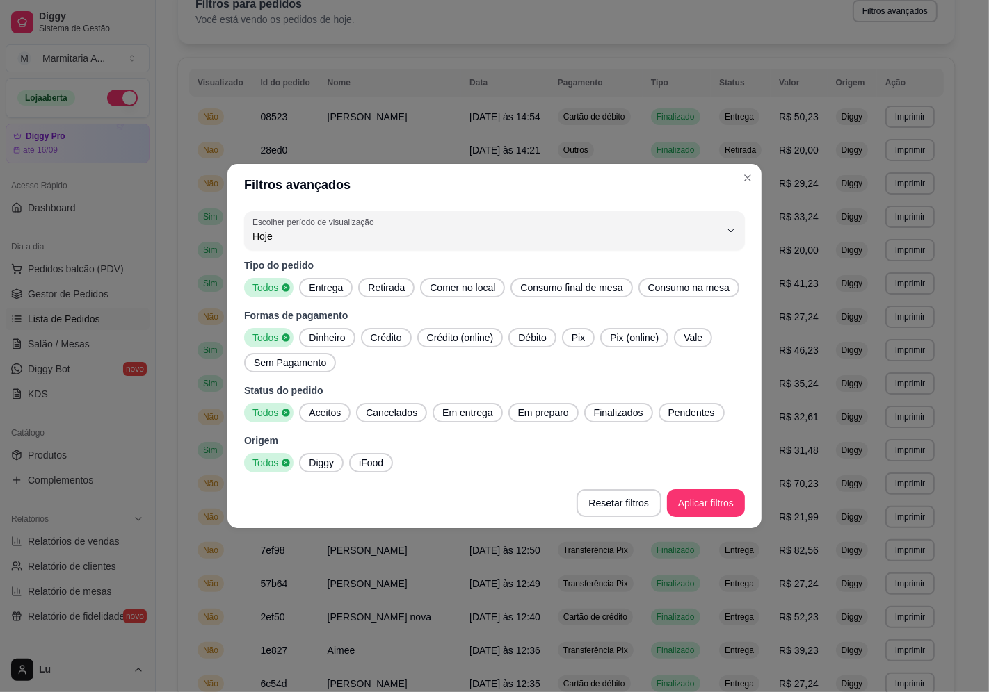
drag, startPoint x: 378, startPoint y: 464, endPoint x: 708, endPoint y: 473, distance: 330.4
click at [383, 462] on span "iFood" at bounding box center [370, 463] width 35 height 14
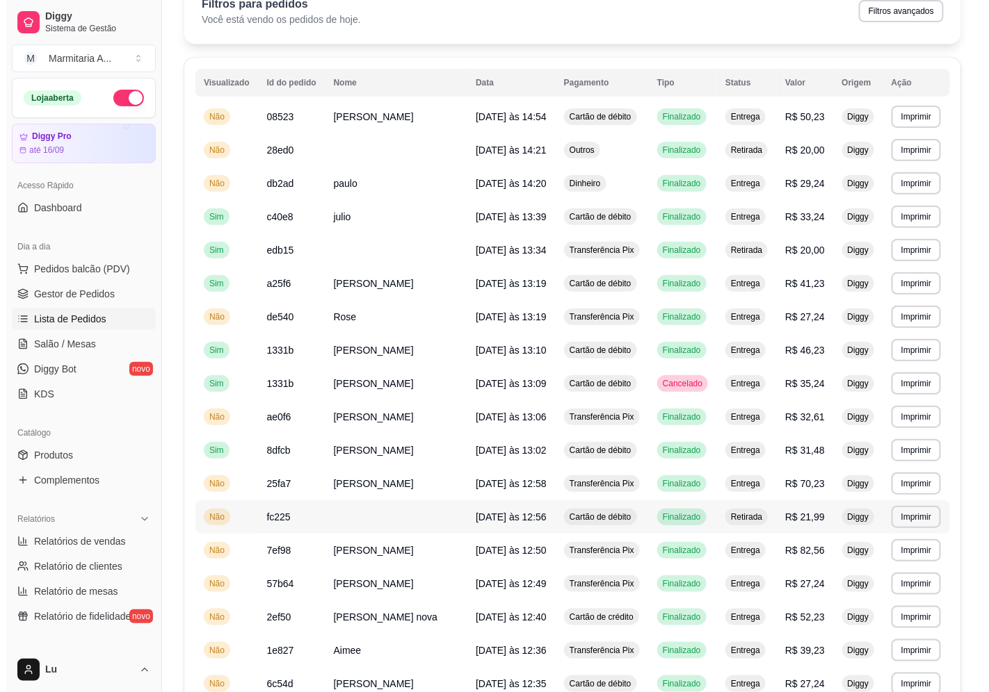
scroll to position [0, 0]
